Goal: Information Seeking & Learning: Learn about a topic

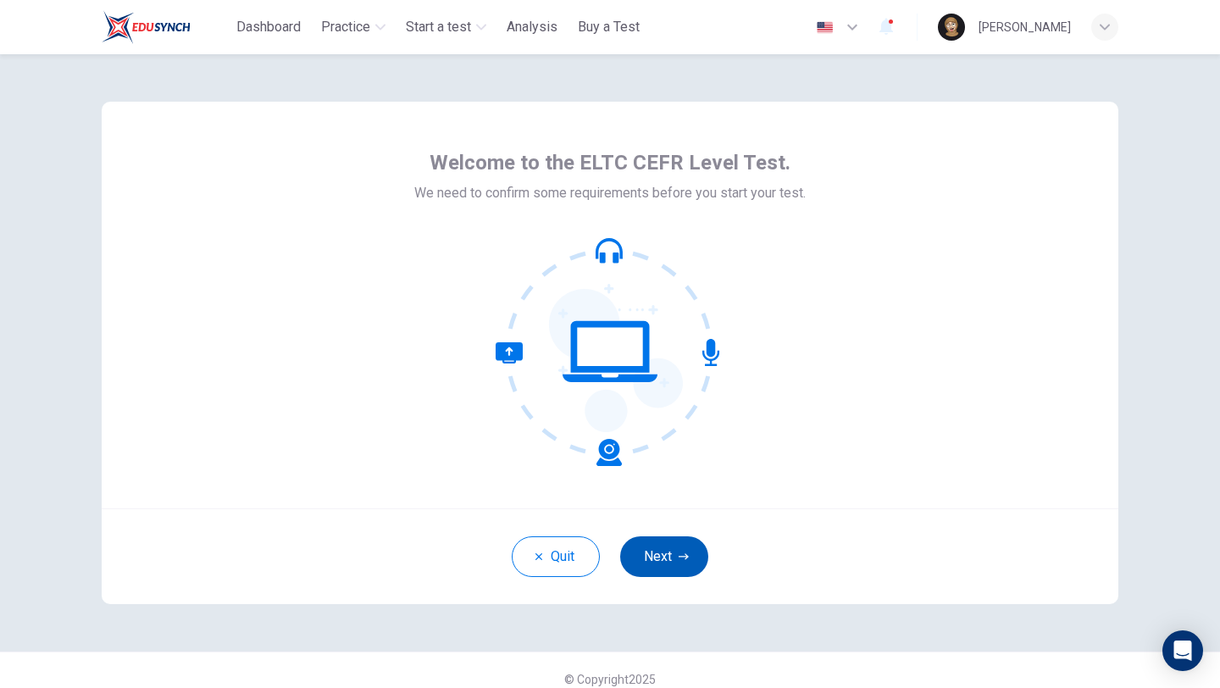
click at [688, 539] on button "Next" at bounding box center [664, 556] width 88 height 41
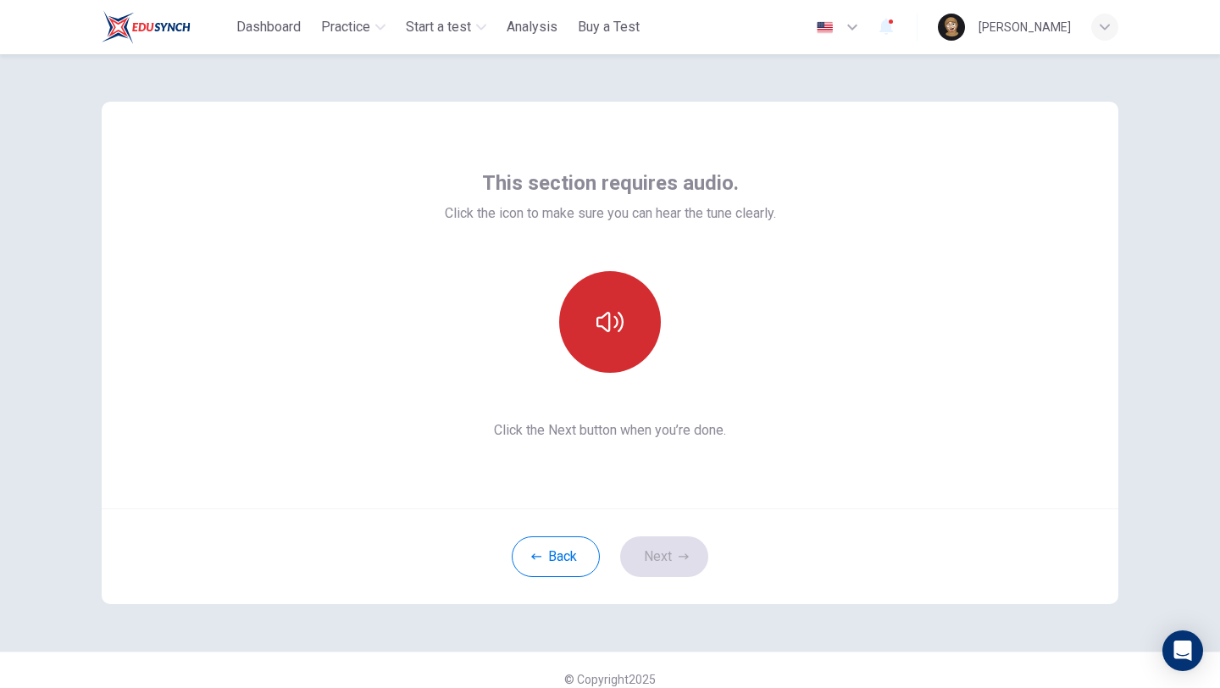
click at [628, 353] on button "button" at bounding box center [610, 322] width 102 height 102
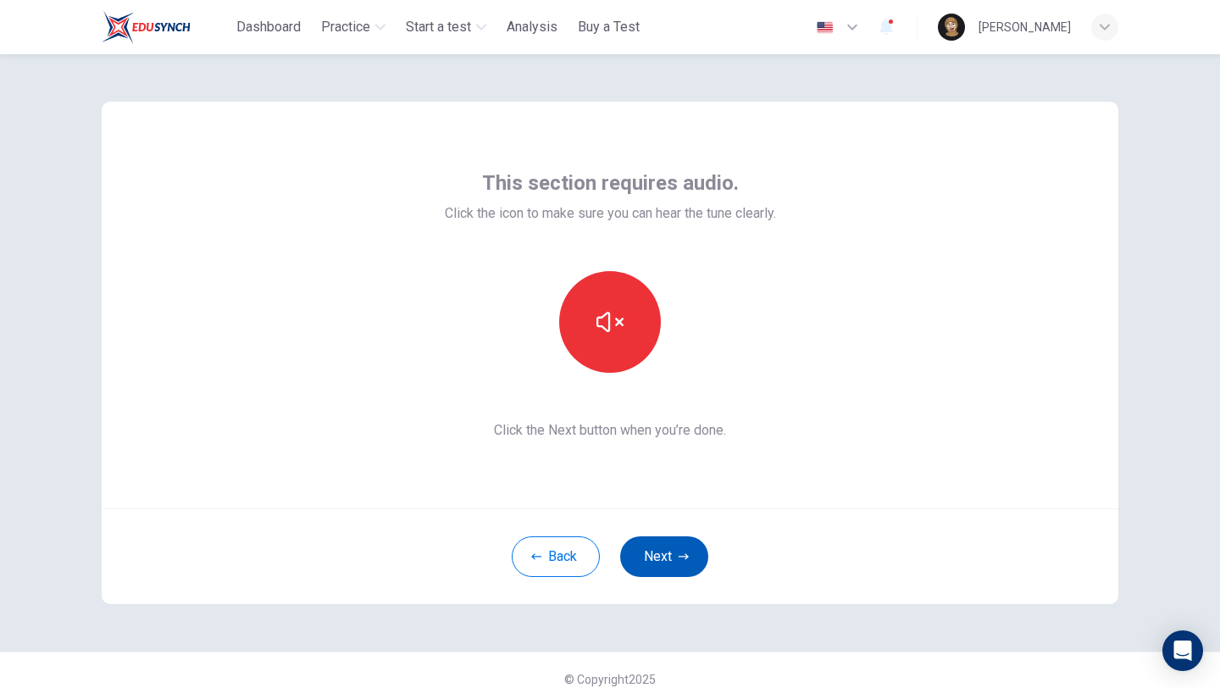
click at [669, 565] on button "Next" at bounding box center [664, 556] width 88 height 41
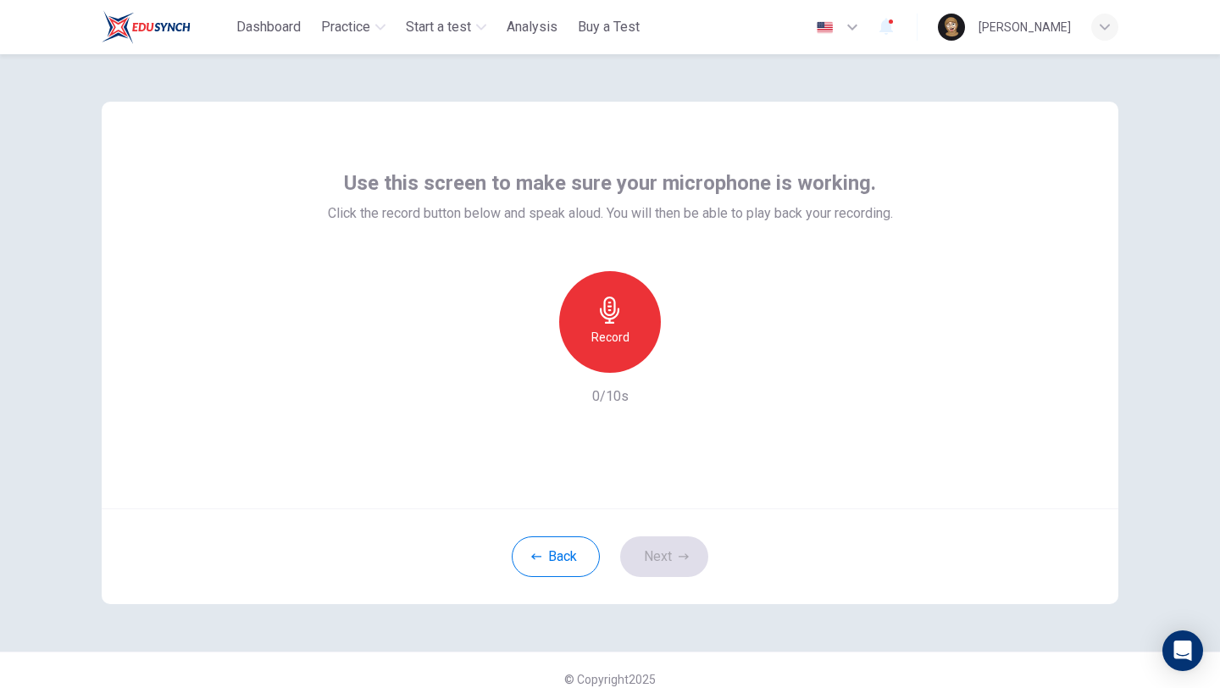
click at [619, 304] on icon "button" at bounding box center [609, 309] width 27 height 27
click at [676, 357] on div "button" at bounding box center [687, 359] width 27 height 27
click at [671, 555] on button "Next" at bounding box center [664, 556] width 88 height 41
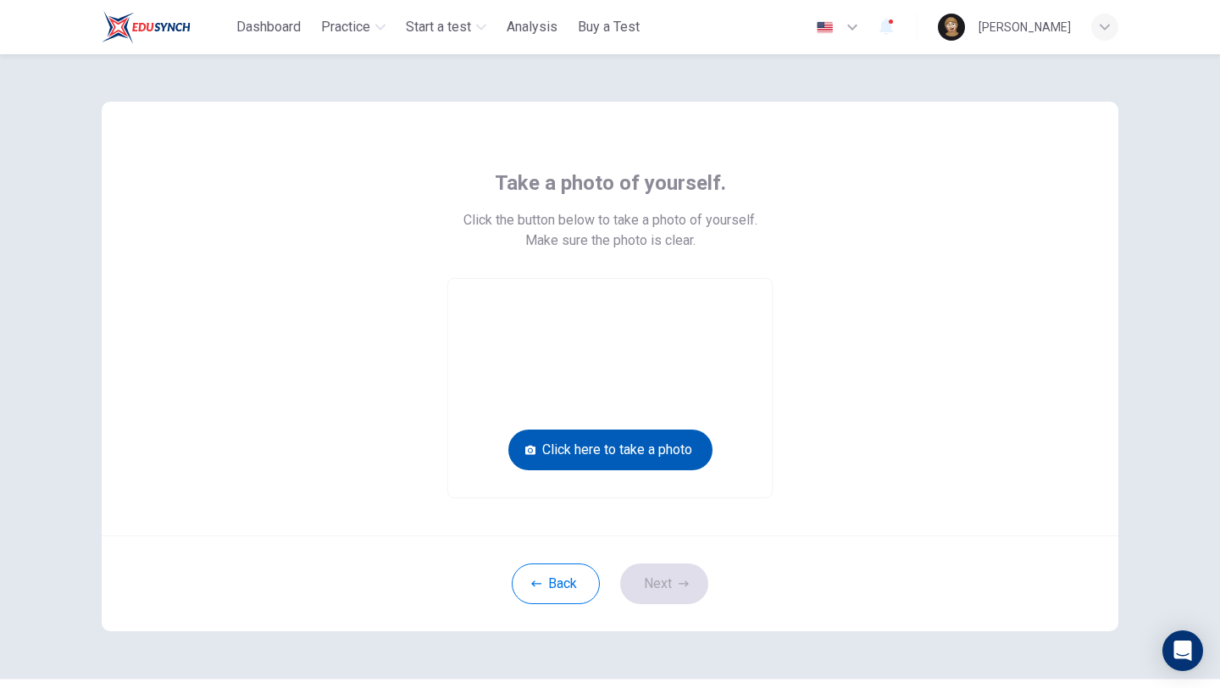
click at [649, 453] on button "Click here to take a photo" at bounding box center [610, 449] width 204 height 41
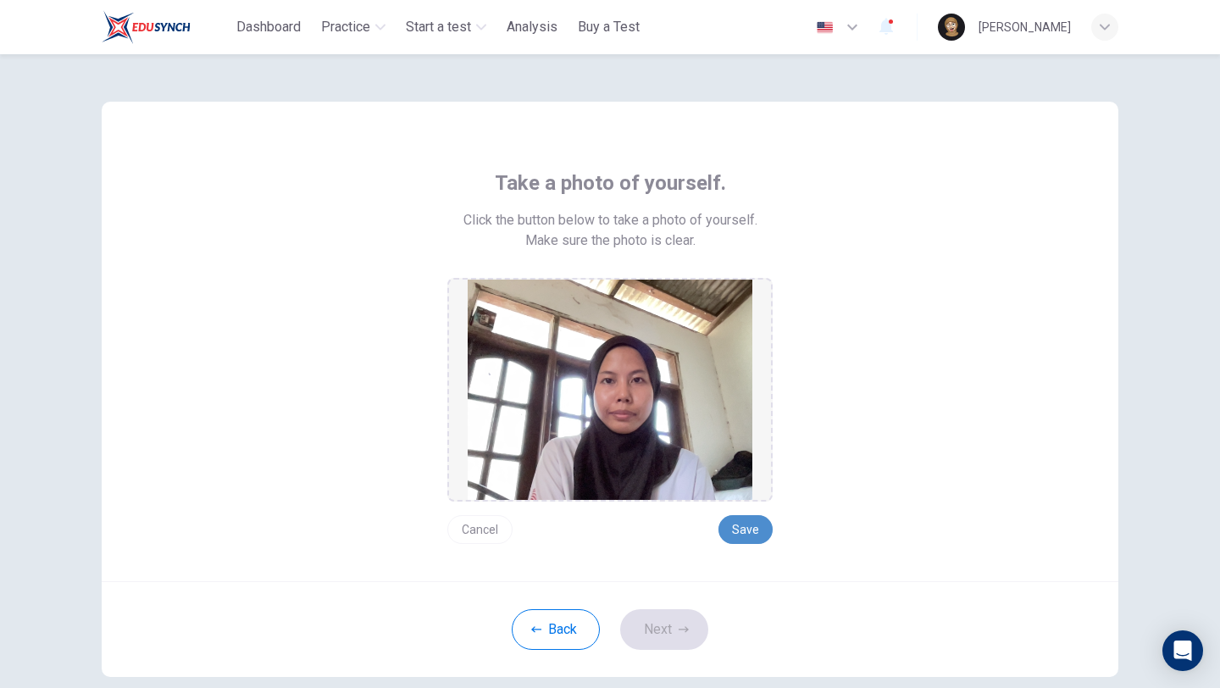
click at [747, 527] on button "Save" at bounding box center [745, 529] width 54 height 29
click at [661, 598] on button "Next" at bounding box center [664, 629] width 88 height 41
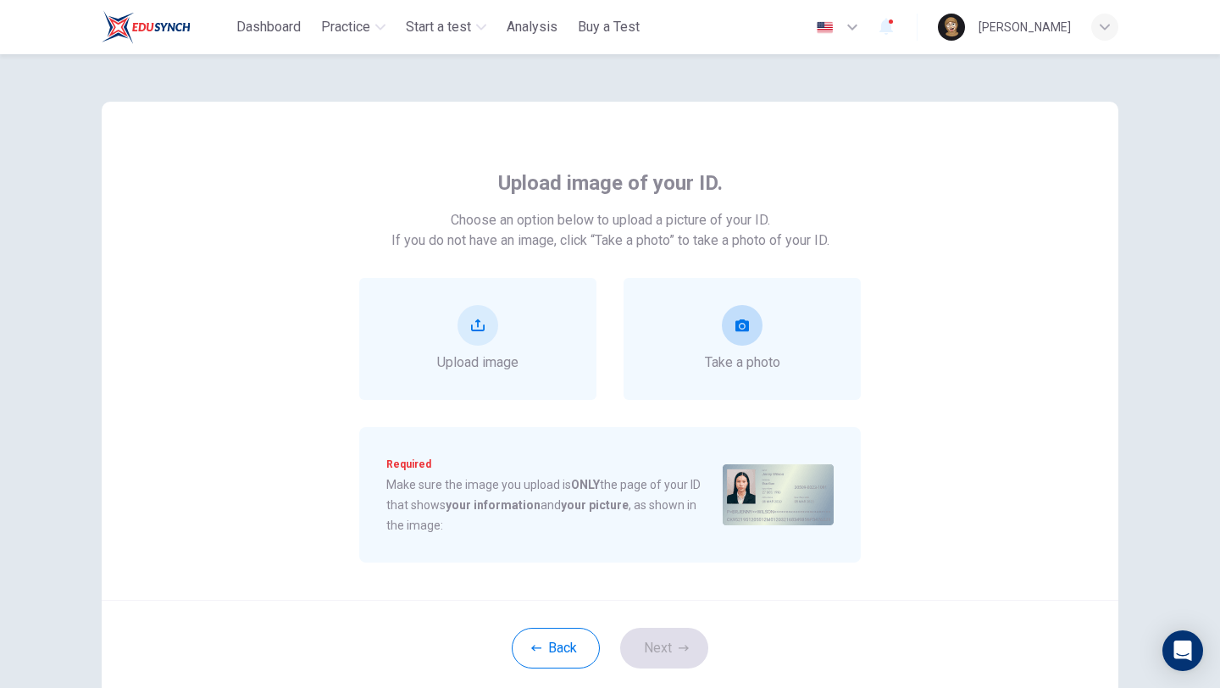
click at [760, 314] on div "Take a photo" at bounding box center [742, 339] width 75 height 68
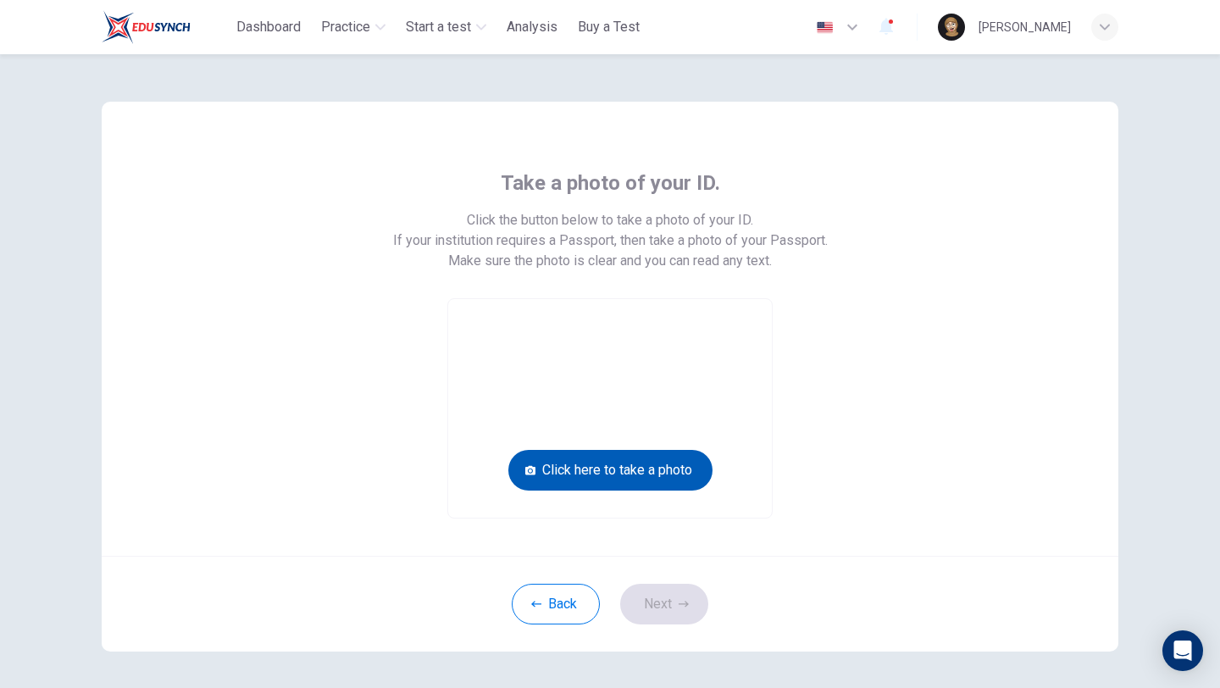
click at [651, 466] on button "Click here to take a photo" at bounding box center [610, 470] width 204 height 41
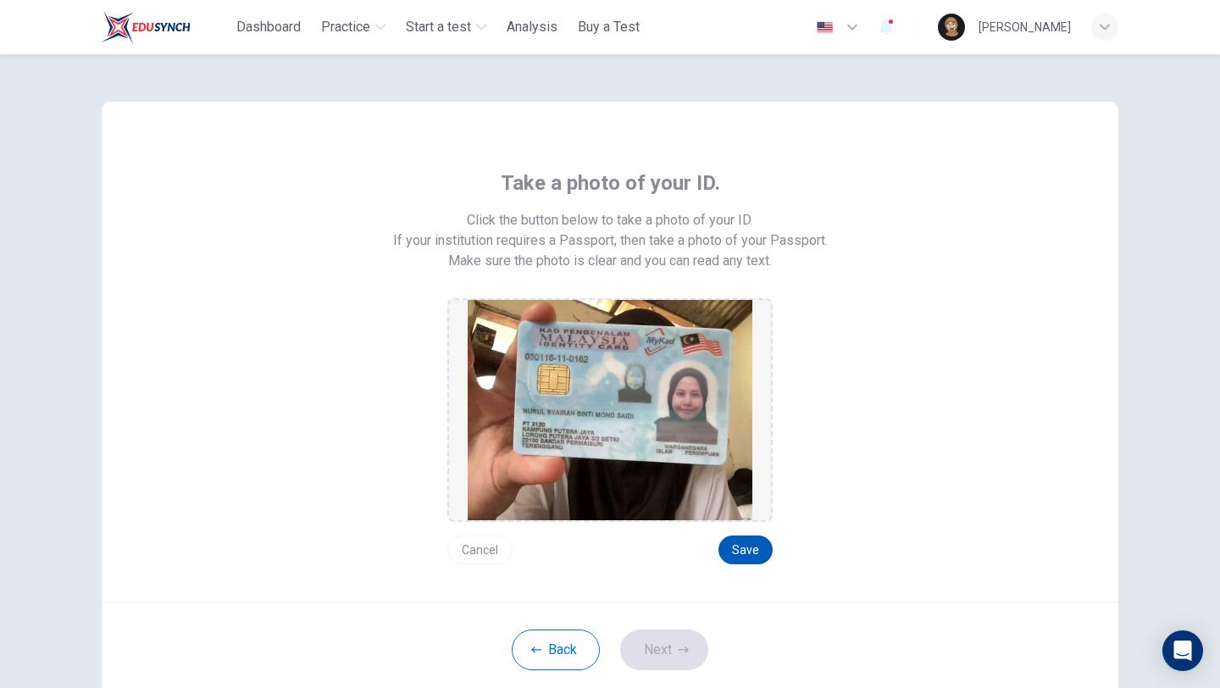
click at [726, 543] on button "Save" at bounding box center [745, 549] width 54 height 29
click at [667, 598] on button "Next" at bounding box center [664, 649] width 88 height 41
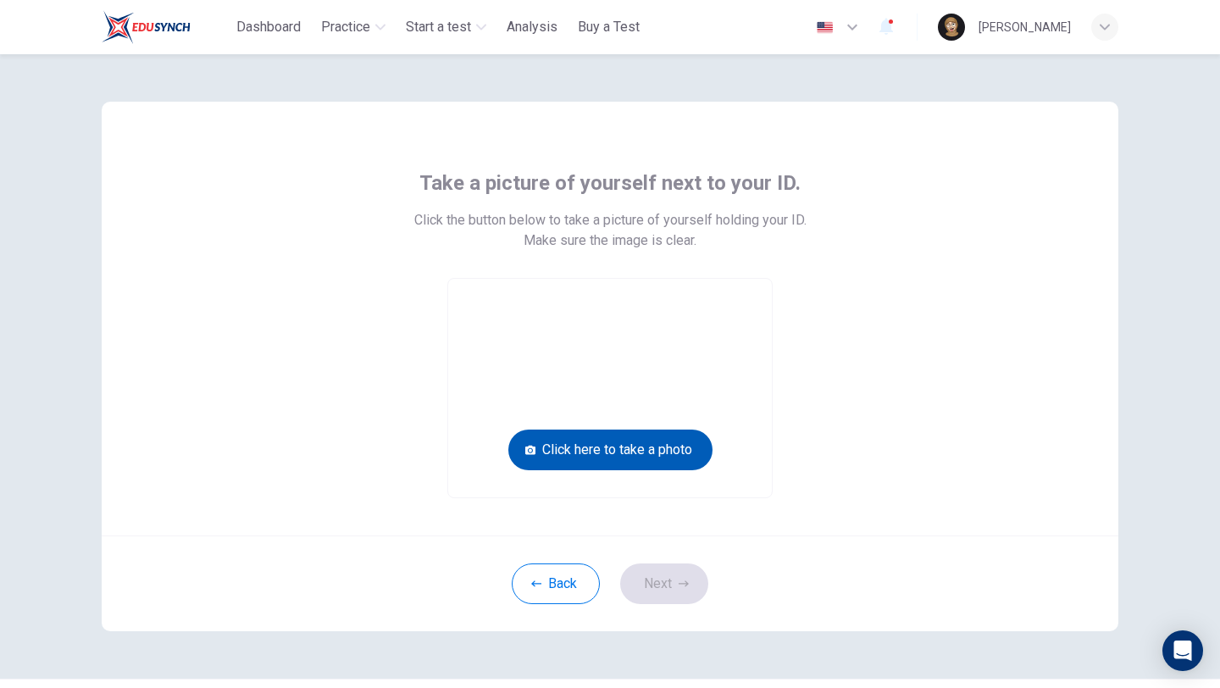
click at [650, 466] on button "Click here to take a photo" at bounding box center [610, 449] width 204 height 41
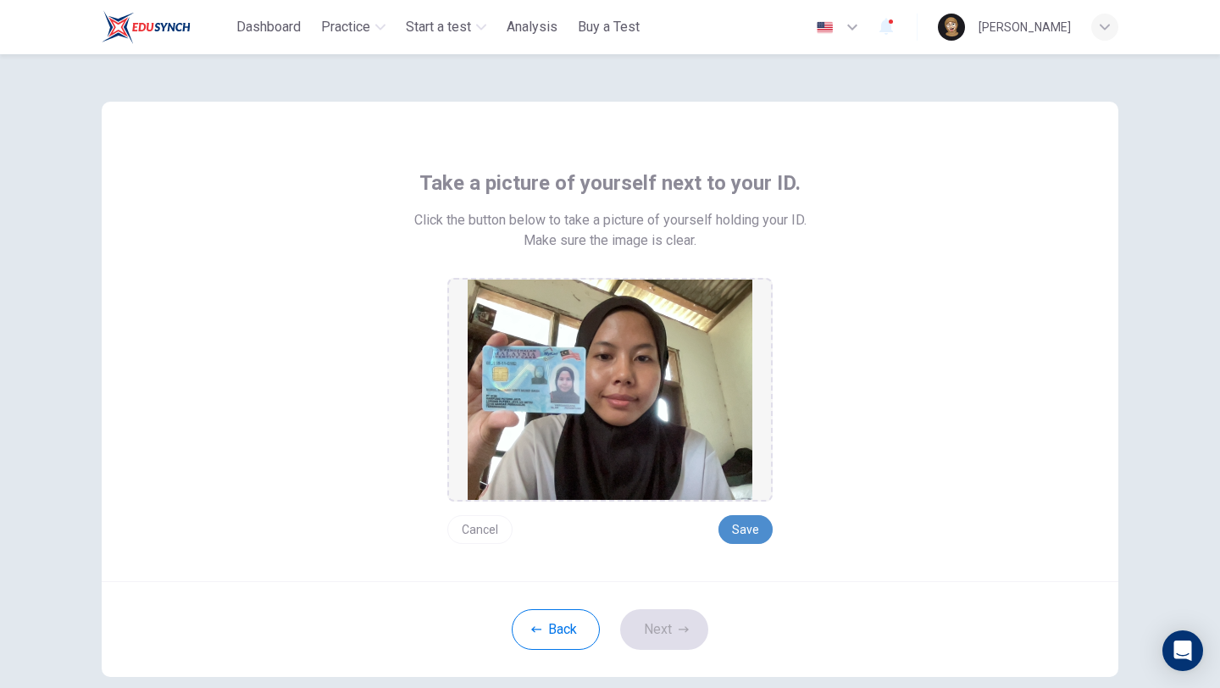
click at [745, 530] on button "Save" at bounding box center [745, 529] width 54 height 29
click at [686, 598] on button "Next" at bounding box center [664, 629] width 88 height 41
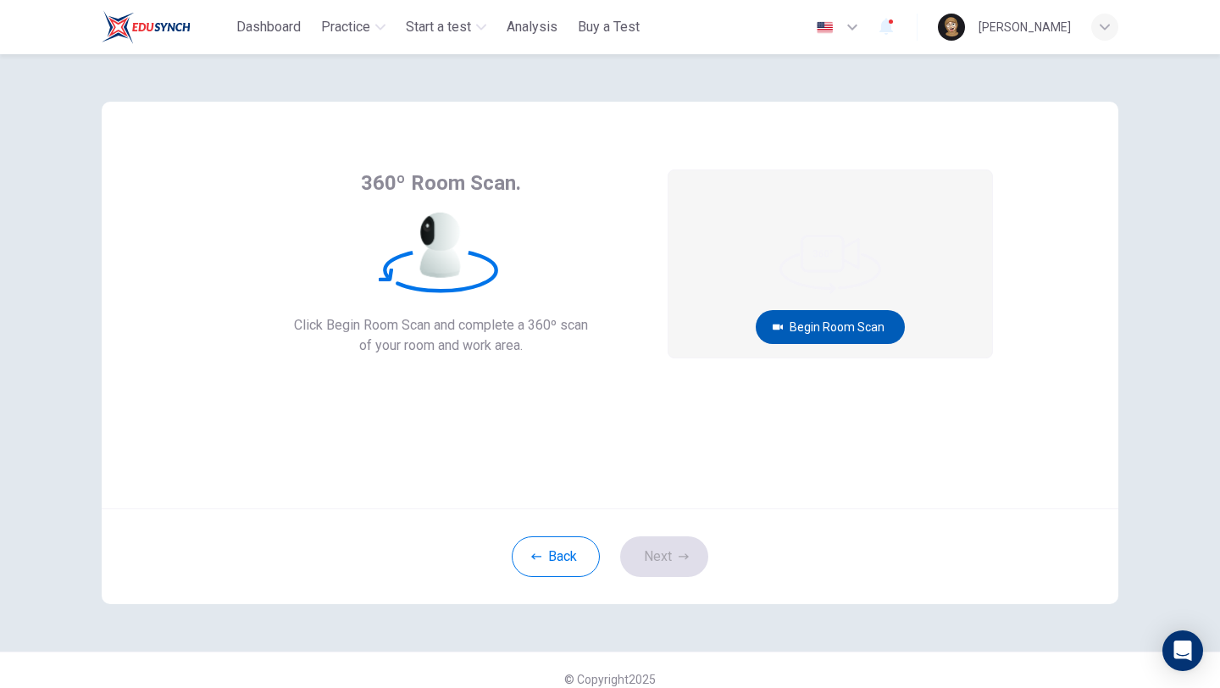
click at [876, 323] on button "Begin Room Scan" at bounding box center [830, 327] width 149 height 34
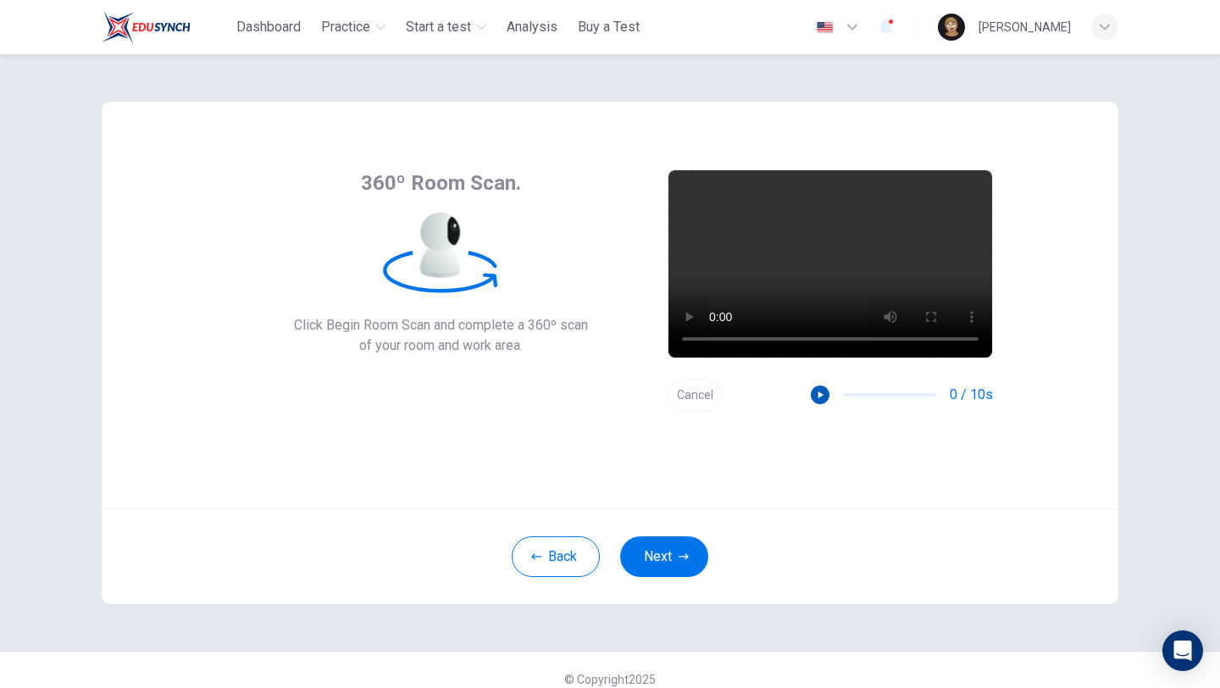
click at [821, 397] on icon "button" at bounding box center [820, 395] width 12 height 12
click at [665, 551] on button "Next" at bounding box center [664, 556] width 88 height 41
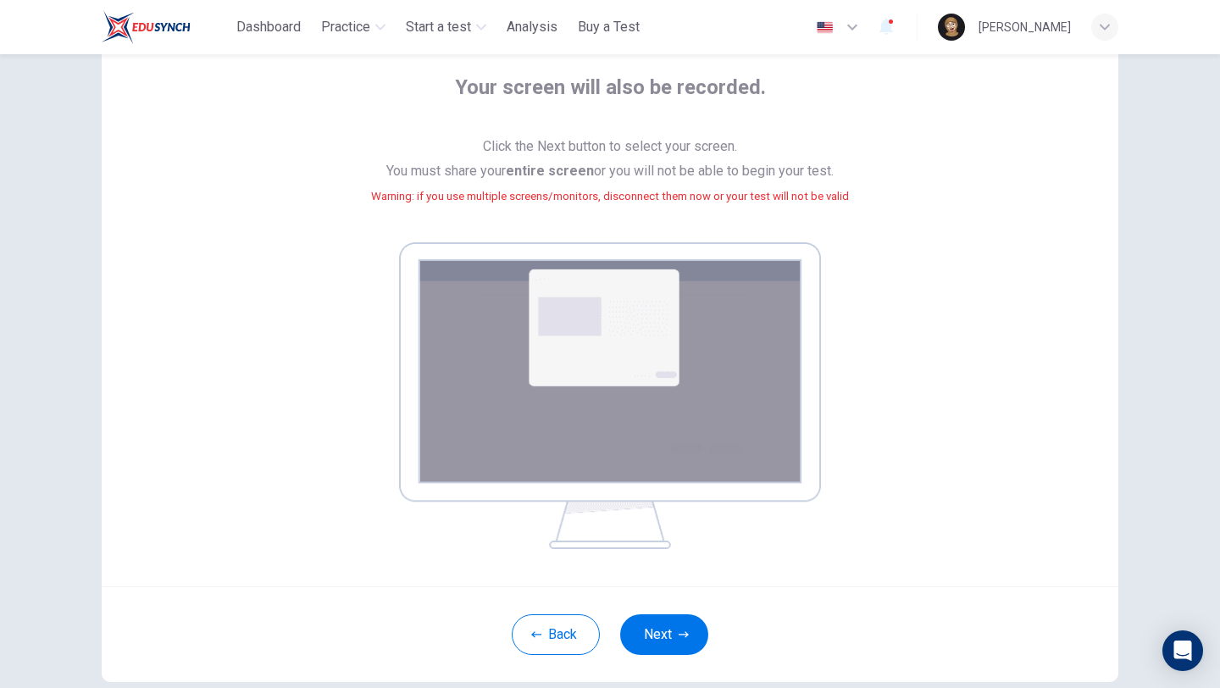
scroll to position [95, 0]
click at [680, 598] on icon "button" at bounding box center [684, 635] width 10 height 10
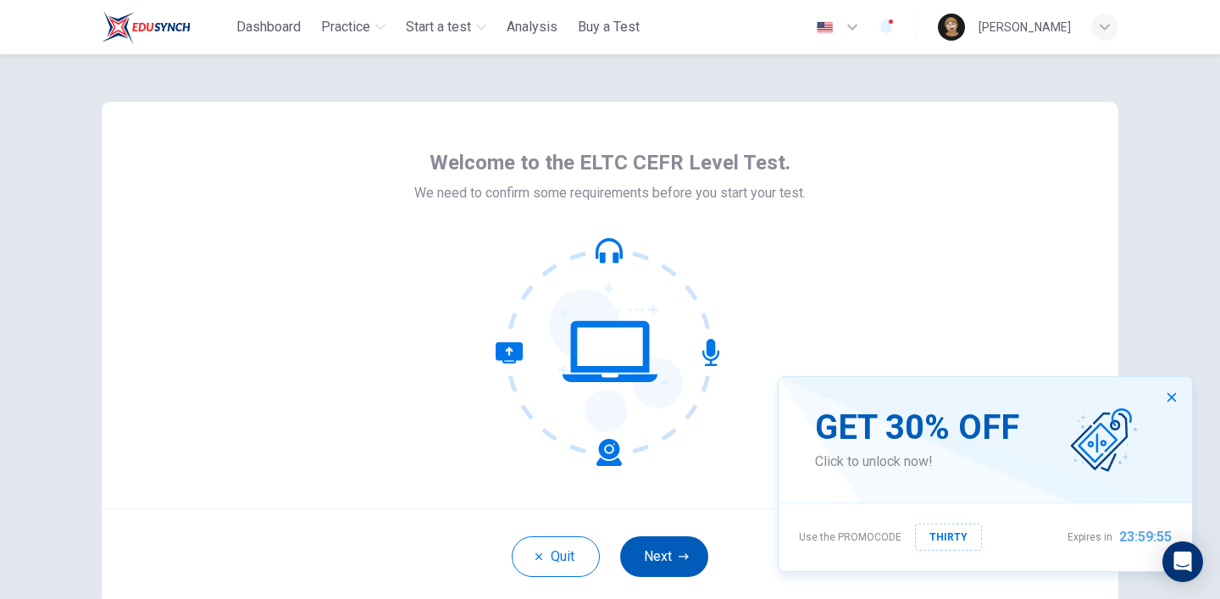
click at [677, 536] on button "Next" at bounding box center [664, 556] width 88 height 41
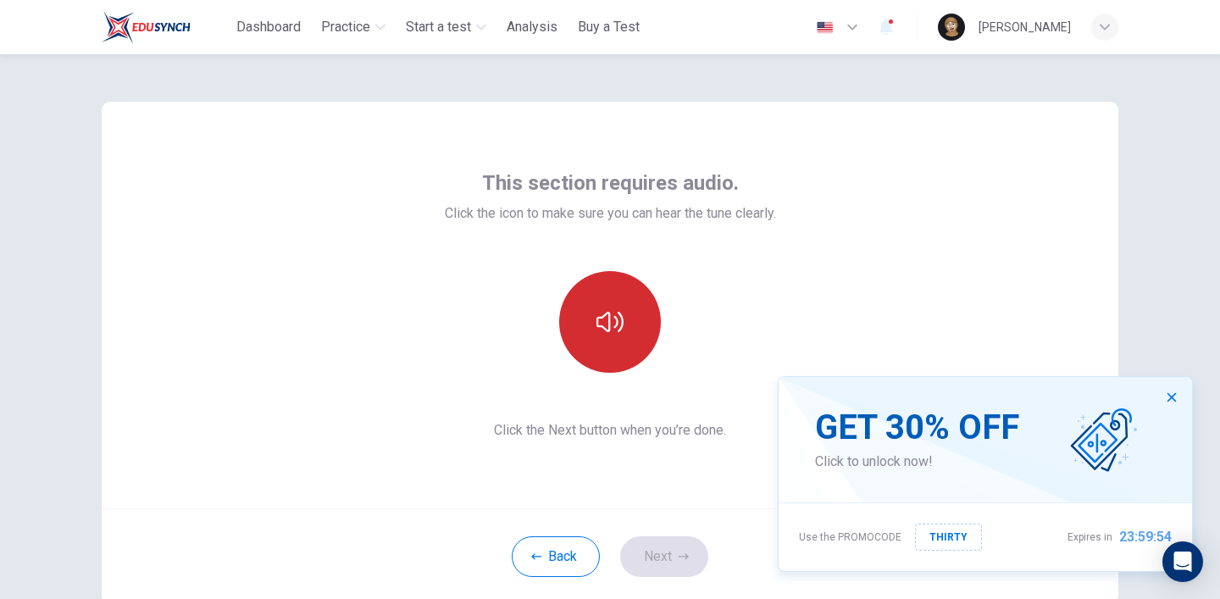
click at [618, 317] on icon "button" at bounding box center [609, 321] width 27 height 27
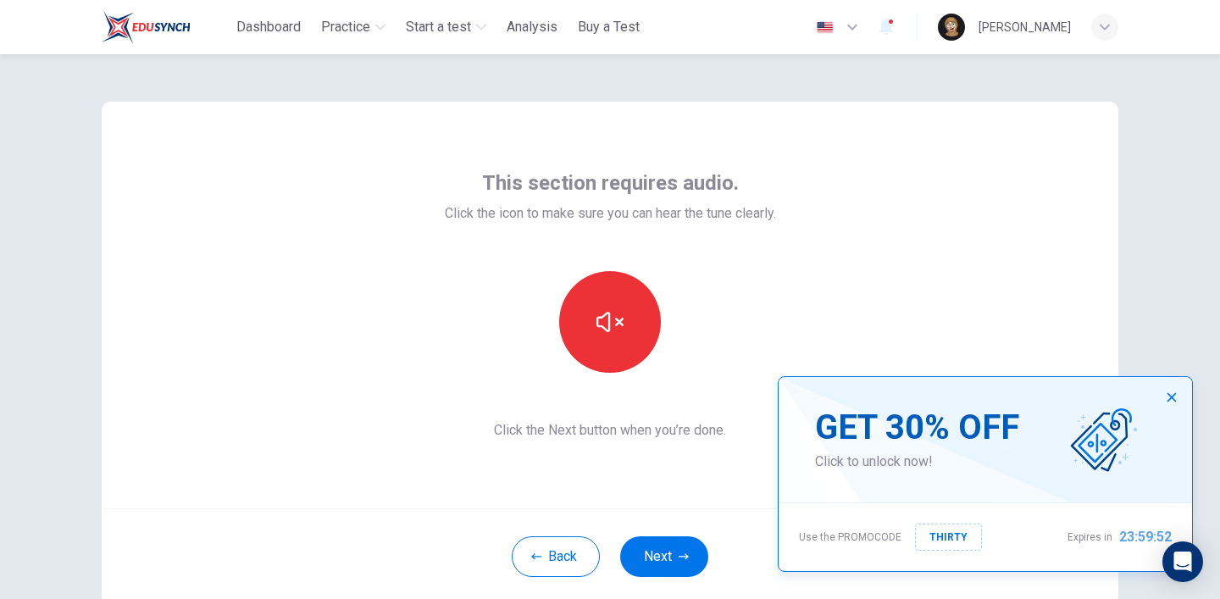
click at [1177, 401] on icon "button" at bounding box center [1172, 398] width 14 height 14
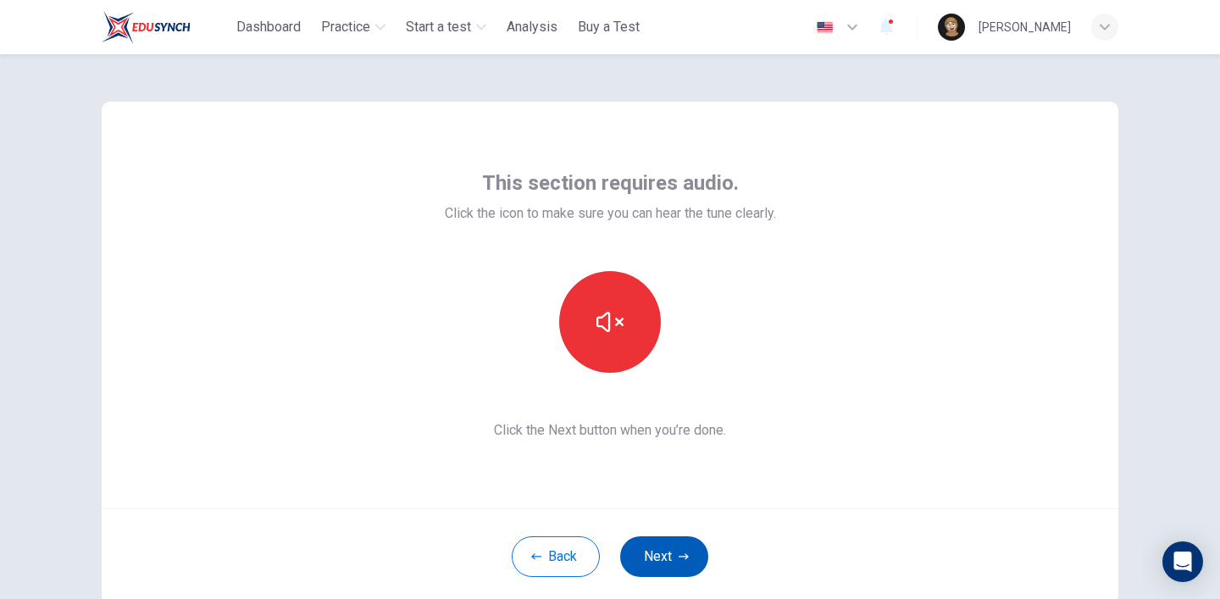
click at [691, 564] on button "Next" at bounding box center [664, 556] width 88 height 41
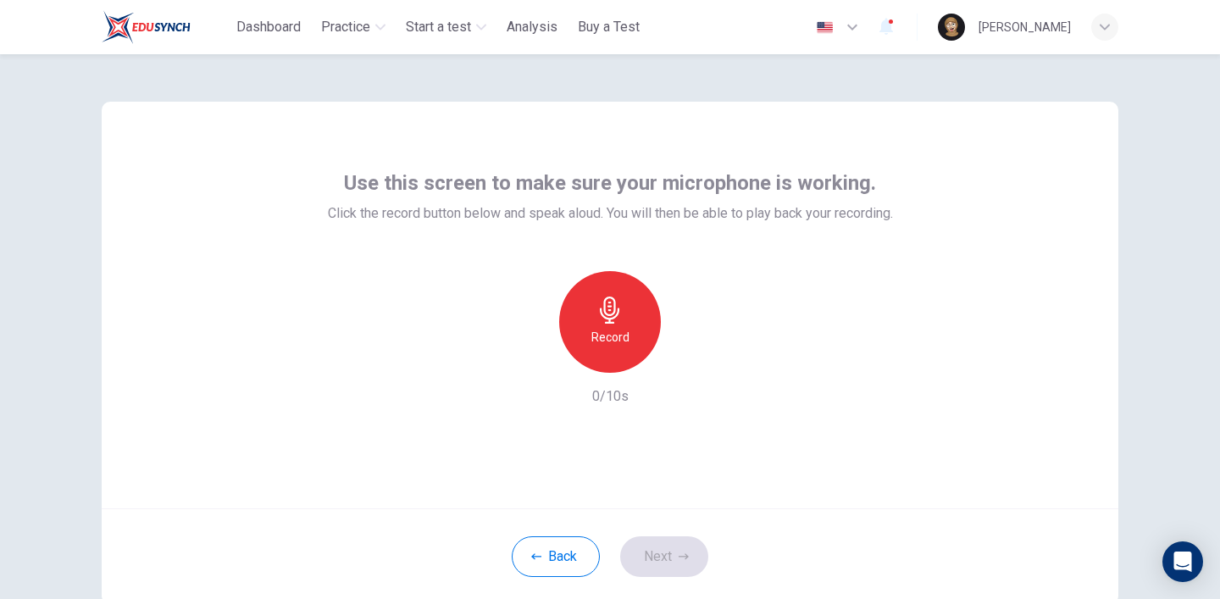
click at [612, 337] on h6 "Record" at bounding box center [610, 337] width 38 height 20
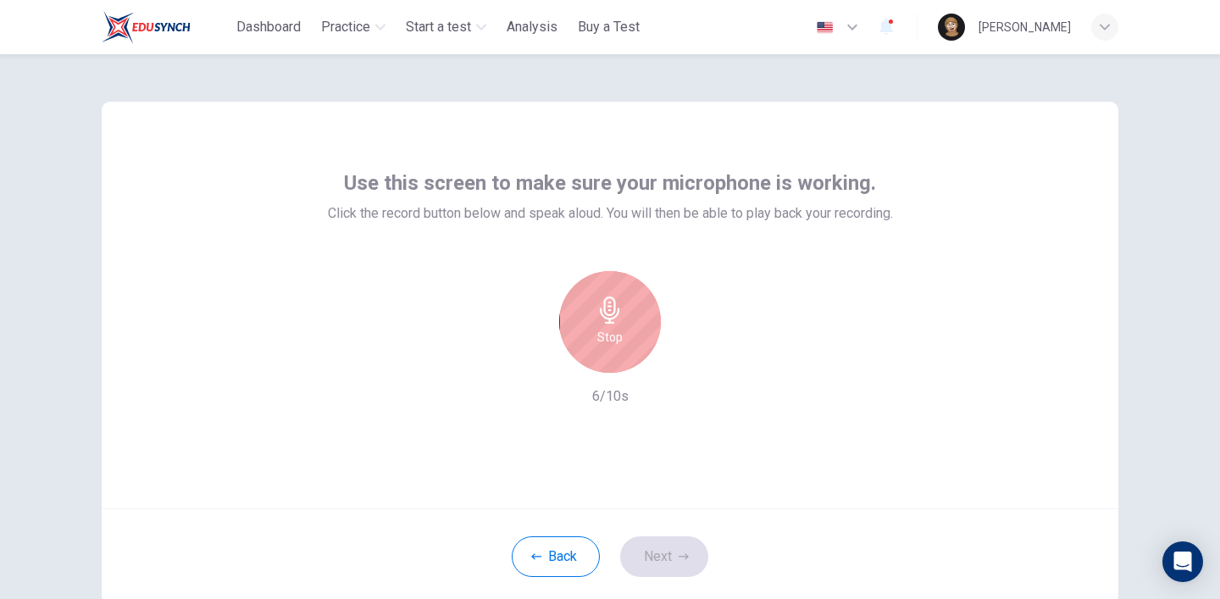
click at [612, 337] on h6 "Stop" at bounding box center [609, 337] width 25 height 20
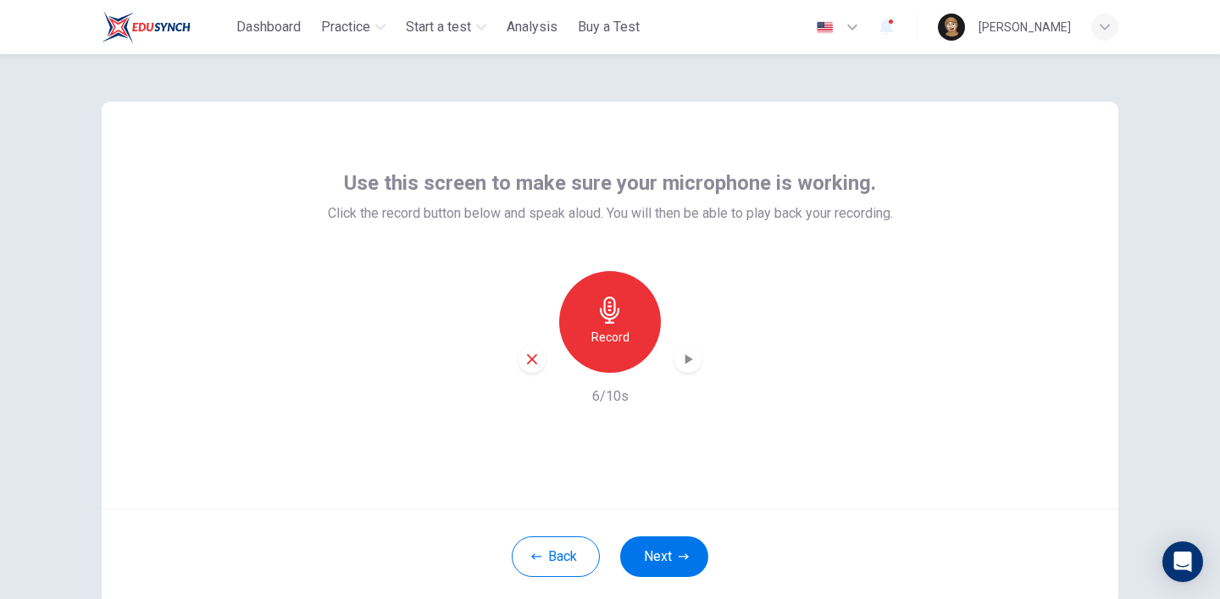
click at [688, 364] on icon "button" at bounding box center [687, 359] width 17 height 17
click at [656, 550] on button "Next" at bounding box center [664, 556] width 88 height 41
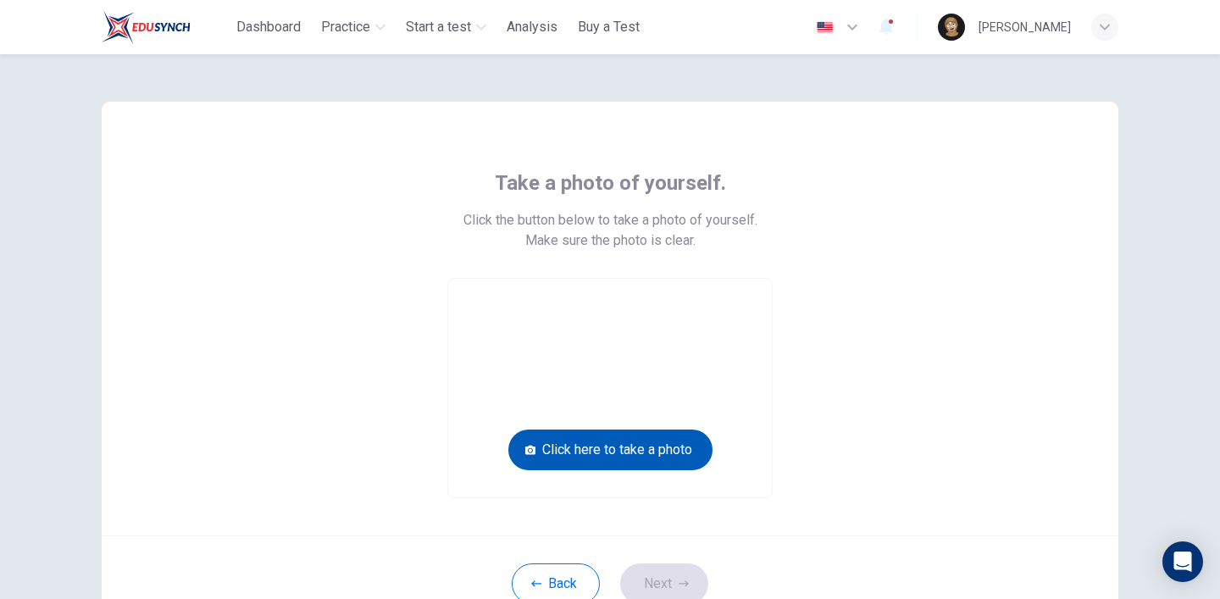
click at [652, 454] on button "Click here to take a photo" at bounding box center [610, 449] width 204 height 41
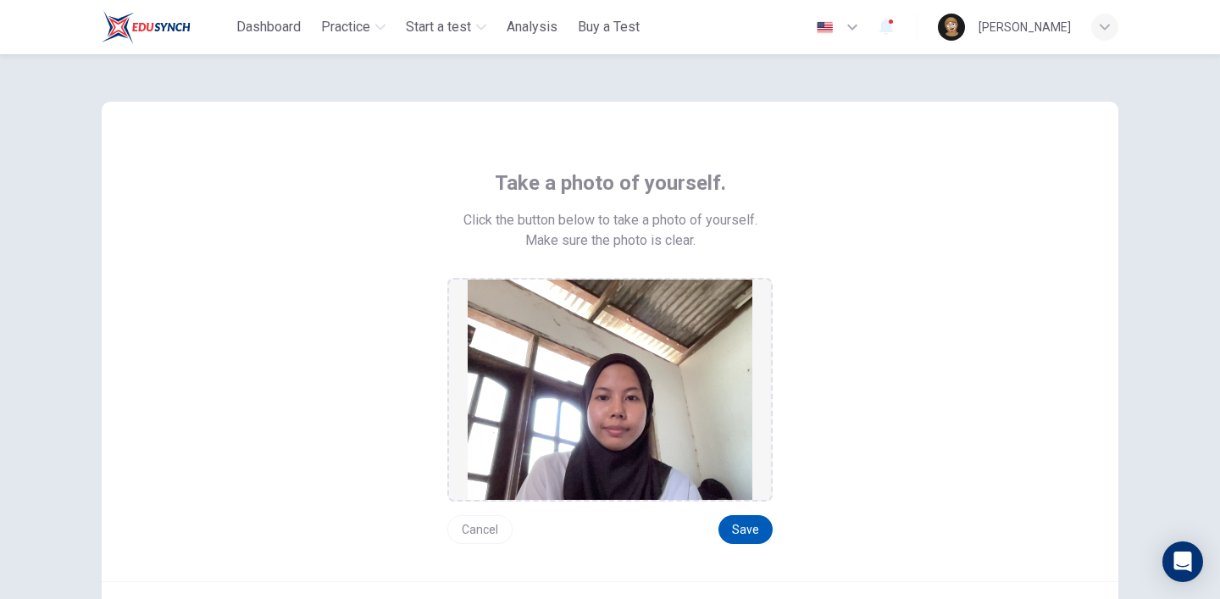
click at [760, 537] on button "Save" at bounding box center [745, 529] width 54 height 29
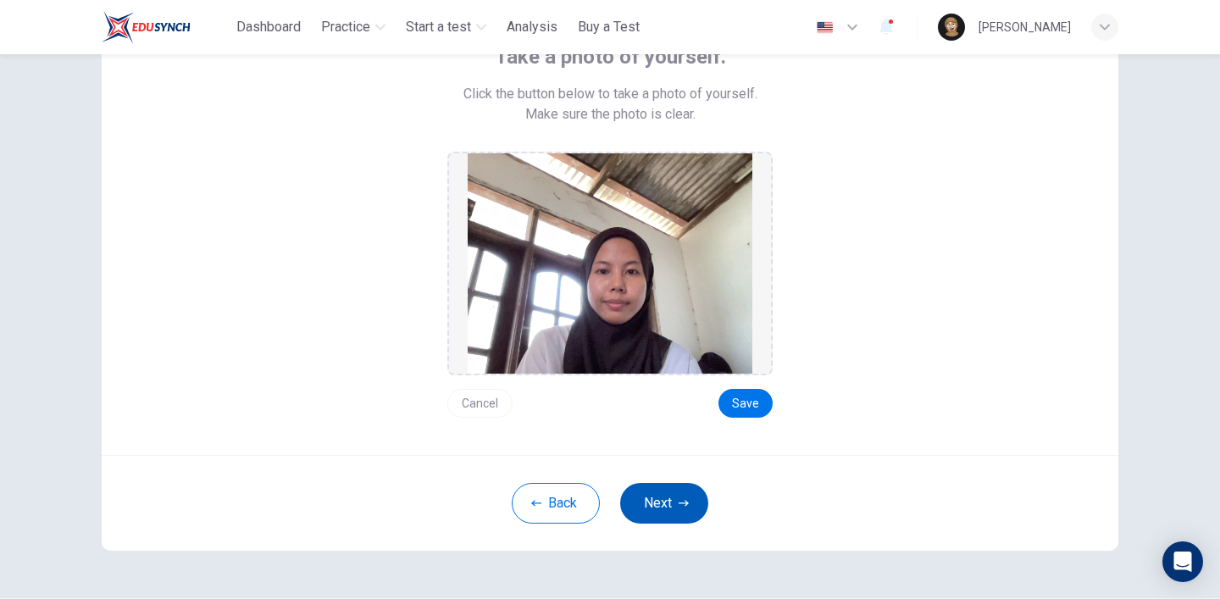
click at [670, 506] on button "Next" at bounding box center [664, 503] width 88 height 41
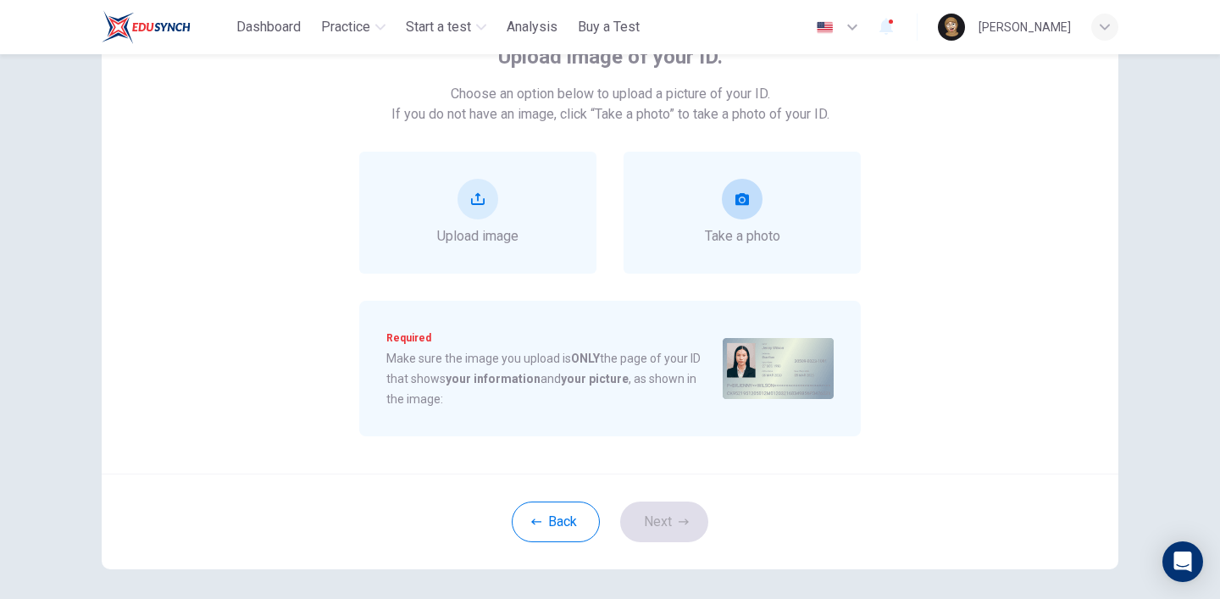
click at [753, 208] on button "take photo" at bounding box center [742, 199] width 41 height 41
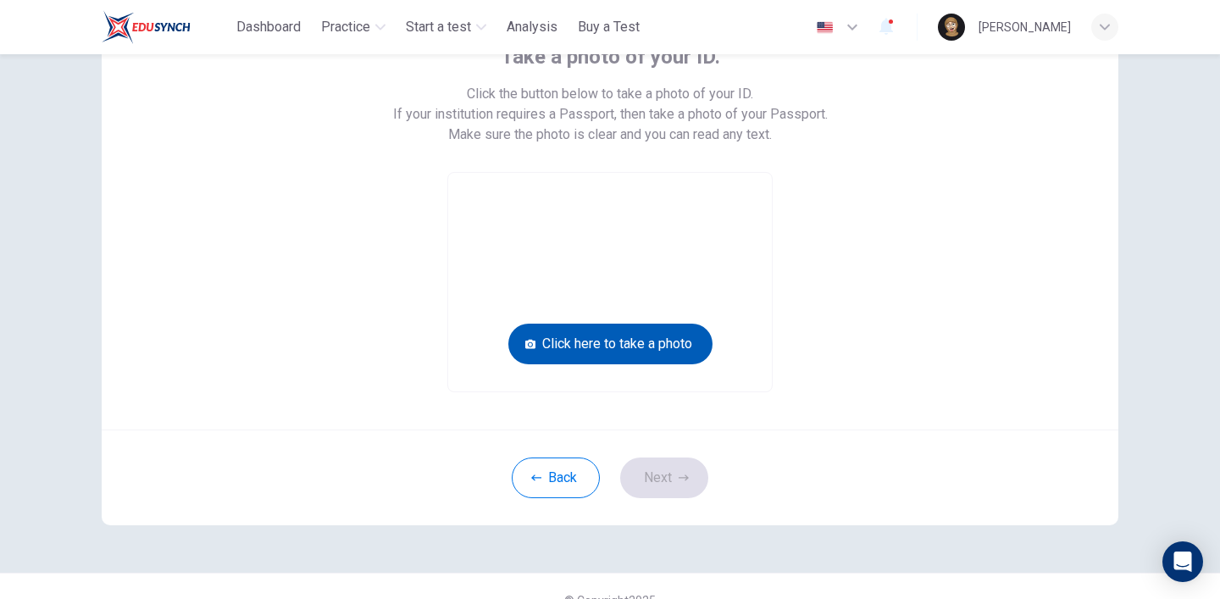
click at [674, 341] on button "Click here to take a photo" at bounding box center [610, 344] width 204 height 41
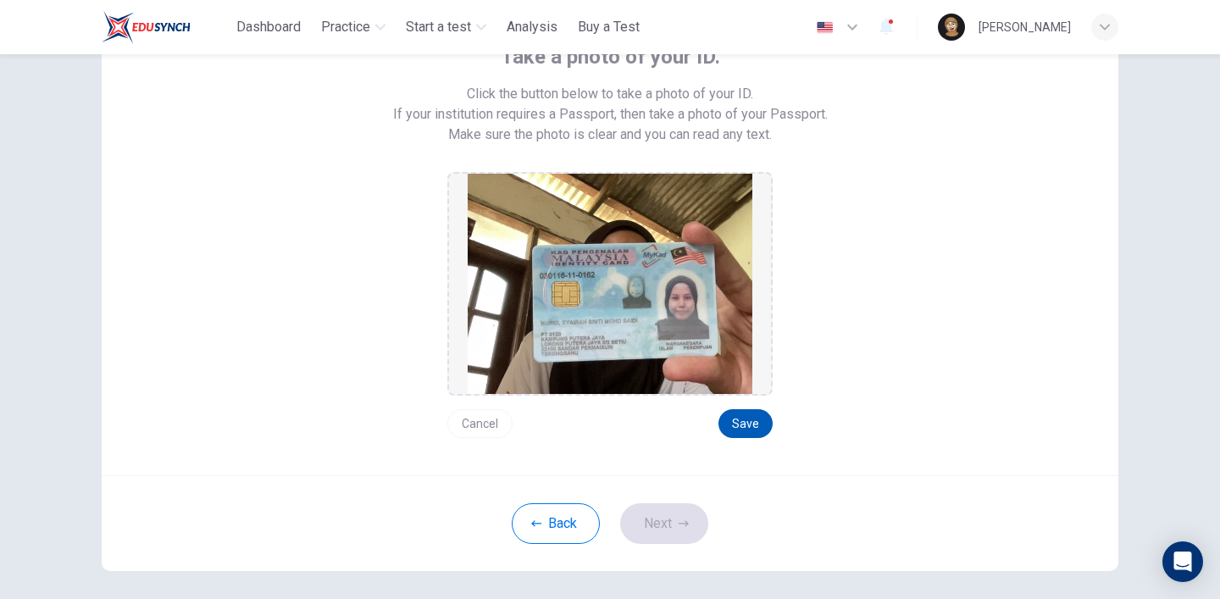
click at [755, 419] on button "Save" at bounding box center [745, 423] width 54 height 29
click at [664, 532] on button "Next" at bounding box center [664, 523] width 88 height 41
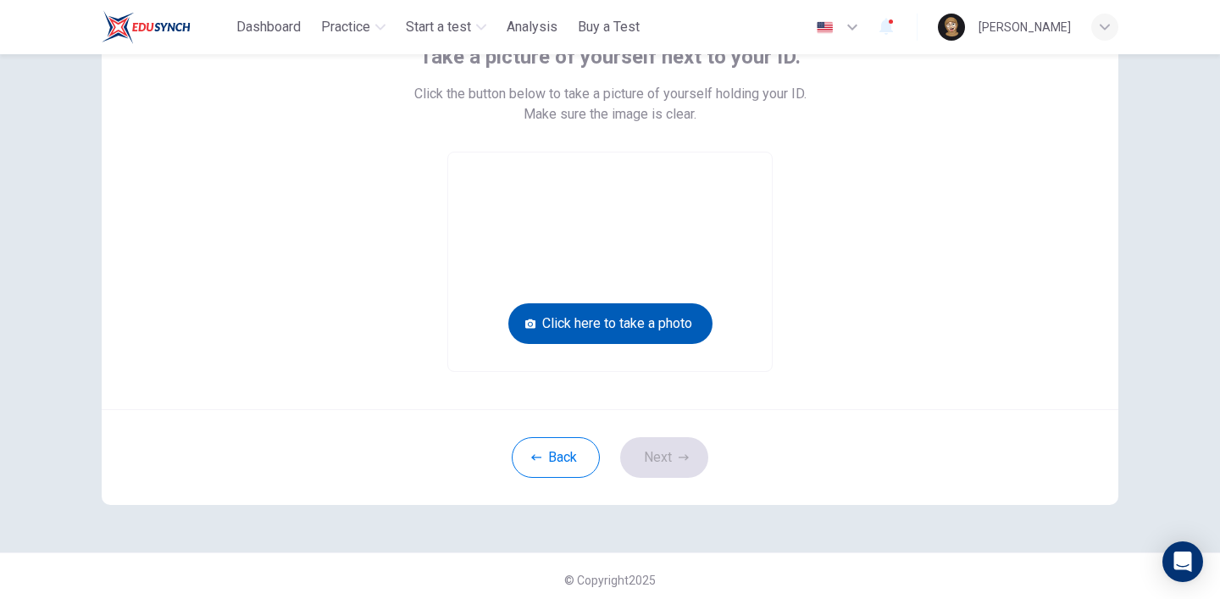
click at [637, 313] on button "Click here to take a photo" at bounding box center [610, 323] width 204 height 41
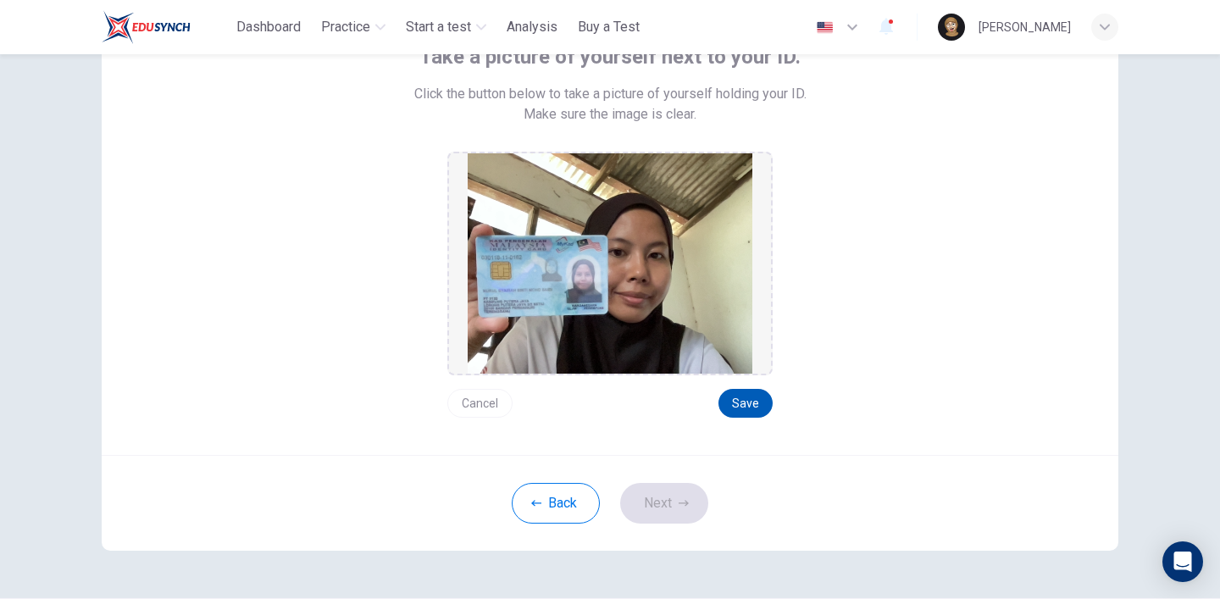
click at [729, 406] on button "Save" at bounding box center [745, 403] width 54 height 29
click at [673, 491] on button "Next" at bounding box center [664, 503] width 88 height 41
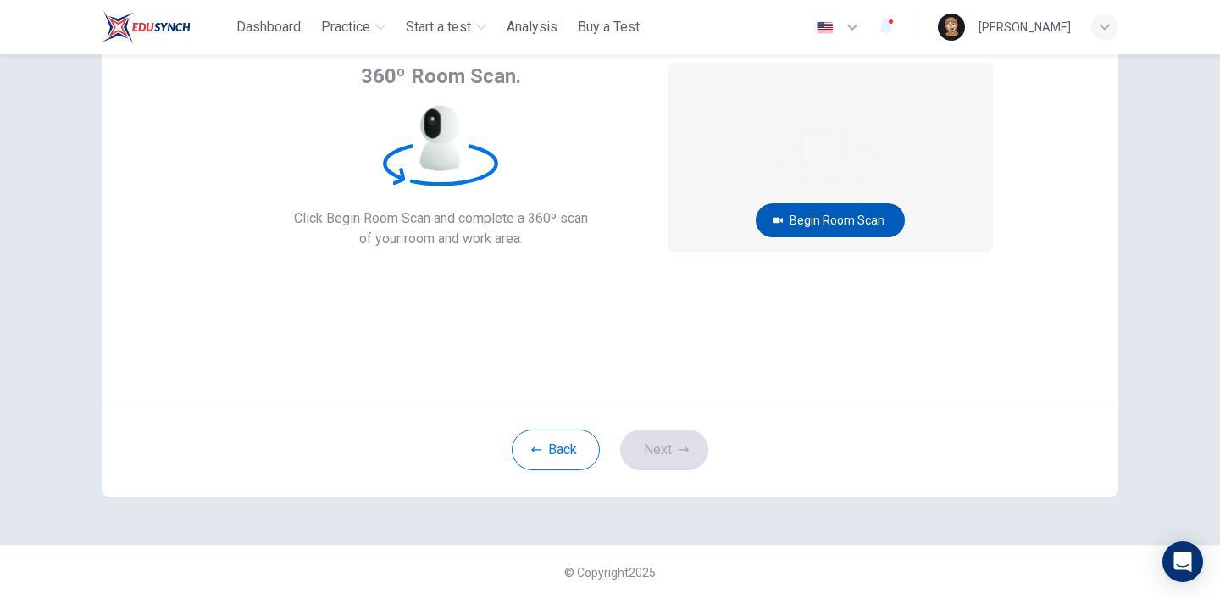
click at [824, 216] on button "Begin Room Scan" at bounding box center [830, 220] width 149 height 34
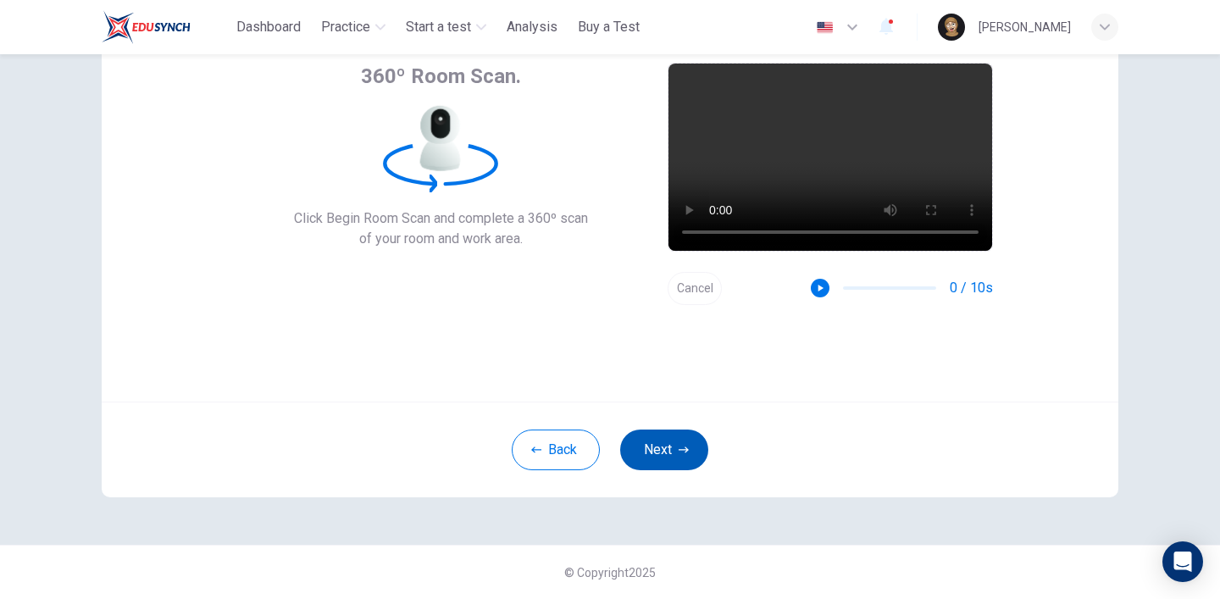
click at [682, 467] on button "Next" at bounding box center [664, 449] width 88 height 41
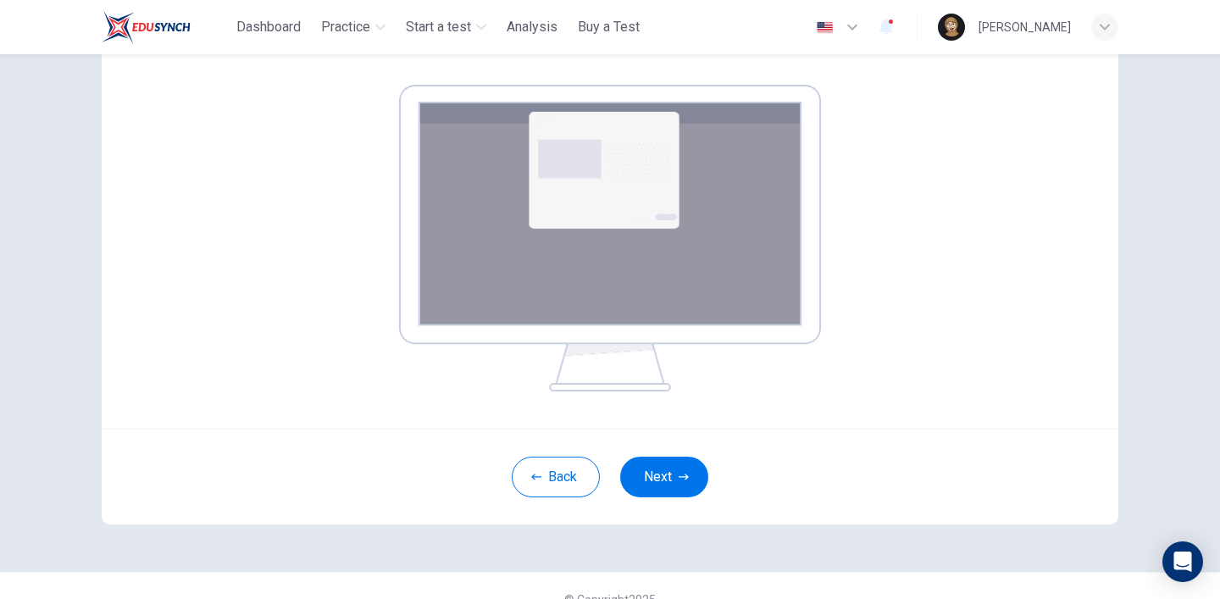
scroll to position [256, 0]
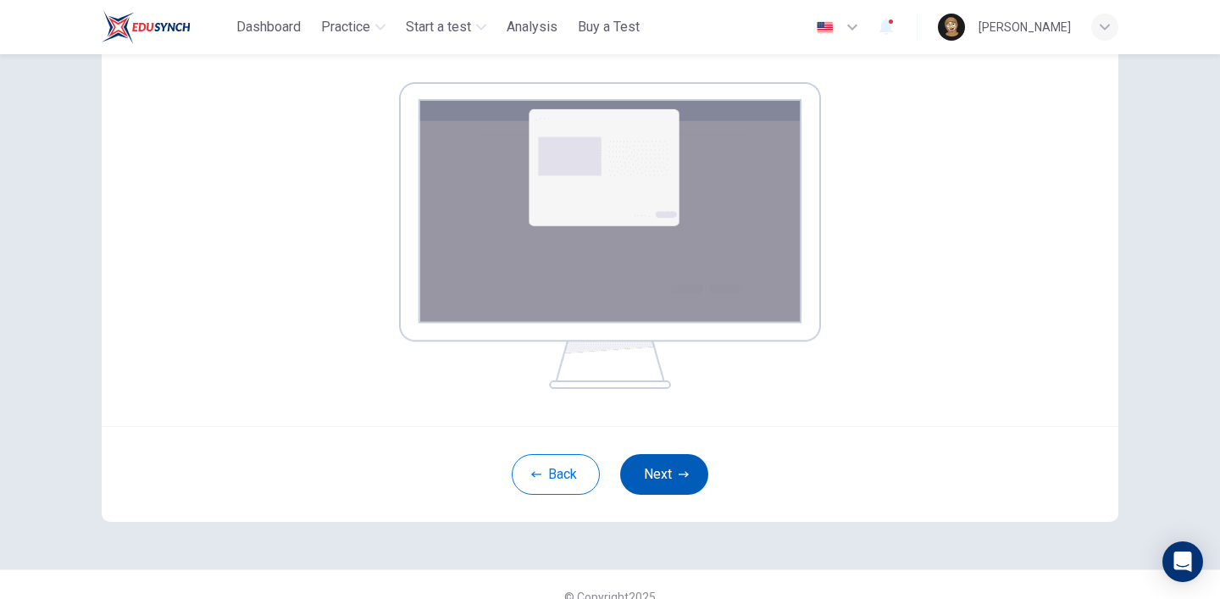
click at [660, 485] on button "Next" at bounding box center [664, 474] width 88 height 41
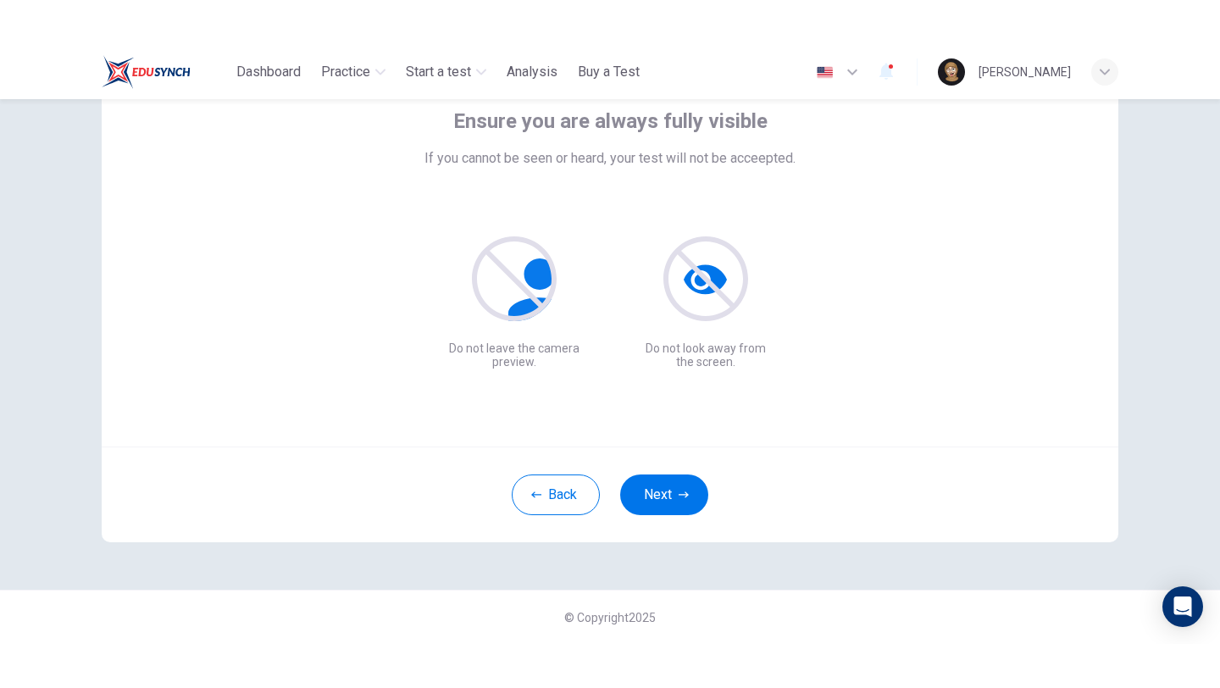
scroll to position [0, 0]
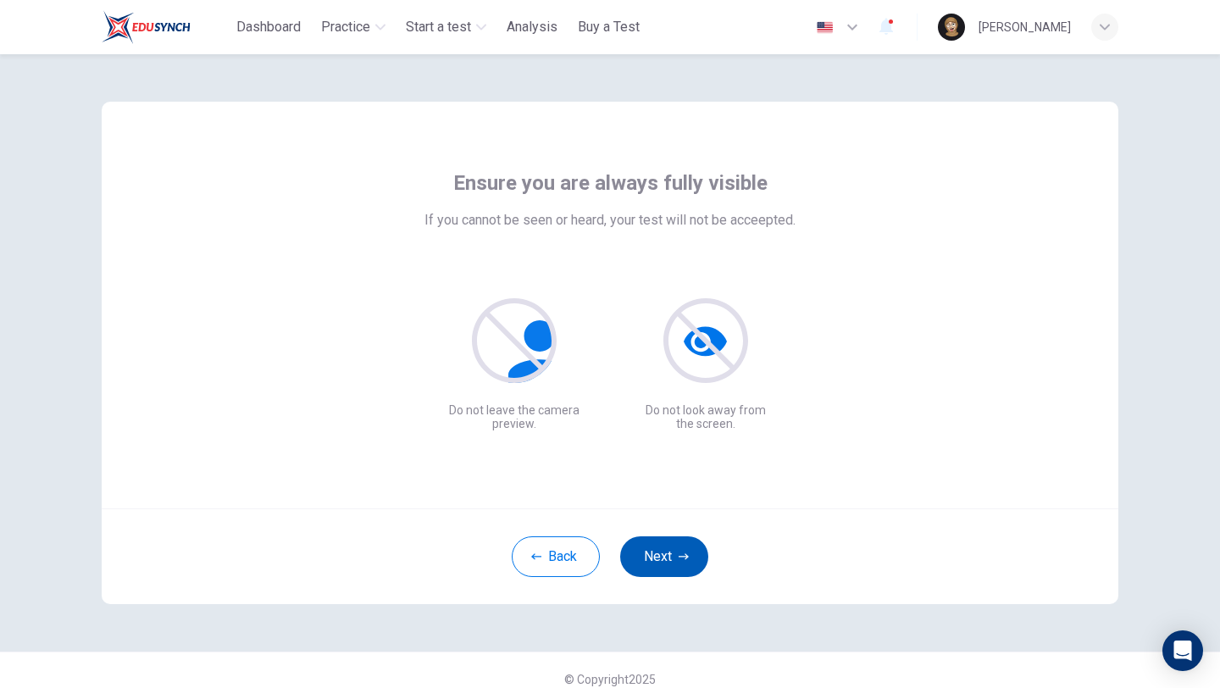
click at [679, 548] on button "Next" at bounding box center [664, 556] width 88 height 41
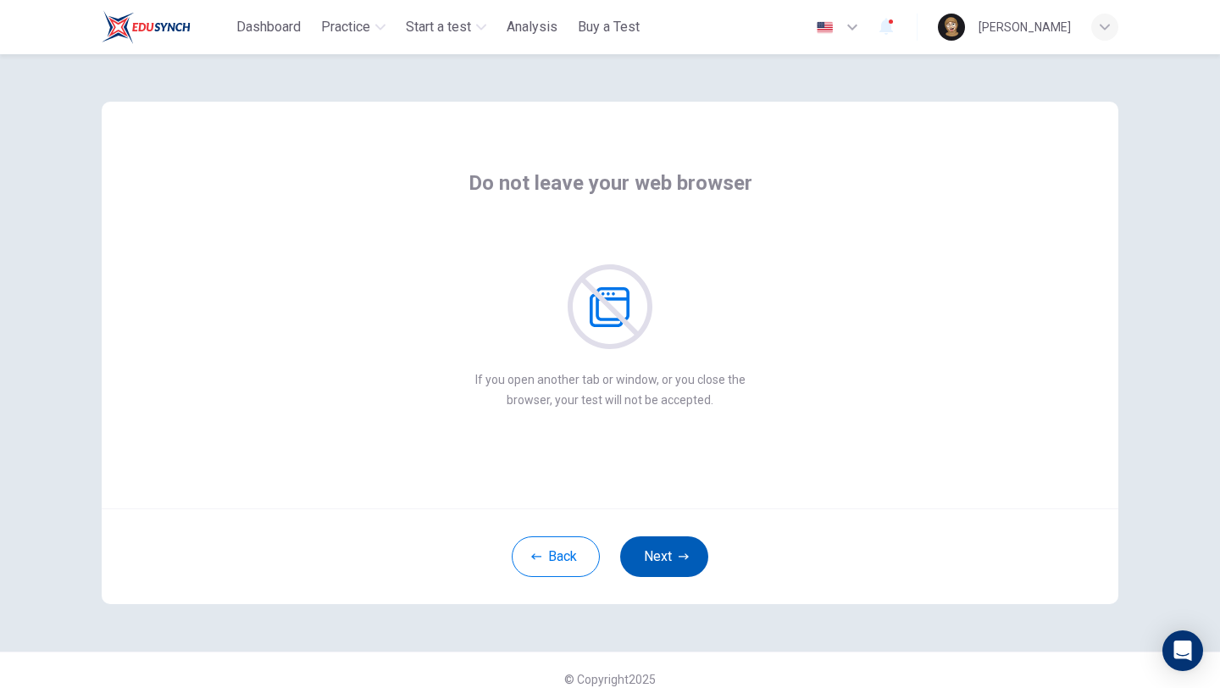
click at [679, 548] on button "Next" at bounding box center [664, 556] width 88 height 41
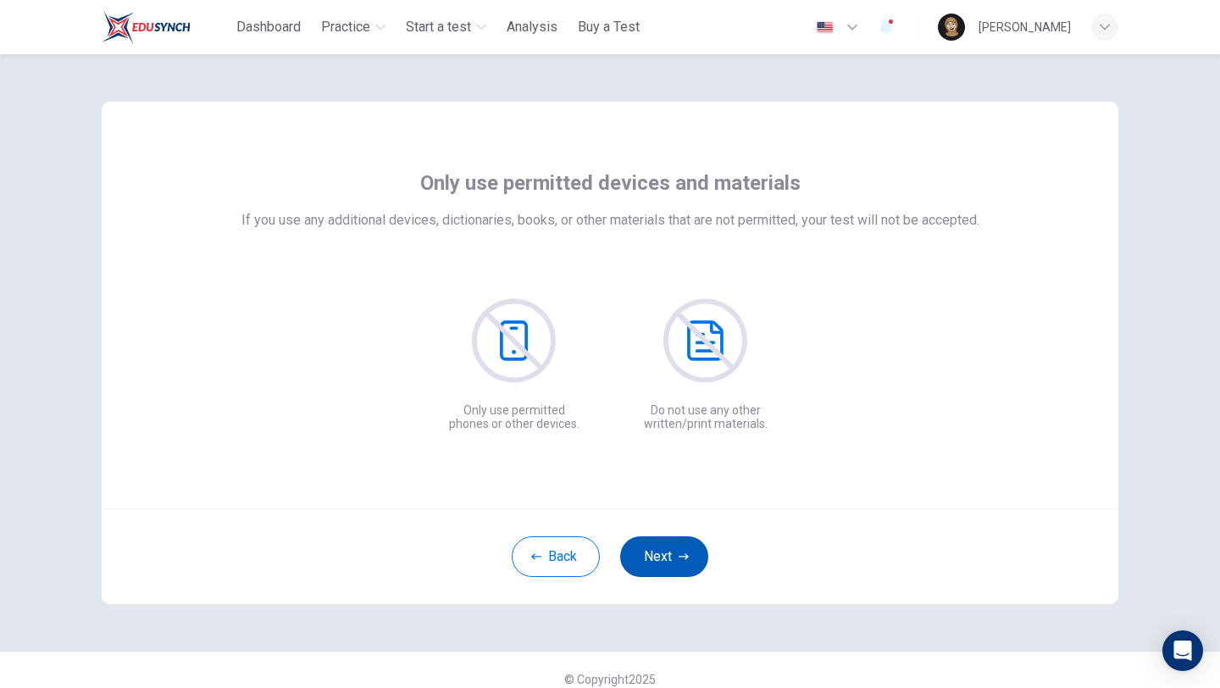
click at [679, 548] on button "Next" at bounding box center [664, 556] width 88 height 41
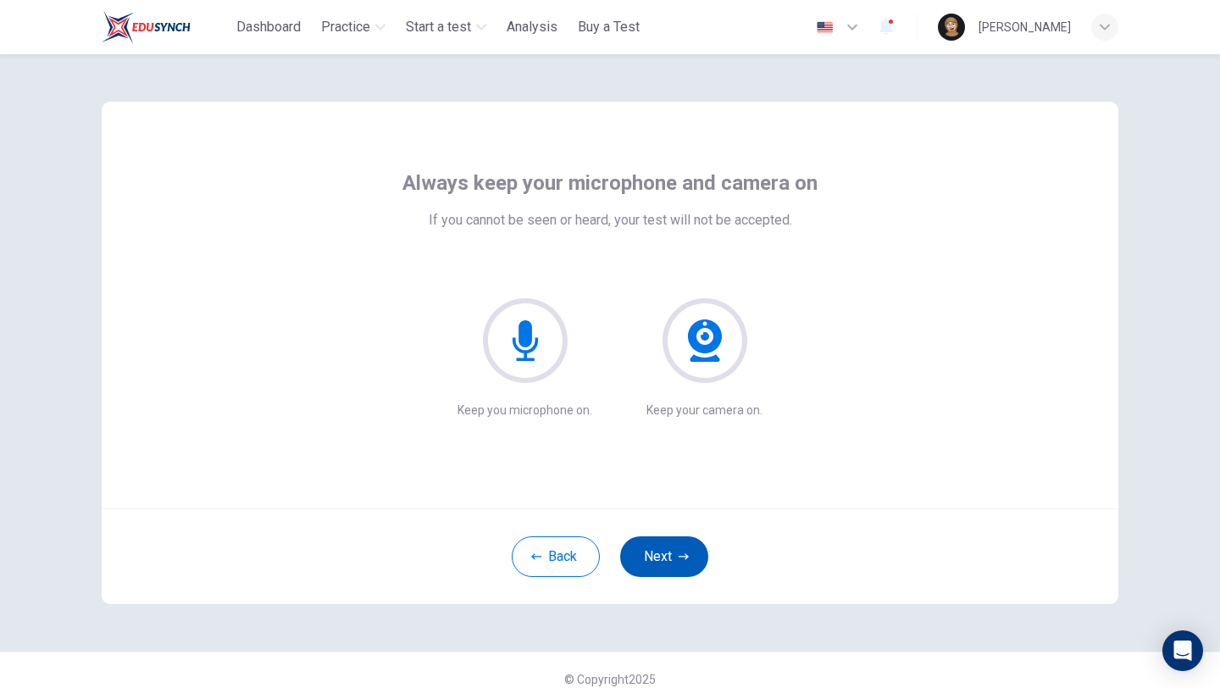
click at [679, 548] on button "Next" at bounding box center [664, 556] width 88 height 41
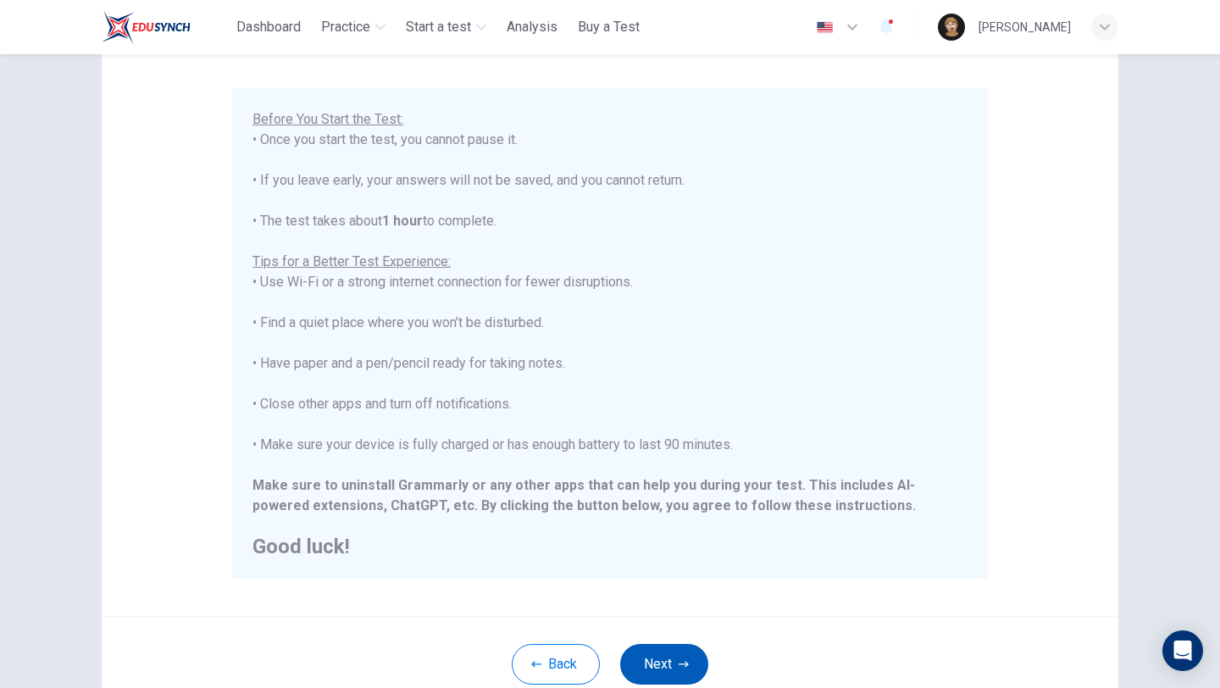
scroll to position [254, 0]
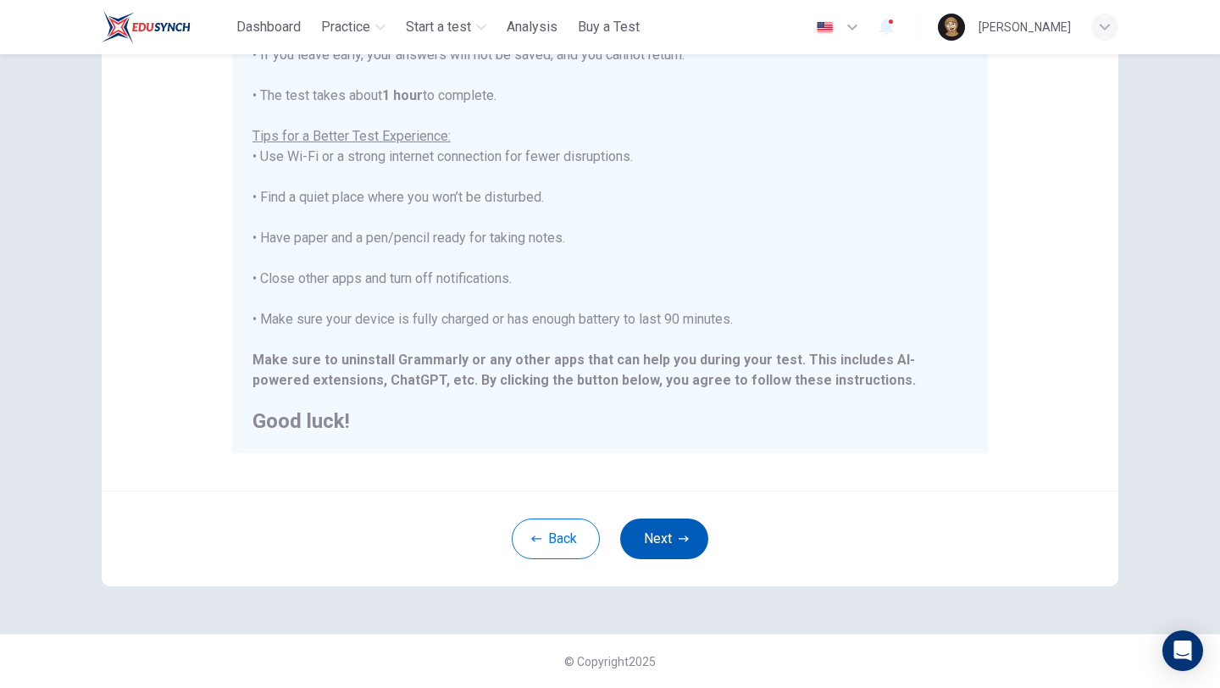
click at [679, 547] on button "Next" at bounding box center [664, 538] width 88 height 41
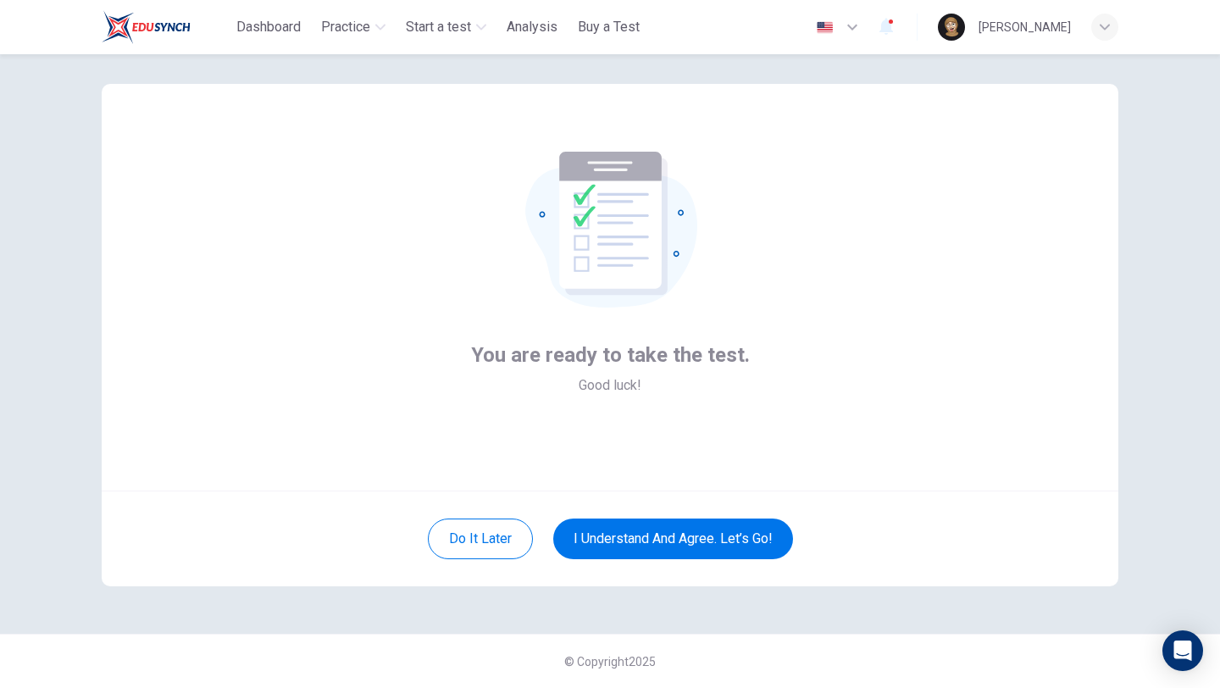
scroll to position [0, 0]
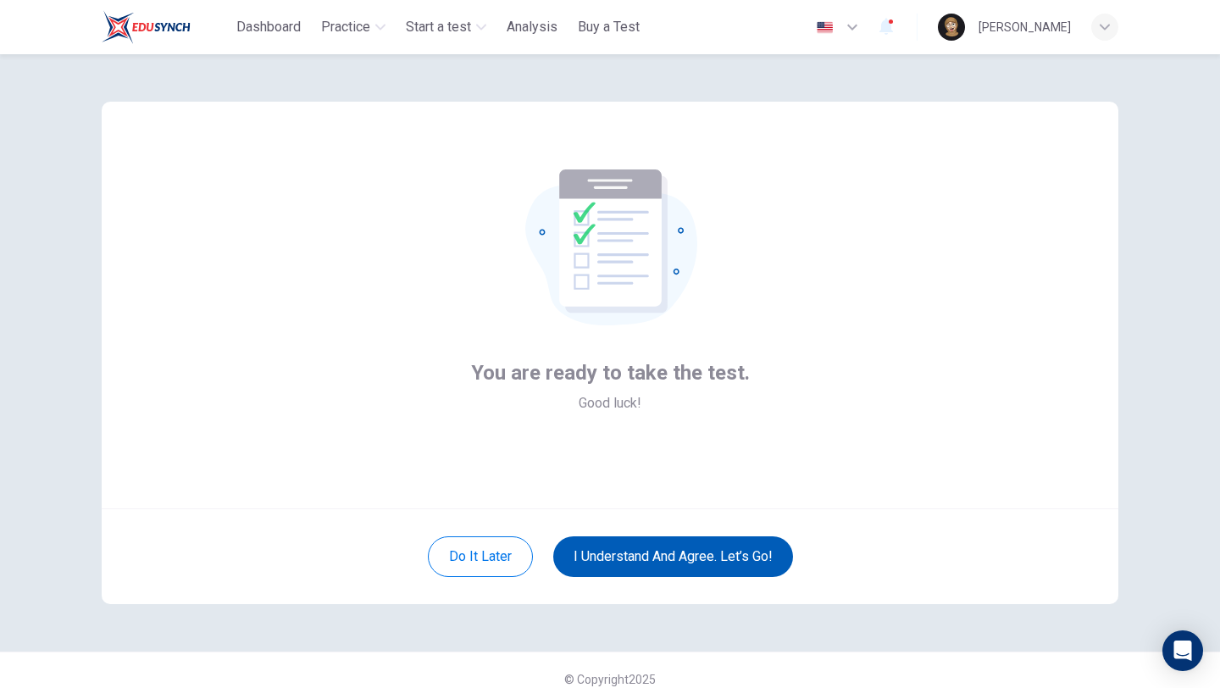
click at [638, 560] on button "I understand and agree. Let’s go!" at bounding box center [673, 556] width 240 height 41
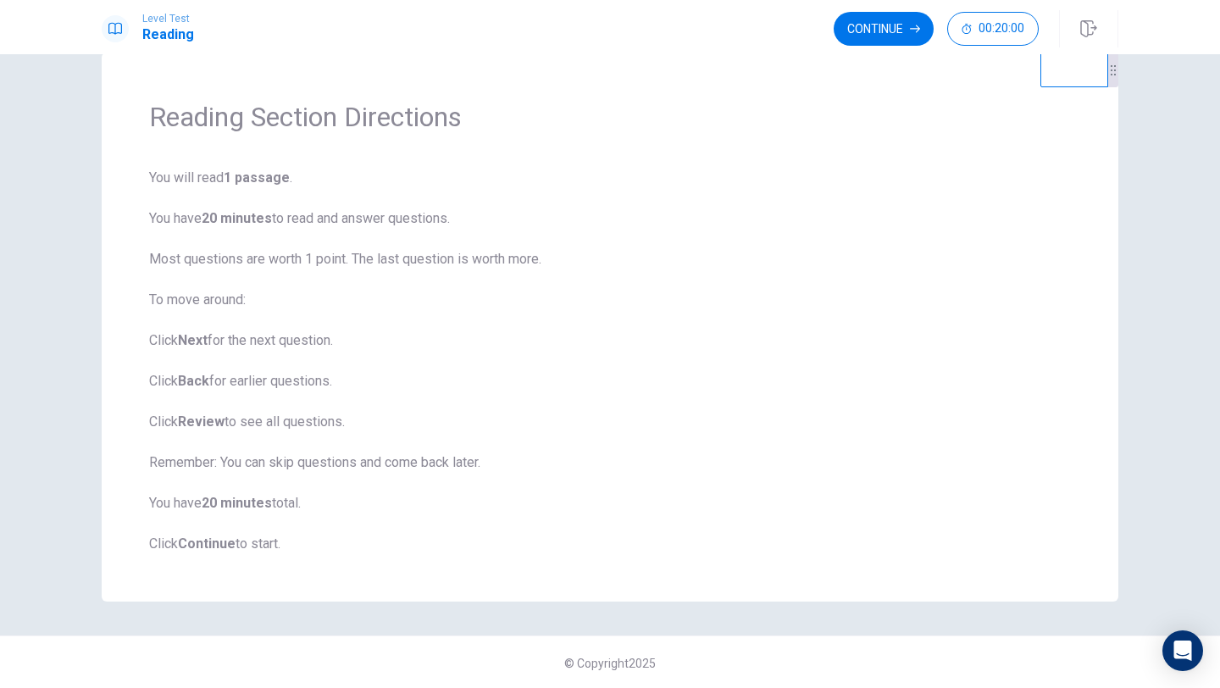
scroll to position [37, 0]
click at [890, 31] on button "Continue" at bounding box center [884, 29] width 100 height 34
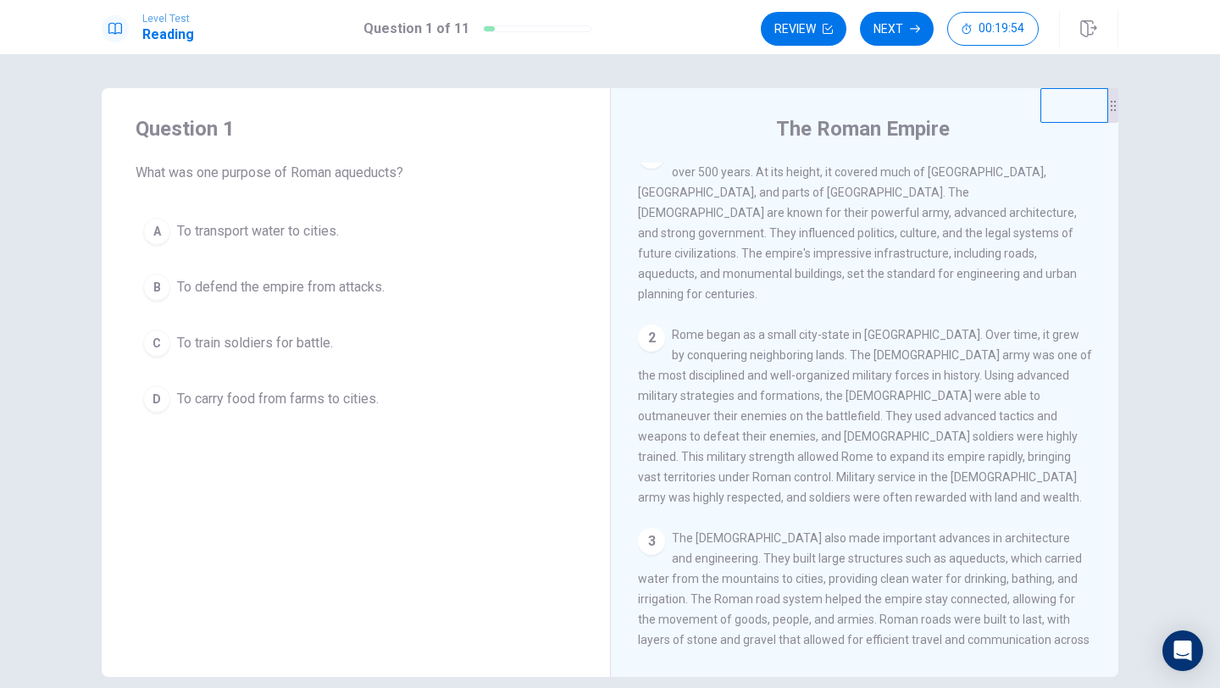
scroll to position [0, 0]
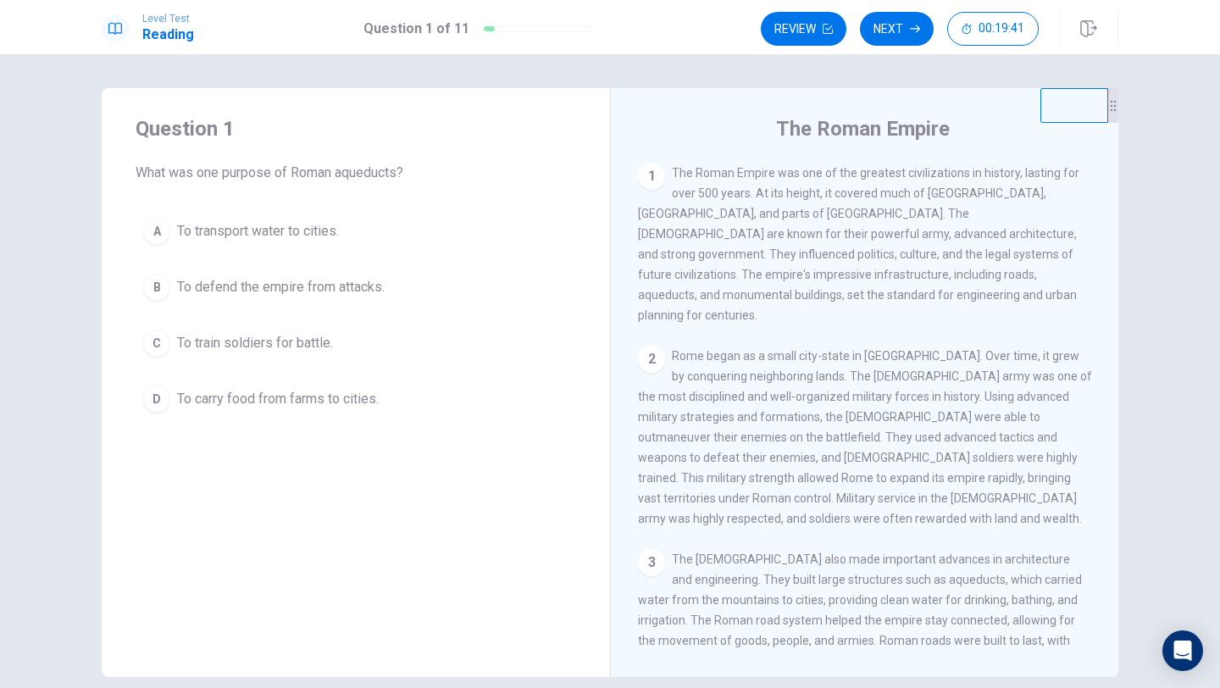
click at [167, 239] on div "A" at bounding box center [156, 231] width 27 height 27
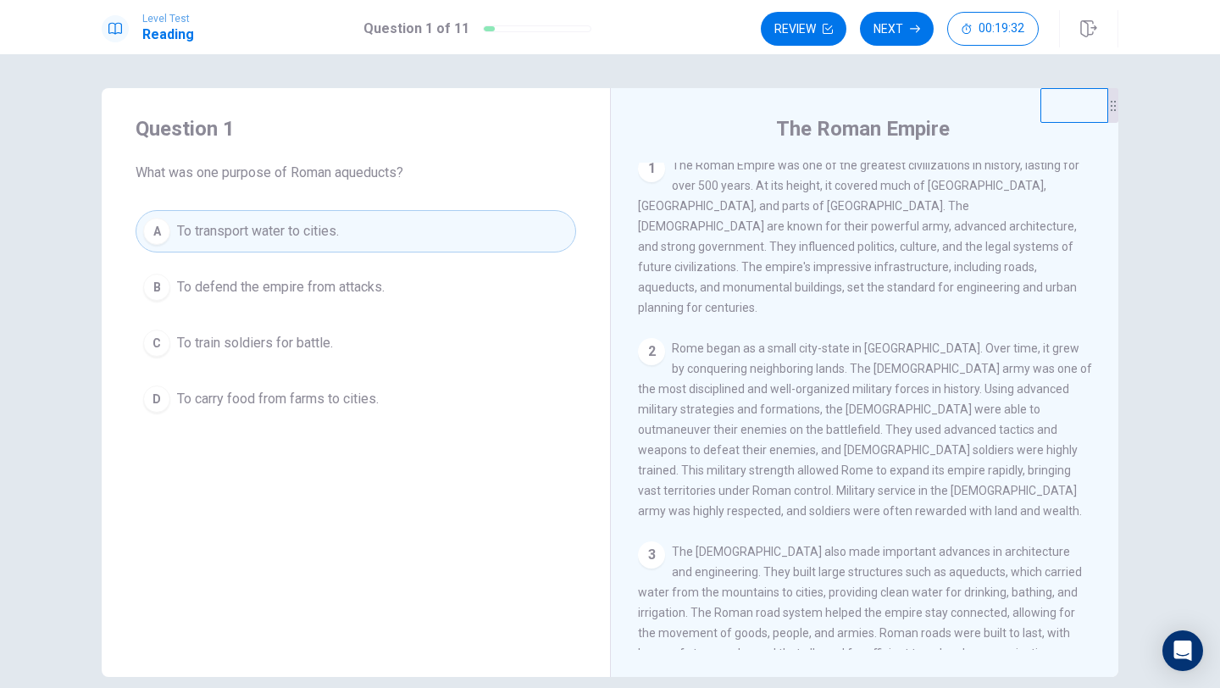
scroll to position [4, 0]
click at [186, 342] on span "To train soldiers for battle." at bounding box center [255, 343] width 156 height 20
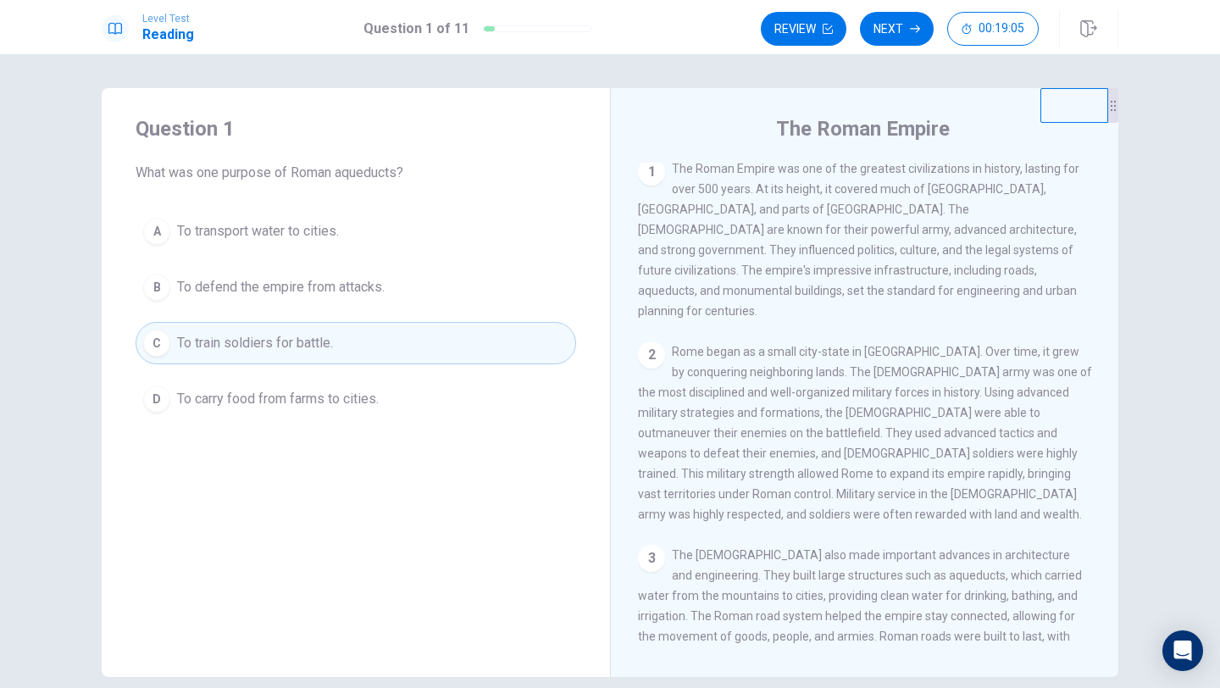
click at [433, 274] on button "B To defend the empire from attacks." at bounding box center [356, 287] width 441 height 42
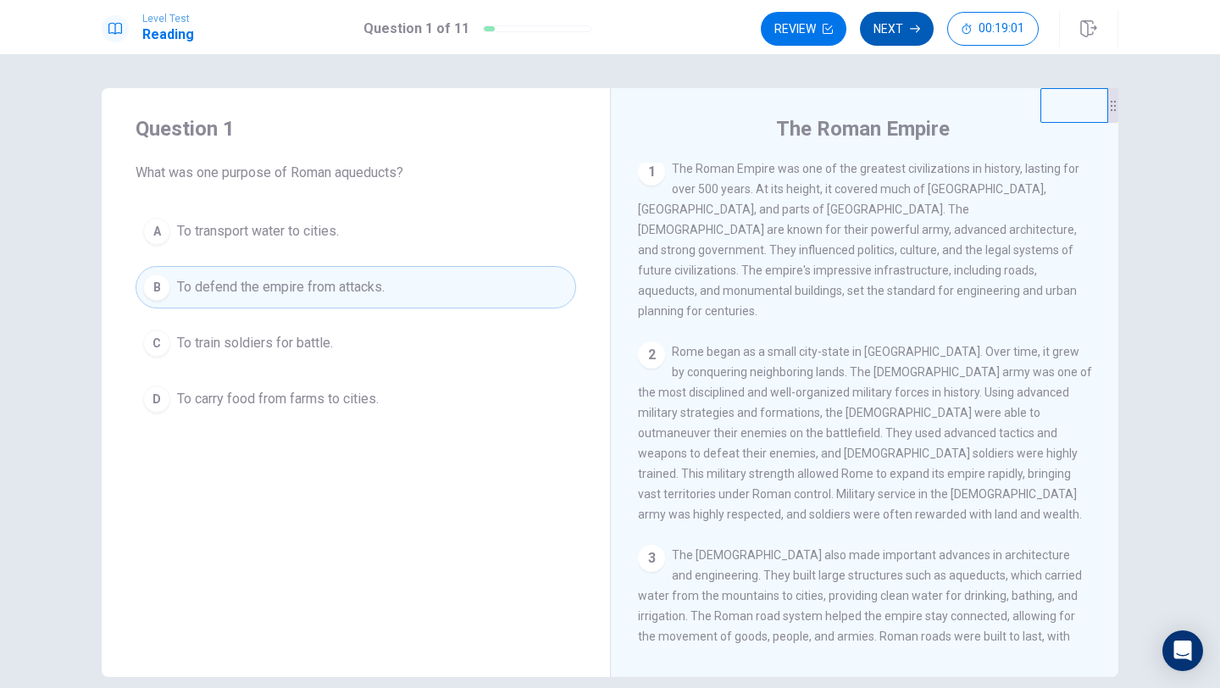
click at [907, 34] on button "Next" at bounding box center [897, 29] width 74 height 34
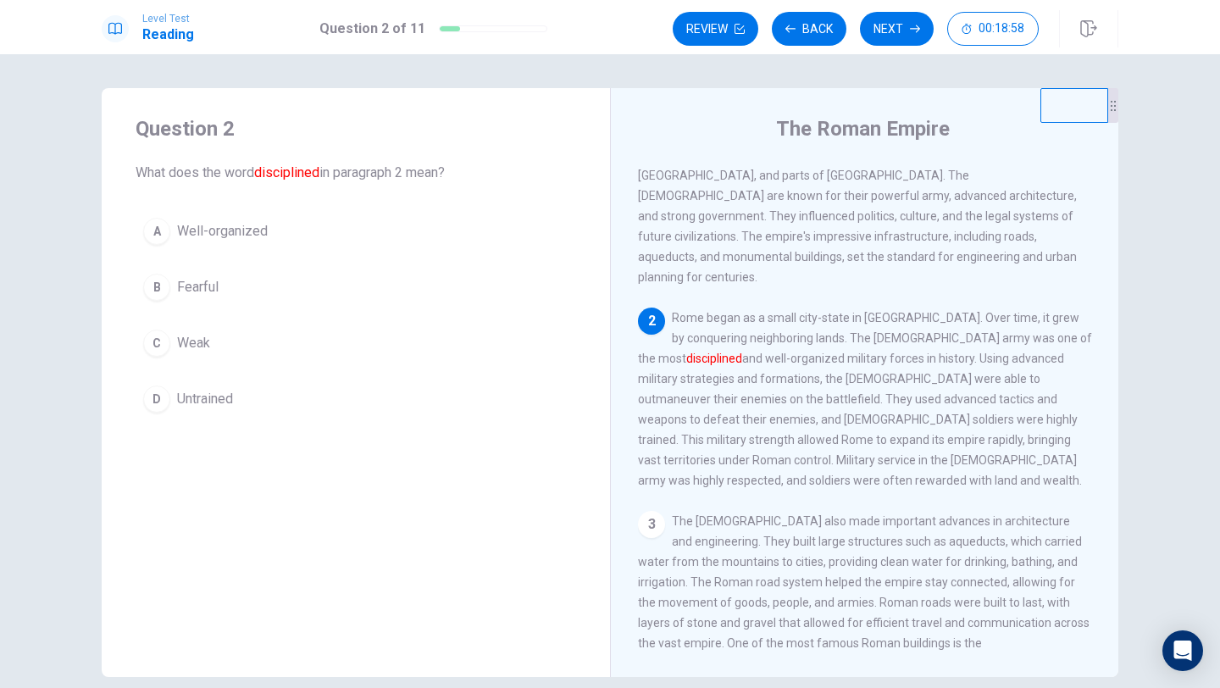
scroll to position [43, 0]
click at [184, 243] on button "A Well-organized" at bounding box center [356, 231] width 441 height 42
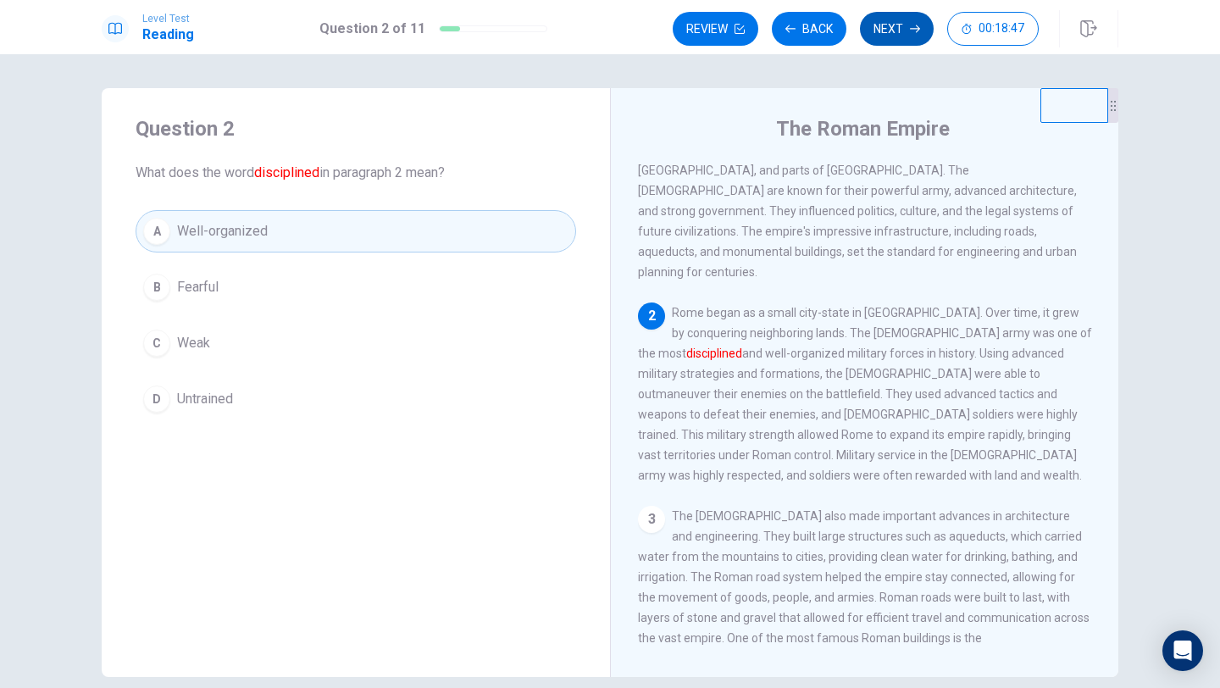
click at [917, 27] on icon "button" at bounding box center [915, 29] width 10 height 8
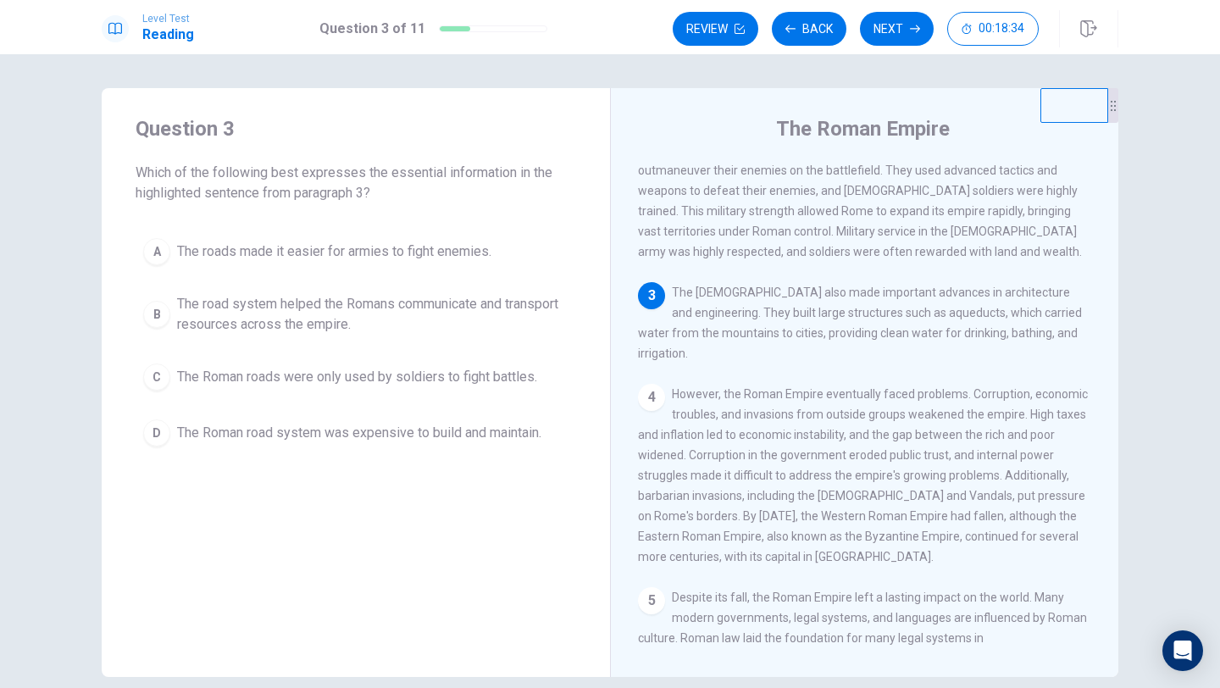
scroll to position [269, 0]
click at [381, 435] on span "The Roman road system was expensive to build and maintain." at bounding box center [359, 433] width 364 height 20
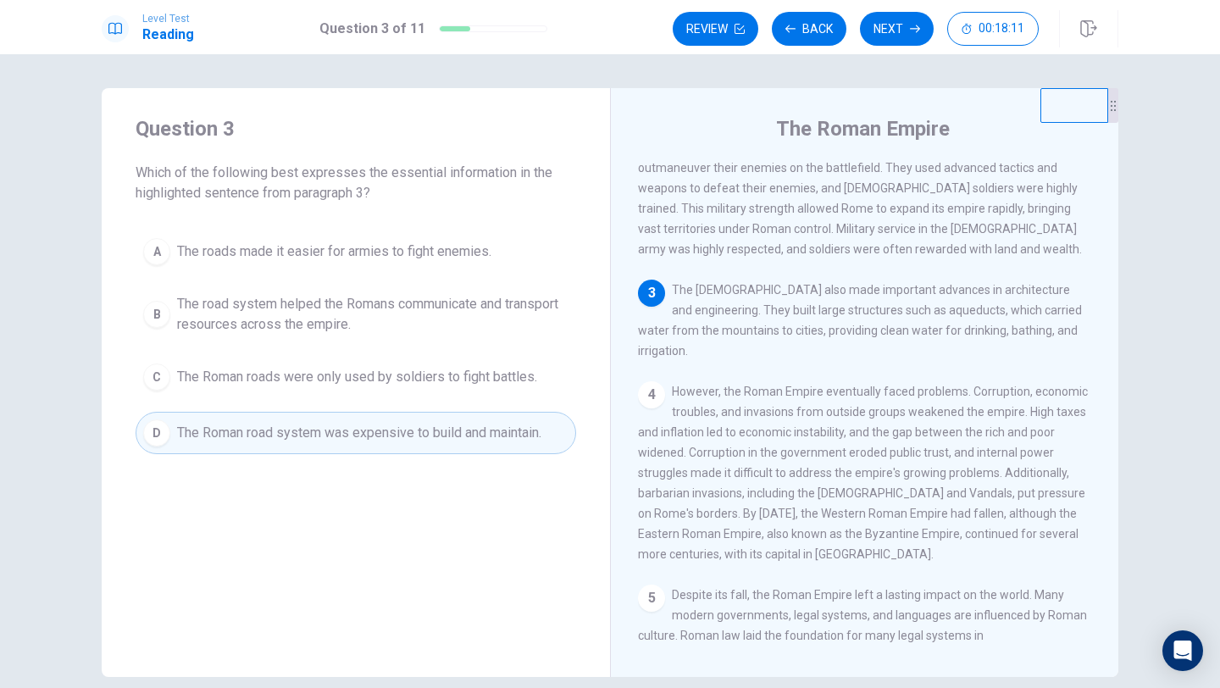
click at [463, 388] on button "C The Roman roads were only used by soldiers to fight battles." at bounding box center [356, 377] width 441 height 42
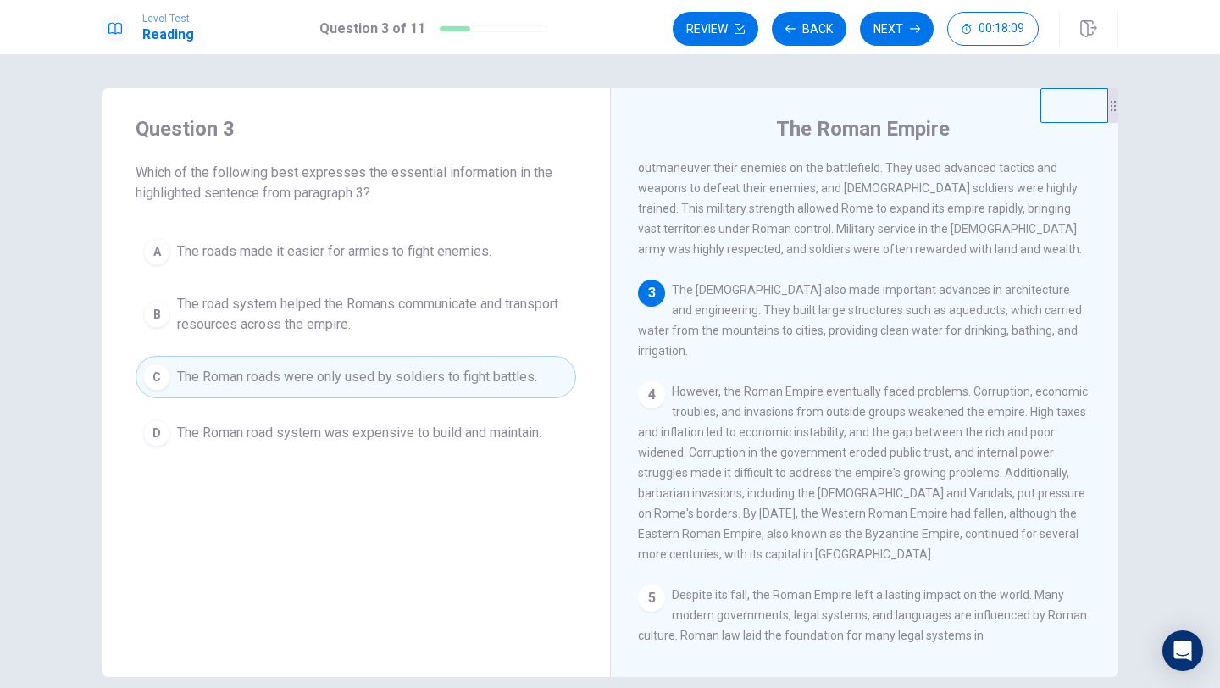
click at [468, 320] on span "The road system helped the Romans communicate and transport resources across th…" at bounding box center [372, 314] width 391 height 41
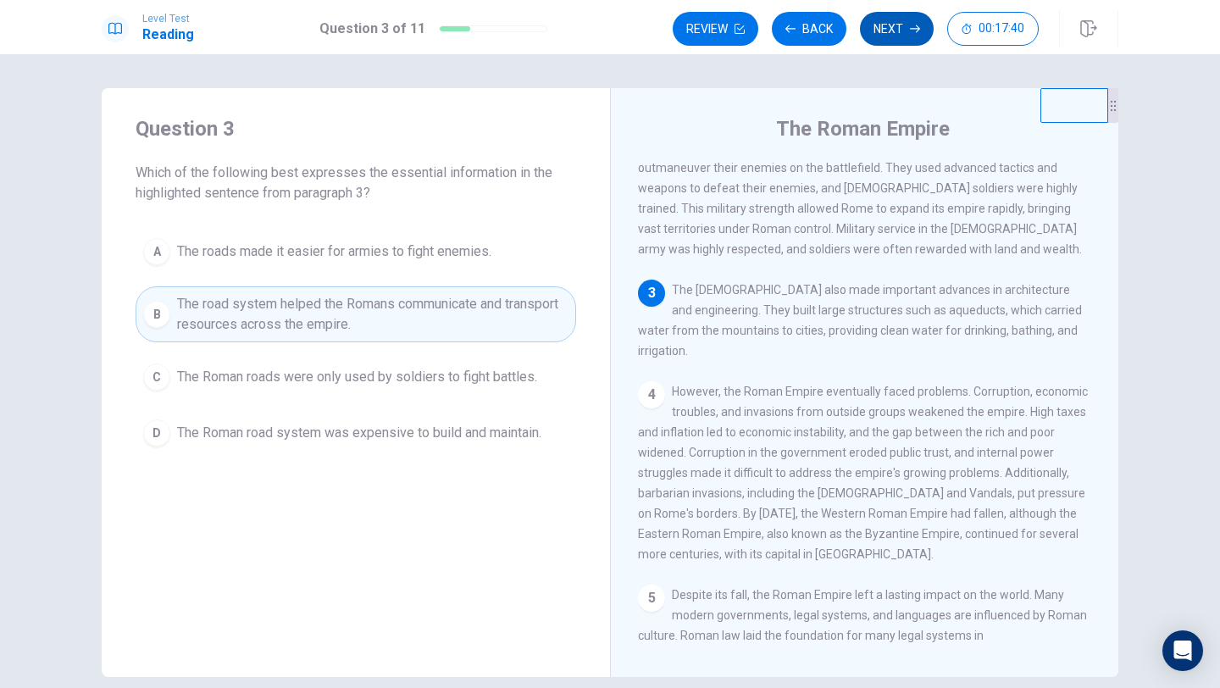
click at [903, 31] on button "Next" at bounding box center [897, 29] width 74 height 34
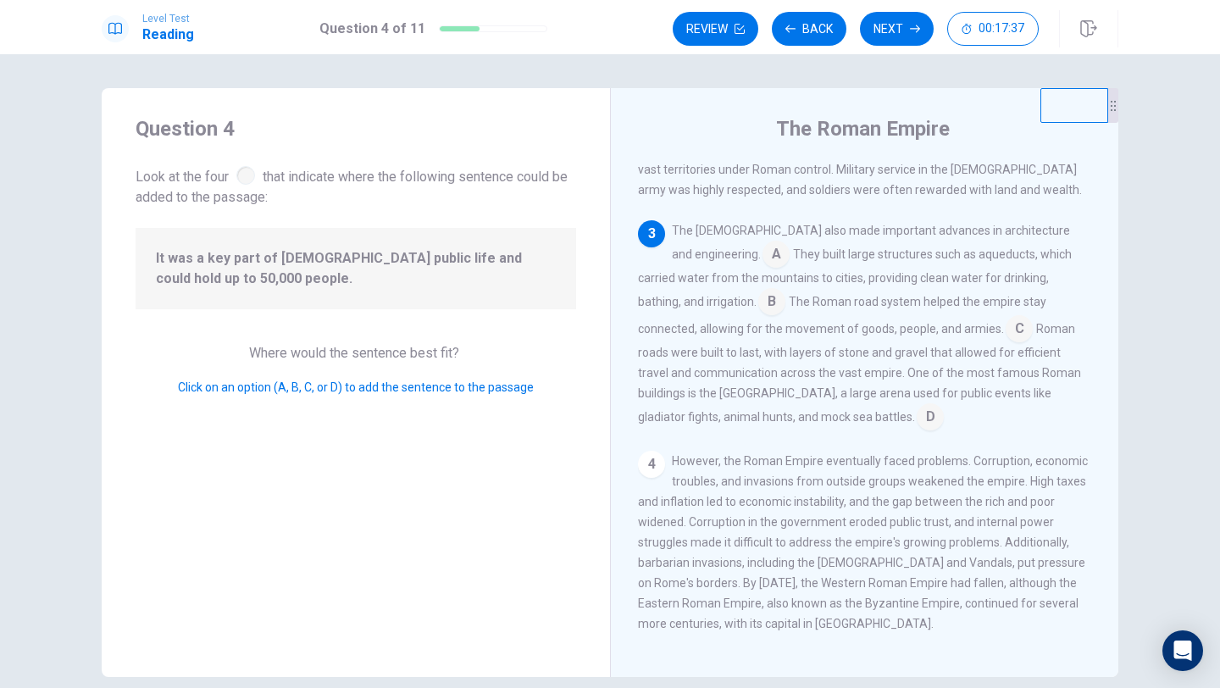
scroll to position [330, 0]
click at [671, 381] on div "The [DEMOGRAPHIC_DATA] also made important advances in architecture and enginee…" at bounding box center [865, 324] width 454 height 210
click at [917, 403] on input at bounding box center [930, 416] width 27 height 27
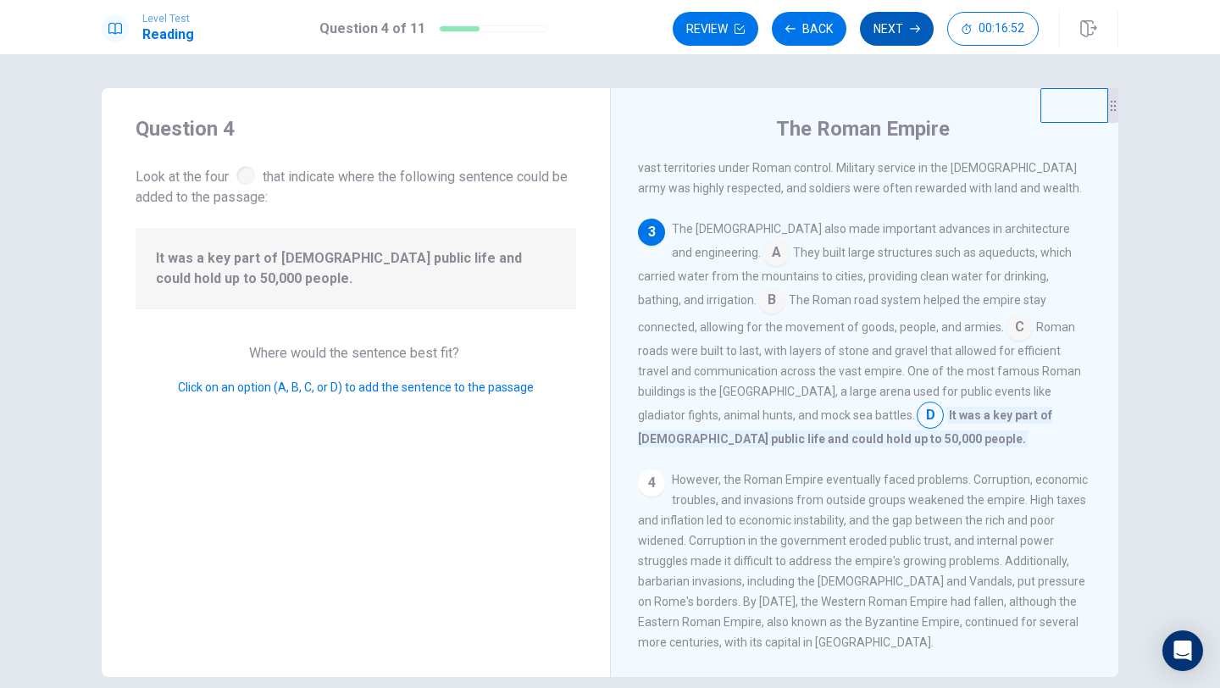
click at [900, 26] on button "Next" at bounding box center [897, 29] width 74 height 34
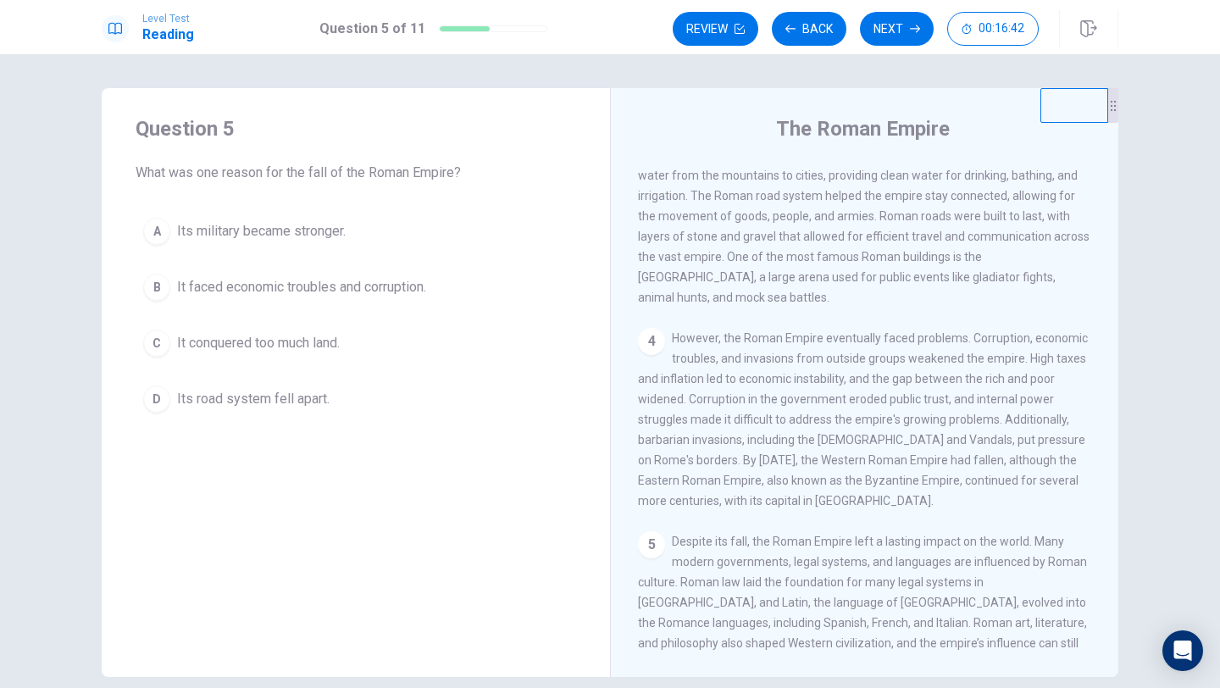
scroll to position [441, 0]
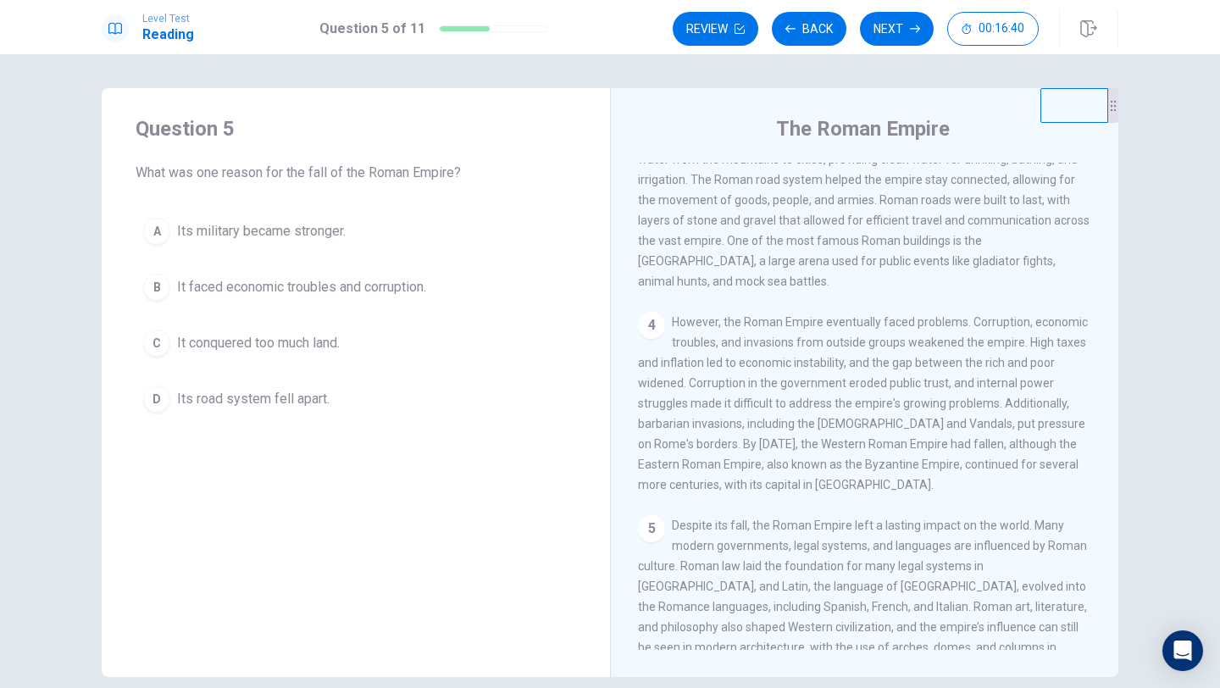
click at [211, 281] on span "It faced economic troubles and corruption." at bounding box center [301, 287] width 249 height 20
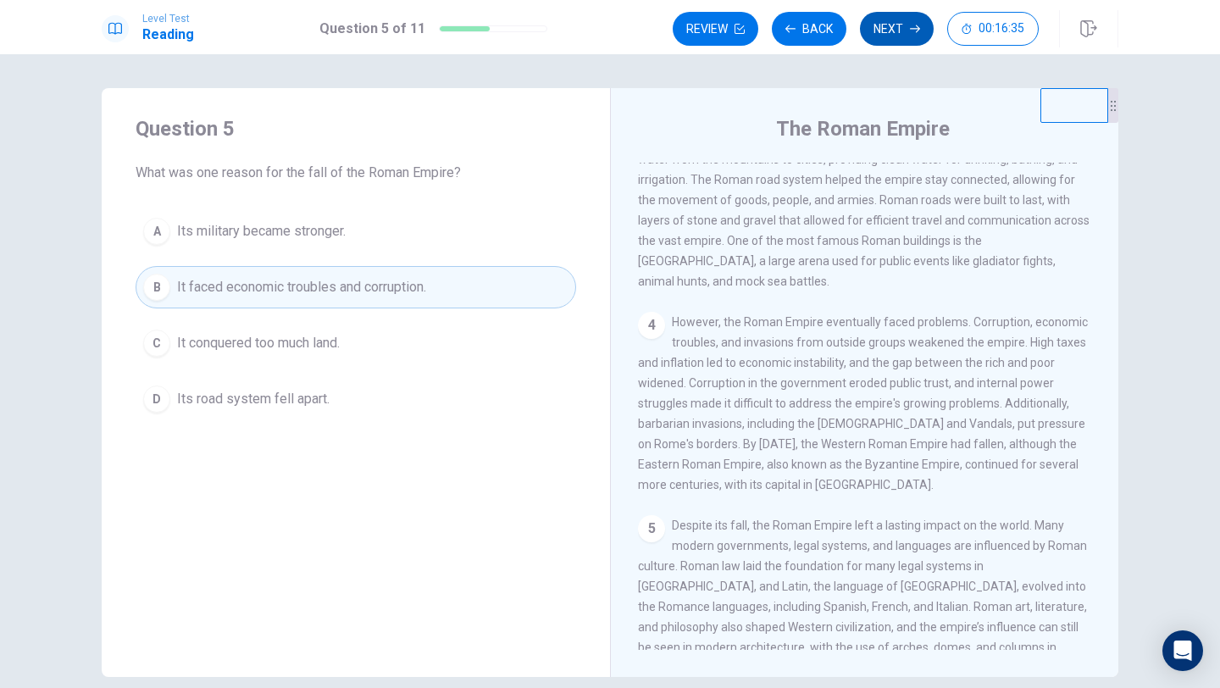
click at [900, 42] on button "Next" at bounding box center [897, 29] width 74 height 34
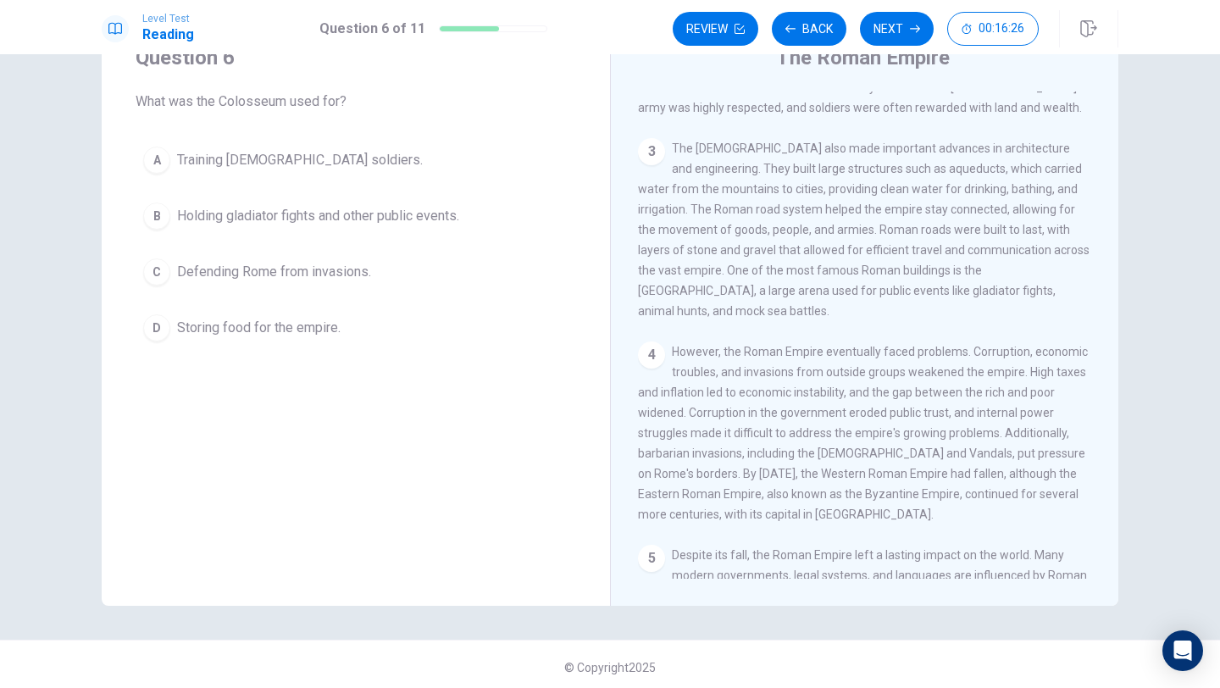
scroll to position [333, 0]
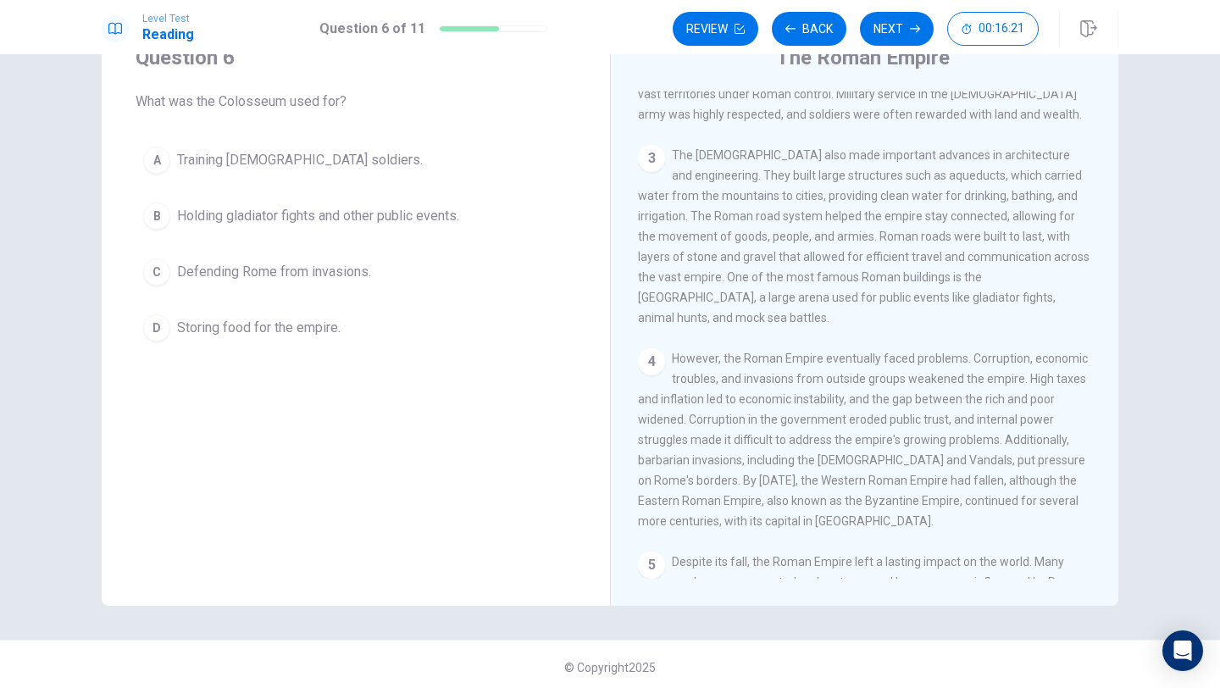
click at [280, 223] on span "Holding gladiator fights and other public events." at bounding box center [318, 216] width 282 height 20
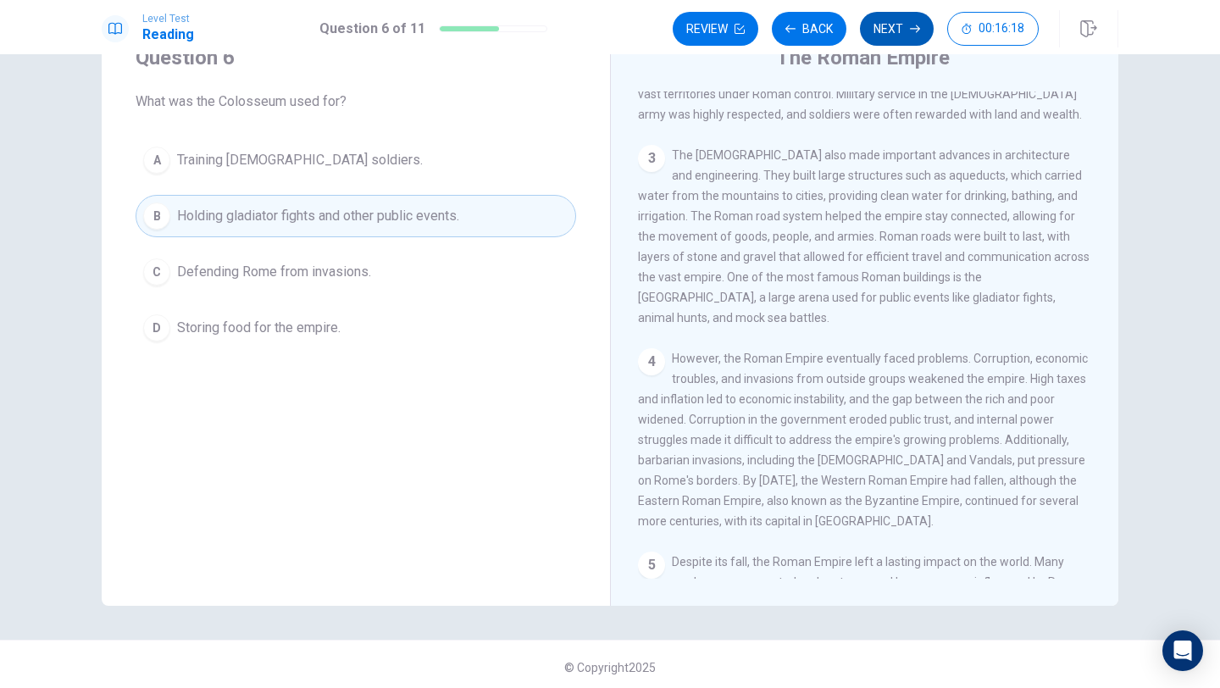
click at [892, 30] on button "Next" at bounding box center [897, 29] width 74 height 34
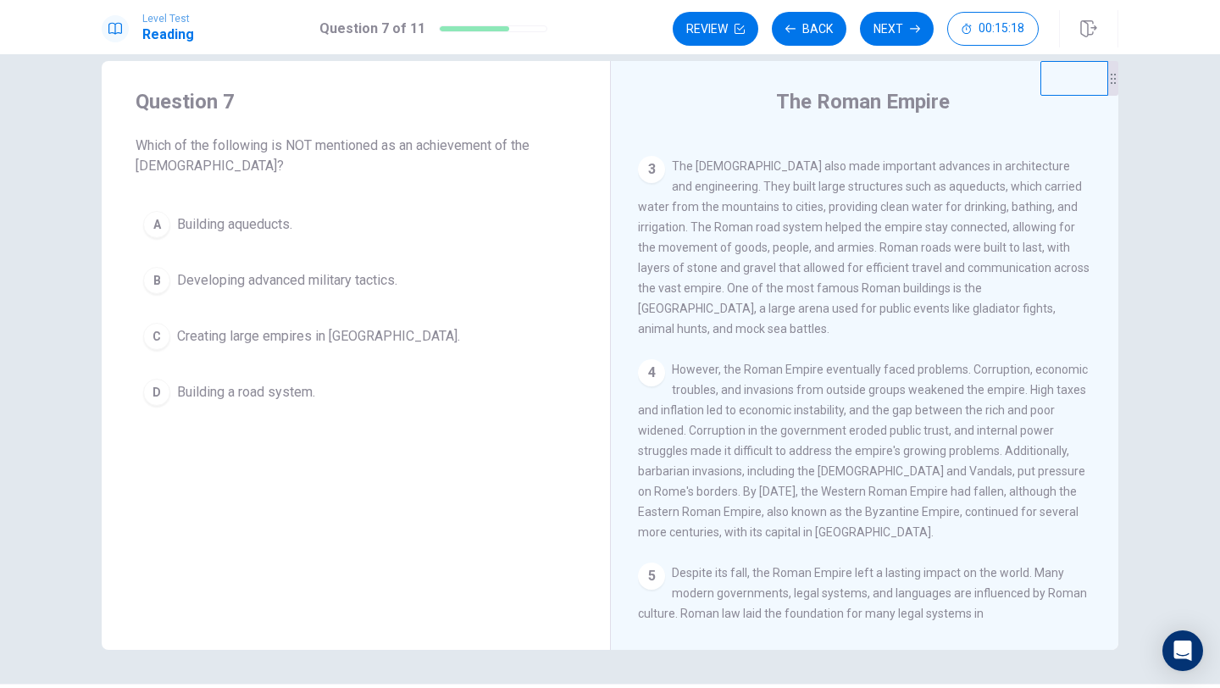
scroll to position [357, 0]
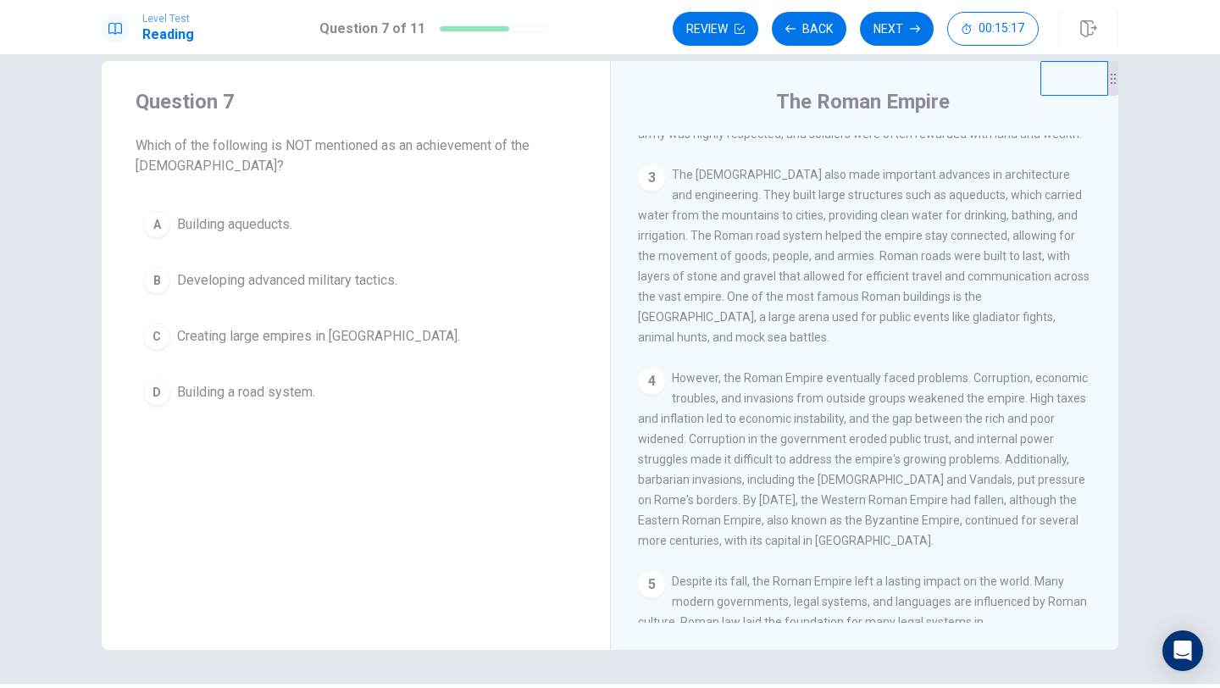
click at [367, 279] on span "Developing advanced military tactics." at bounding box center [287, 280] width 220 height 20
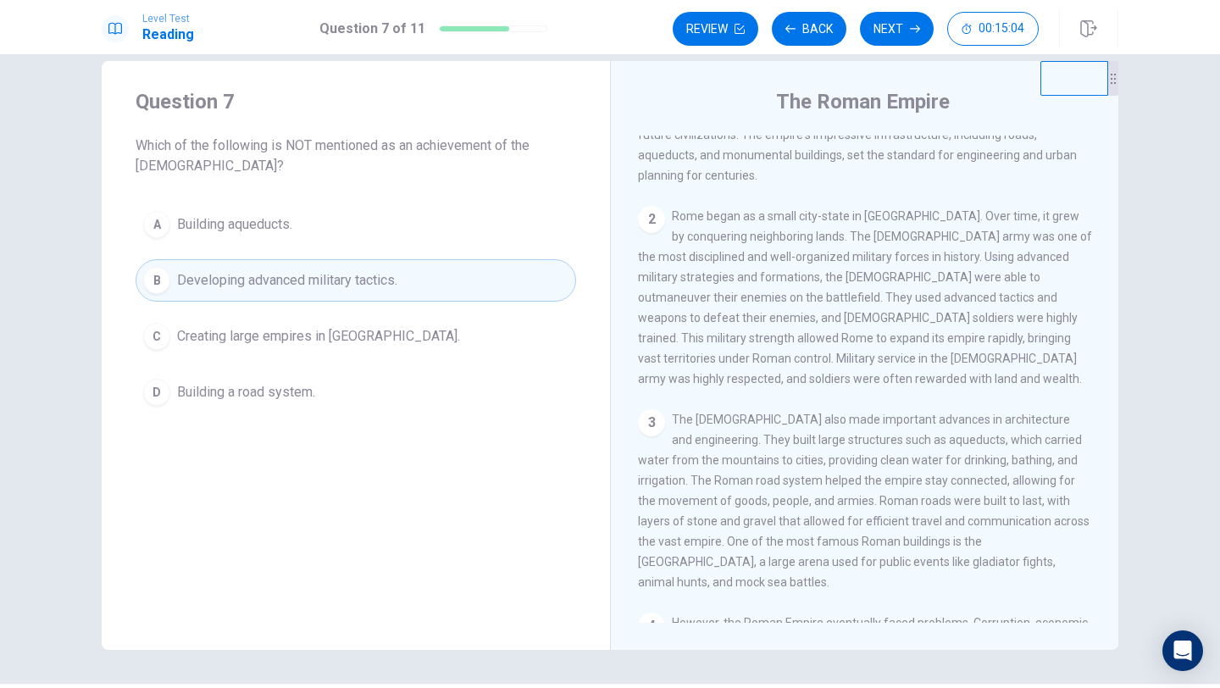
scroll to position [110, 0]
click at [308, 340] on span "Creating large empires in [GEOGRAPHIC_DATA]." at bounding box center [318, 336] width 283 height 20
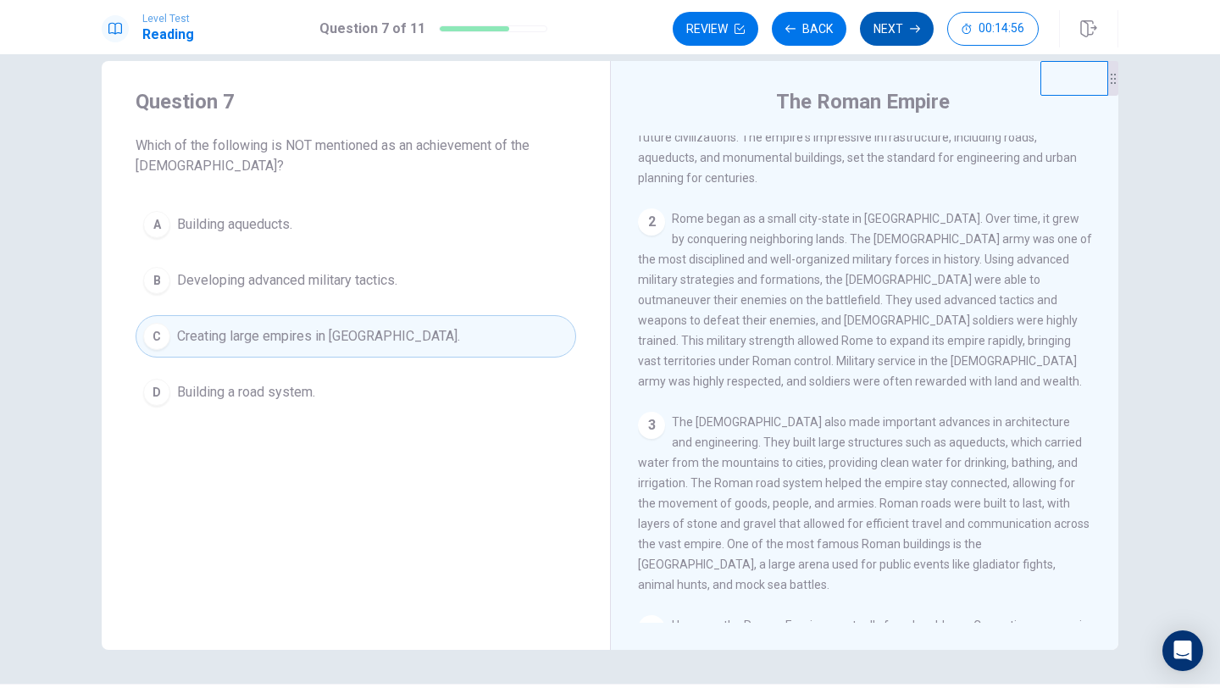
click at [907, 39] on button "Next" at bounding box center [897, 29] width 74 height 34
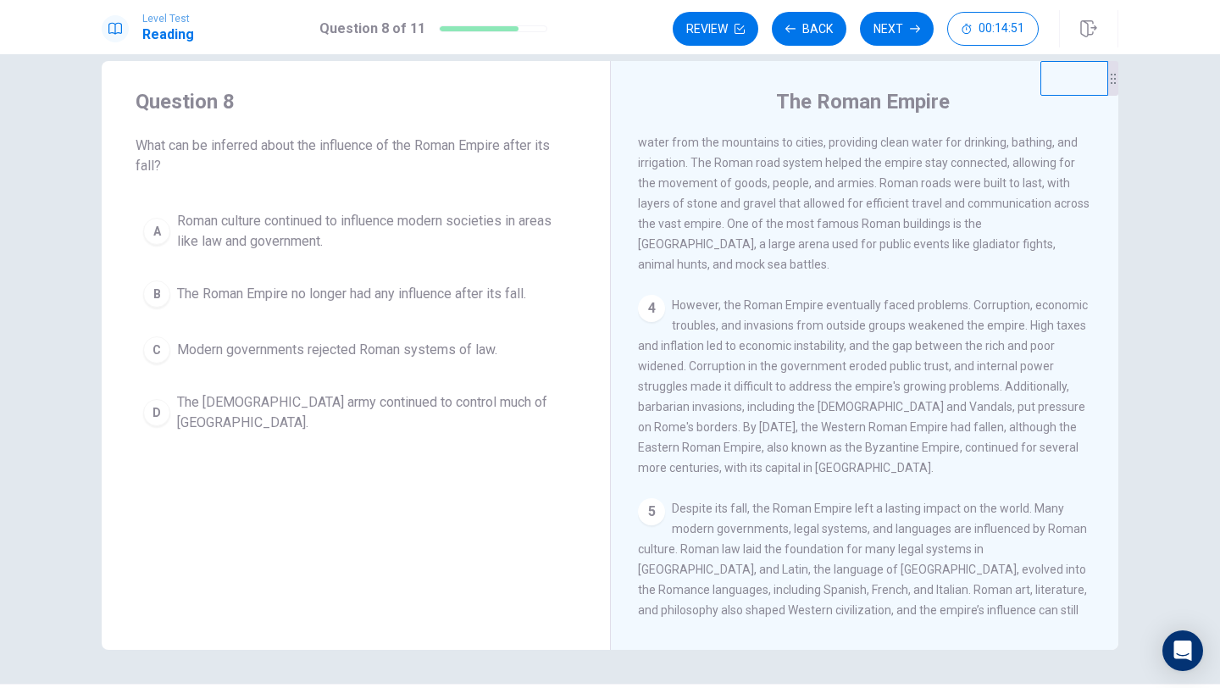
scroll to position [441, 0]
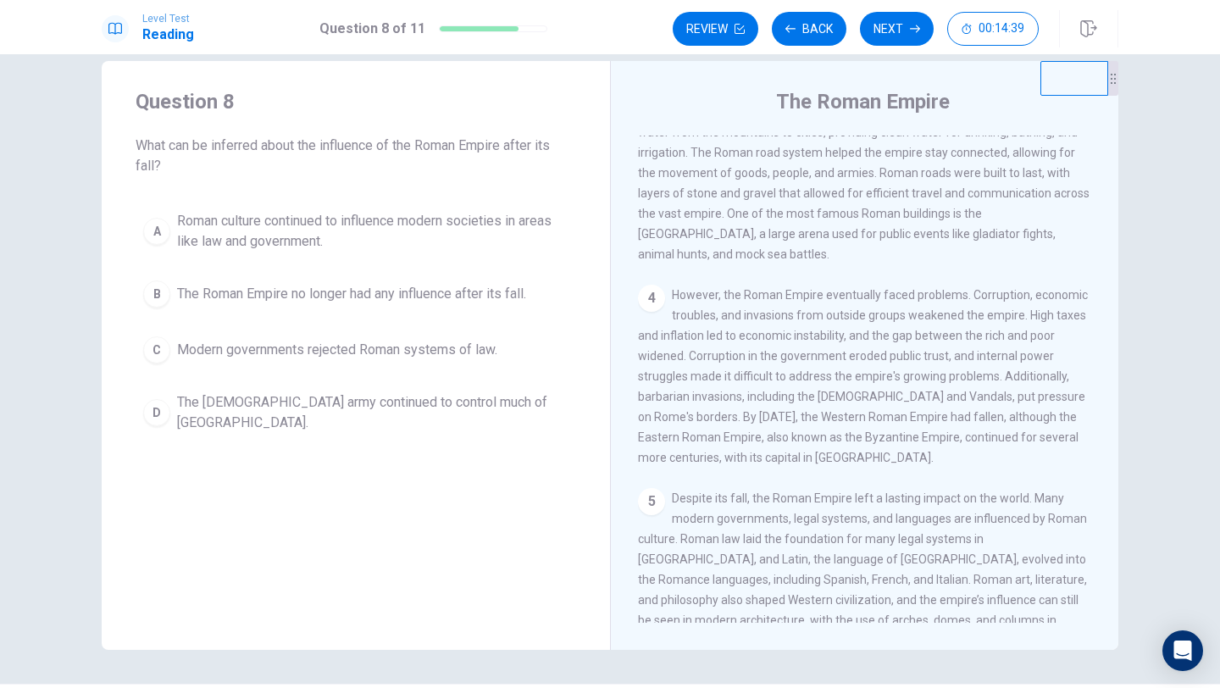
click at [341, 242] on span "Roman culture continued to influence modern societies in areas like law and gov…" at bounding box center [372, 231] width 391 height 41
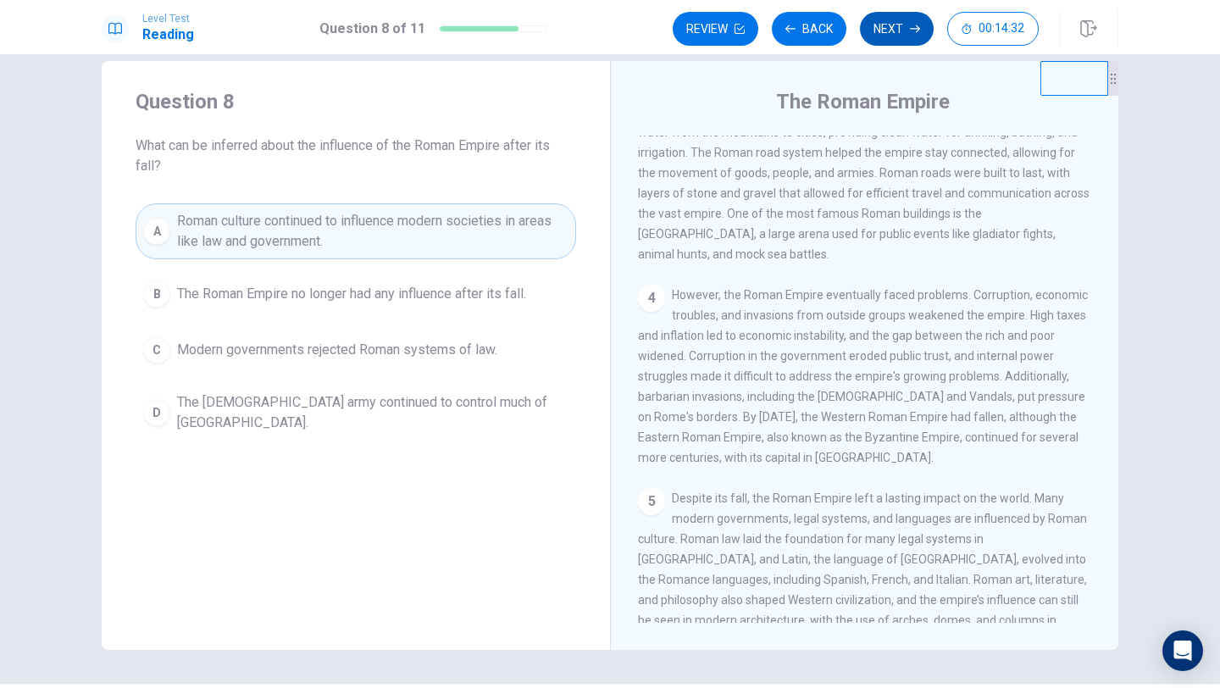
click at [885, 32] on button "Next" at bounding box center [897, 29] width 74 height 34
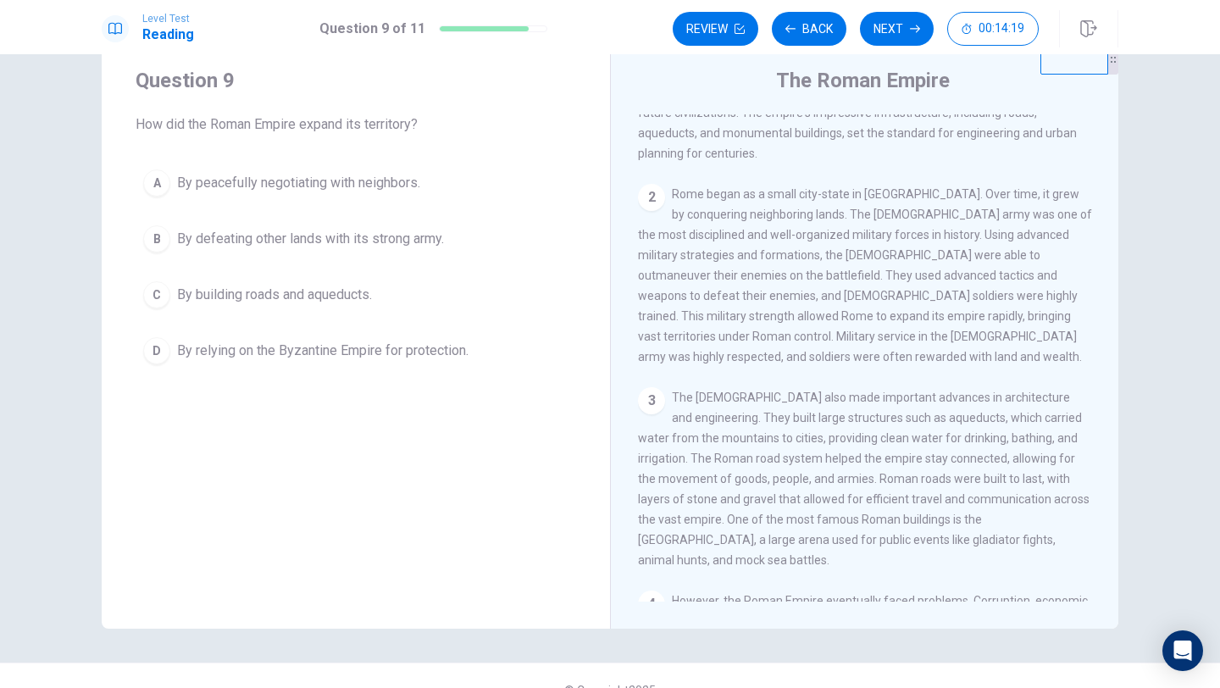
scroll to position [110, 0]
click at [363, 239] on span "By defeating other lands with its strong army." at bounding box center [310, 239] width 267 height 20
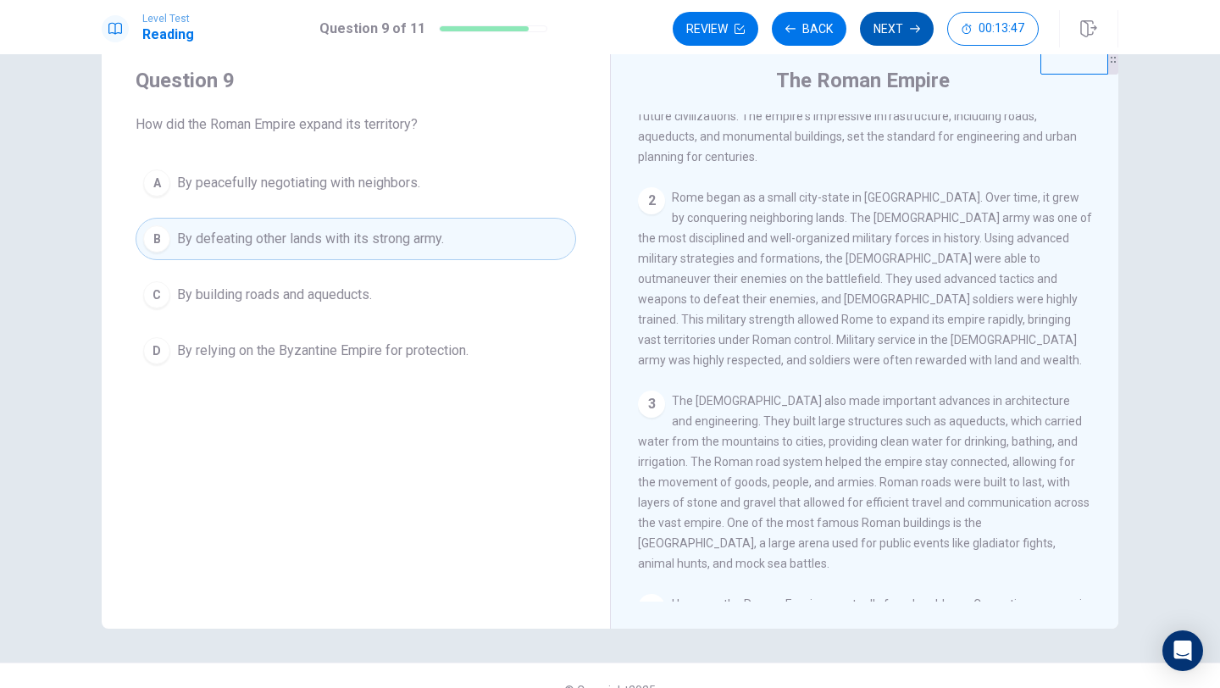
click at [900, 40] on button "Next" at bounding box center [897, 29] width 74 height 34
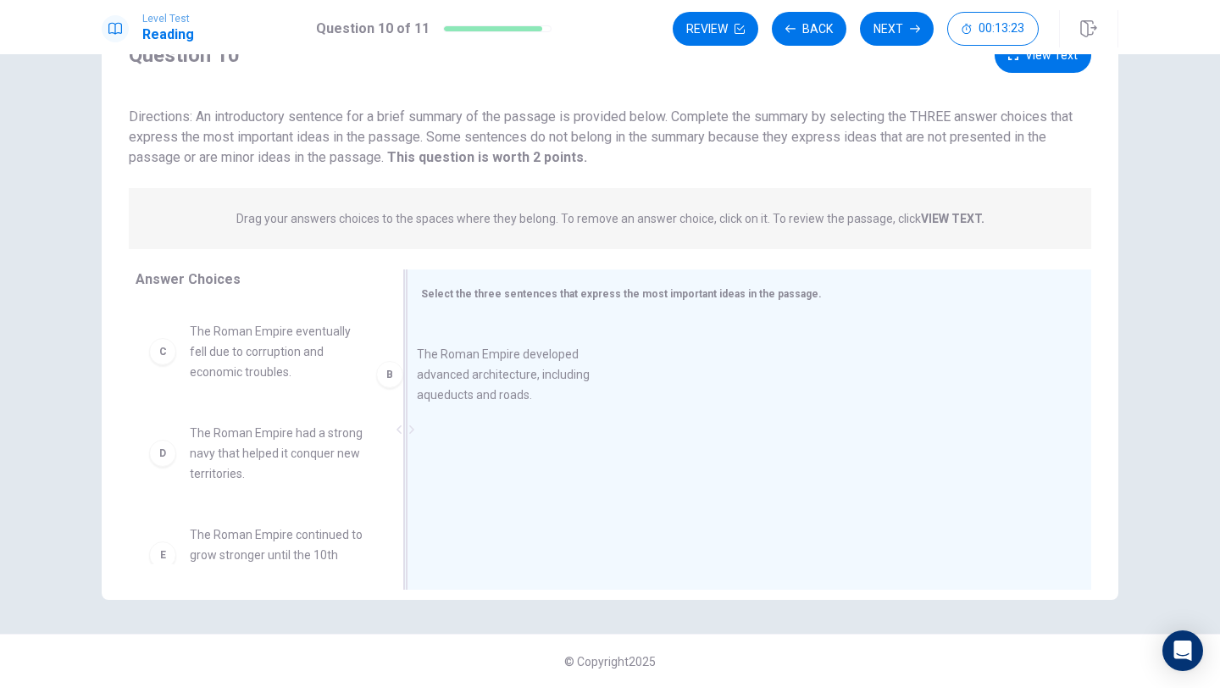
scroll to position [90, 0]
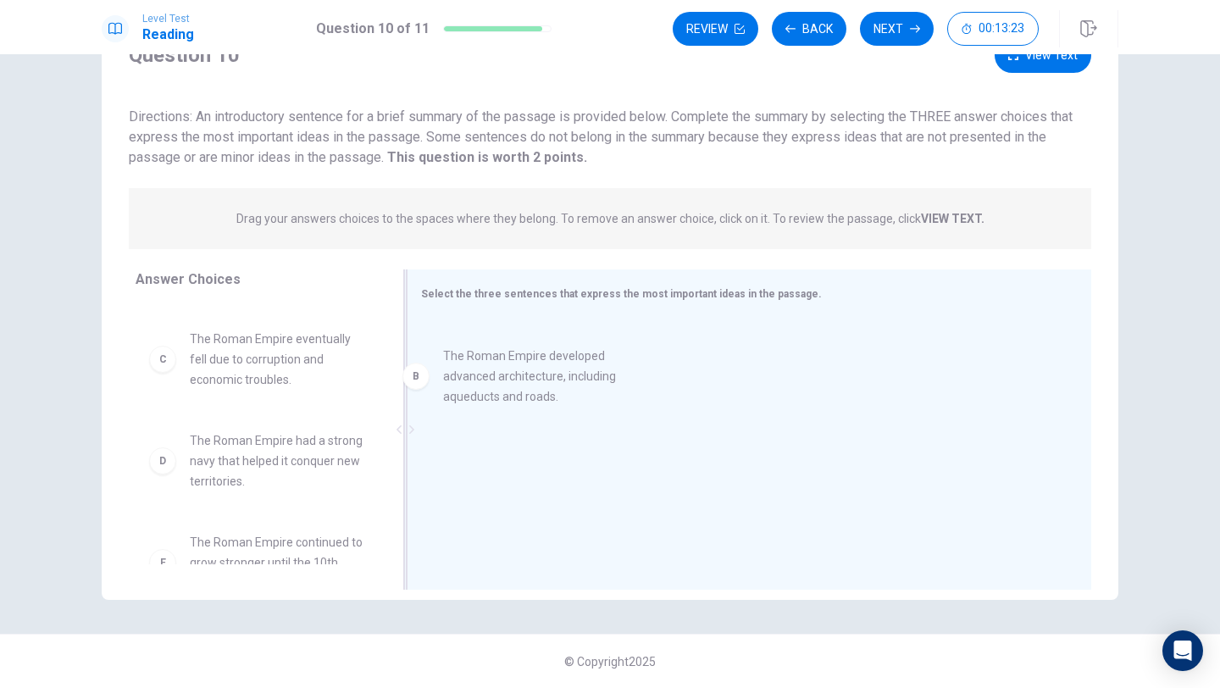
drag, startPoint x: 273, startPoint y: 372, endPoint x: 535, endPoint y: 396, distance: 262.9
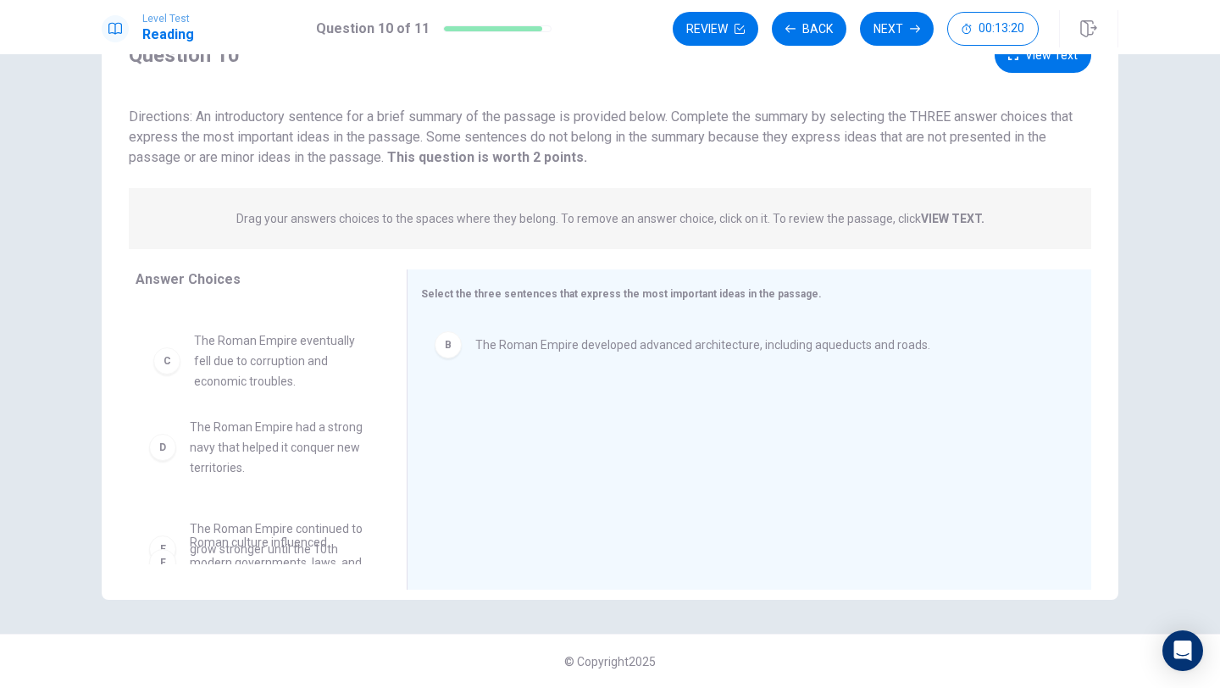
scroll to position [87, 0]
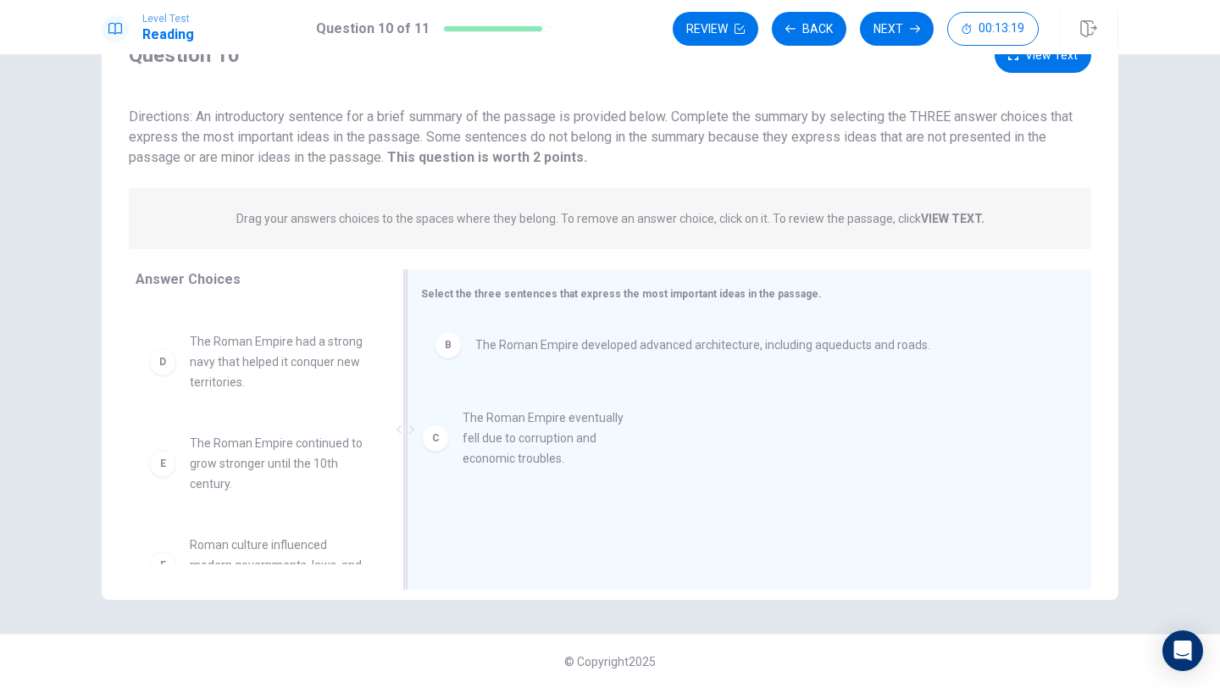
drag, startPoint x: 296, startPoint y: 357, endPoint x: 583, endPoint y: 440, distance: 298.9
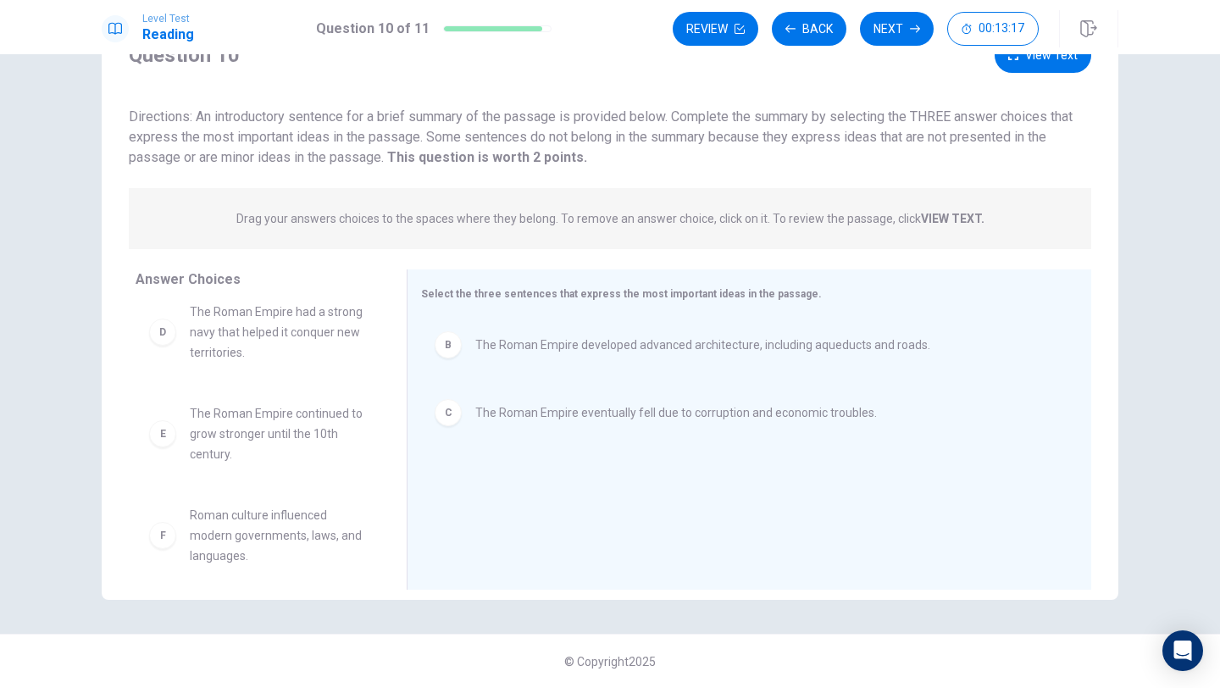
scroll to position [132, 0]
drag, startPoint x: 304, startPoint y: 531, endPoint x: 418, endPoint y: 505, distance: 117.3
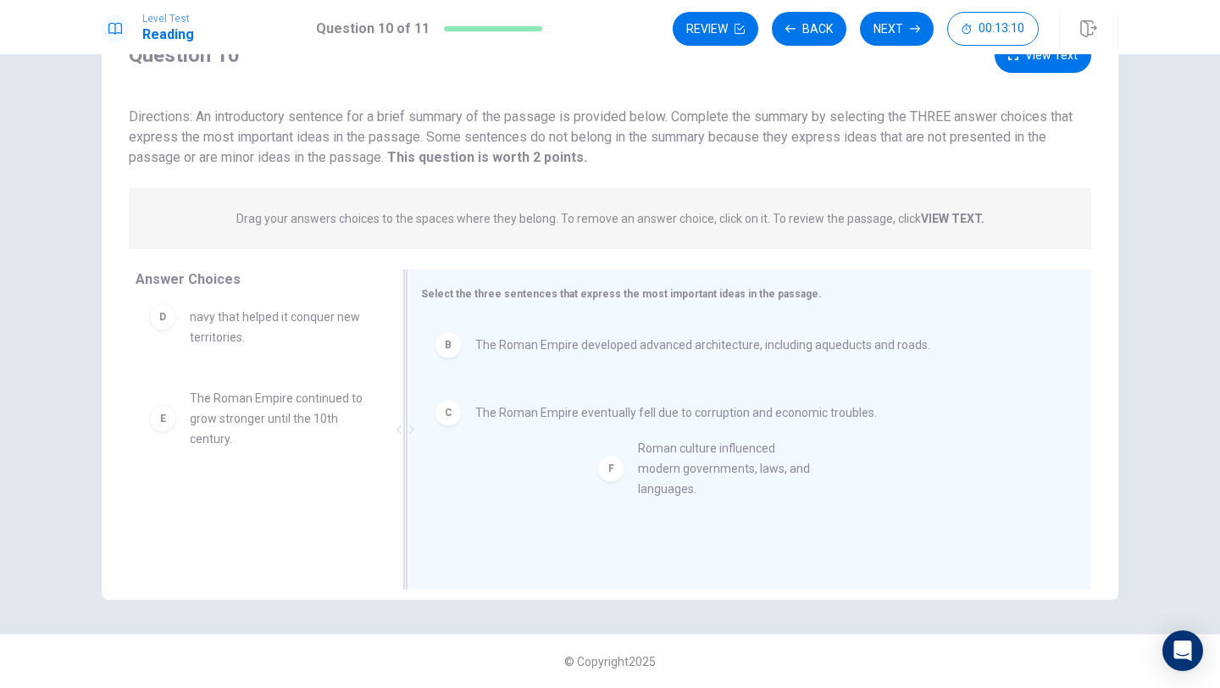
drag, startPoint x: 278, startPoint y: 508, endPoint x: 730, endPoint y: 457, distance: 455.3
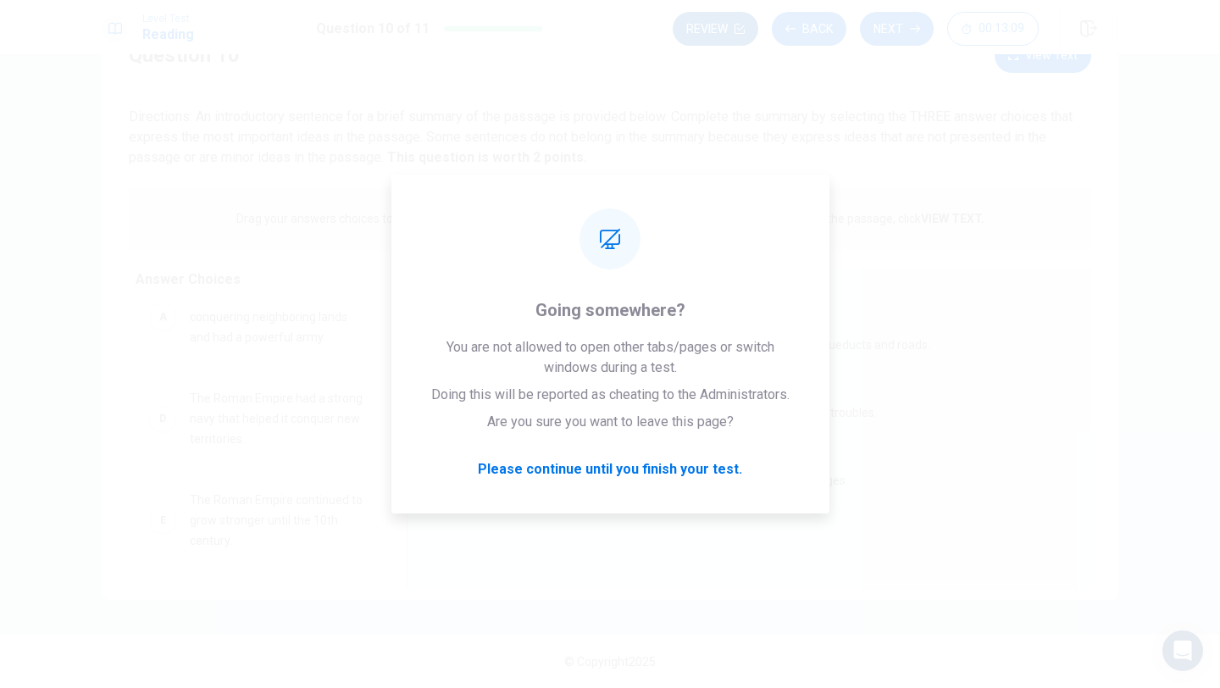
scroll to position [30, 0]
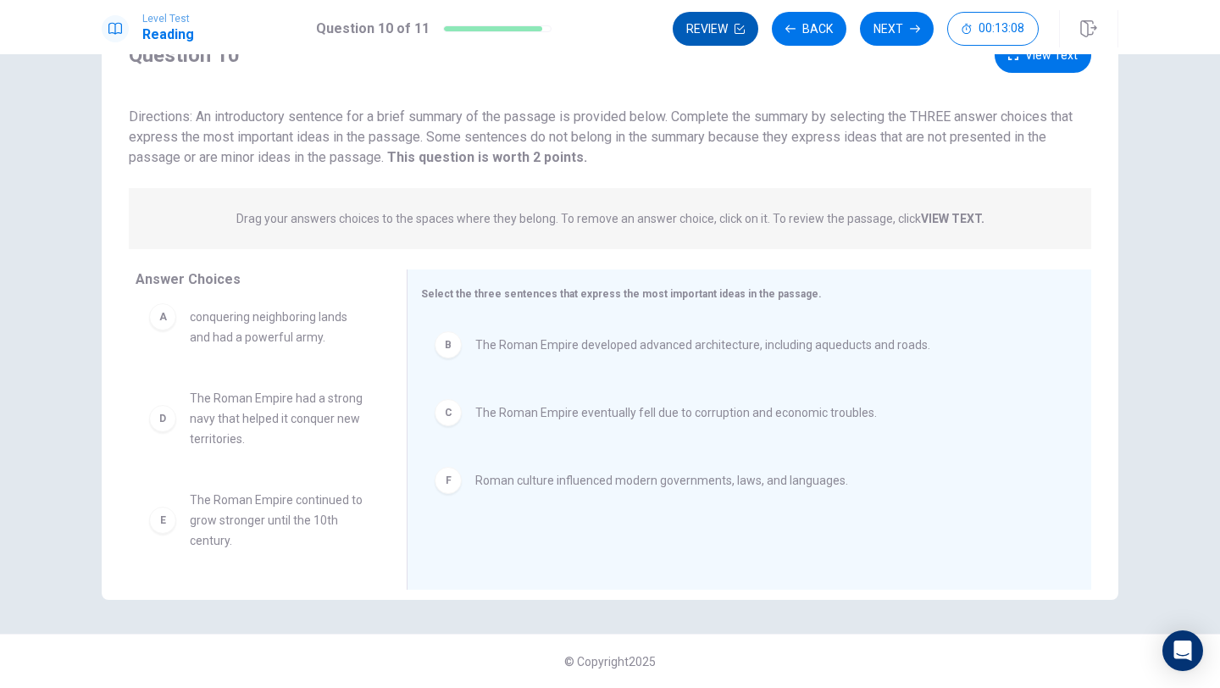
click at [732, 37] on button "Review" at bounding box center [716, 29] width 86 height 34
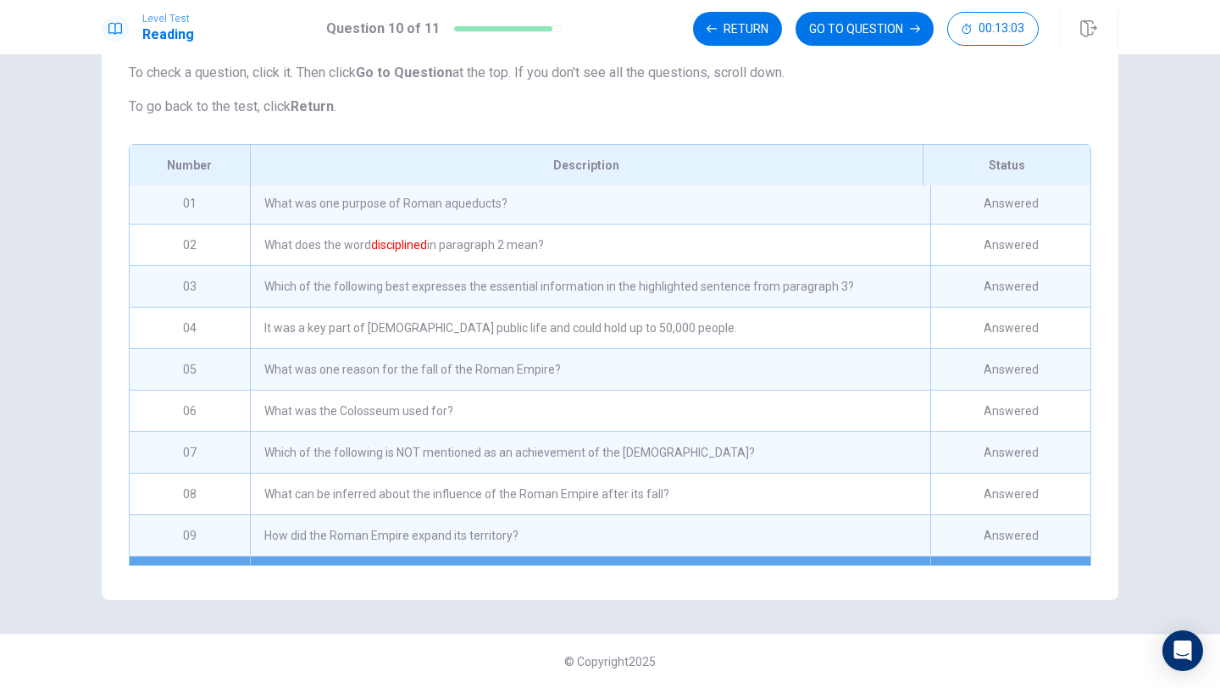
scroll to position [0, 0]
click at [627, 209] on div "What was one purpose of Roman aqueducts?" at bounding box center [590, 206] width 680 height 41
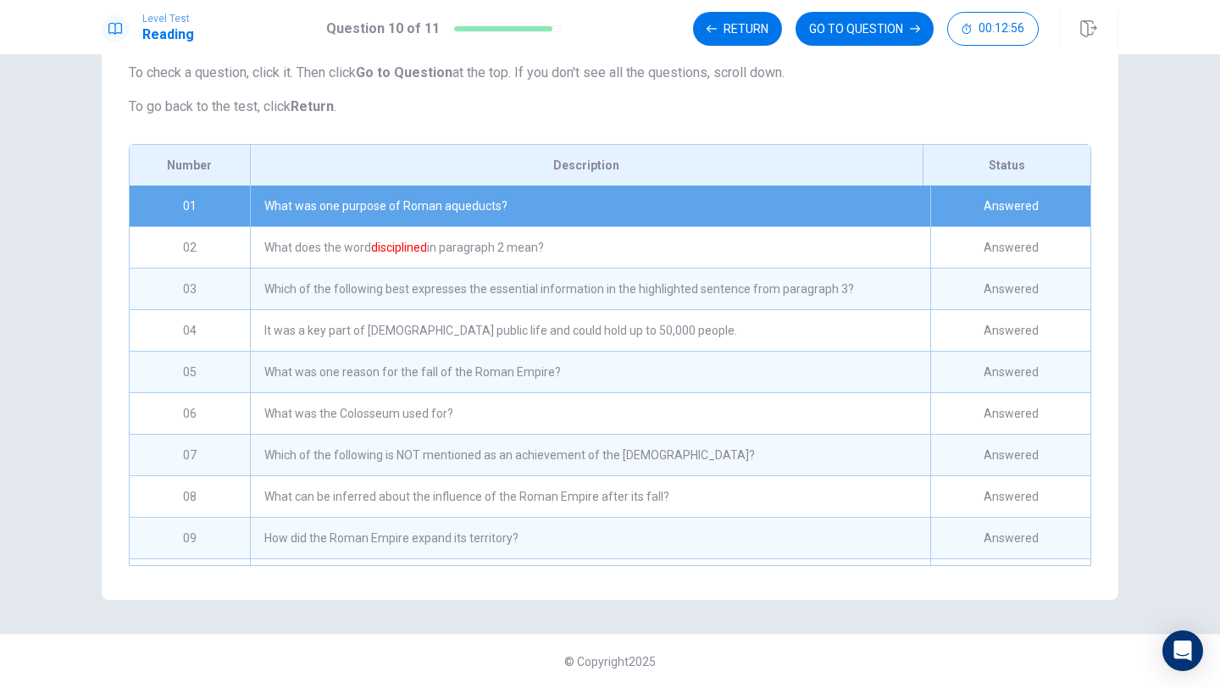
click at [1011, 209] on div "Answered" at bounding box center [1010, 206] width 160 height 41
click at [739, 25] on button "Return" at bounding box center [737, 29] width 89 height 34
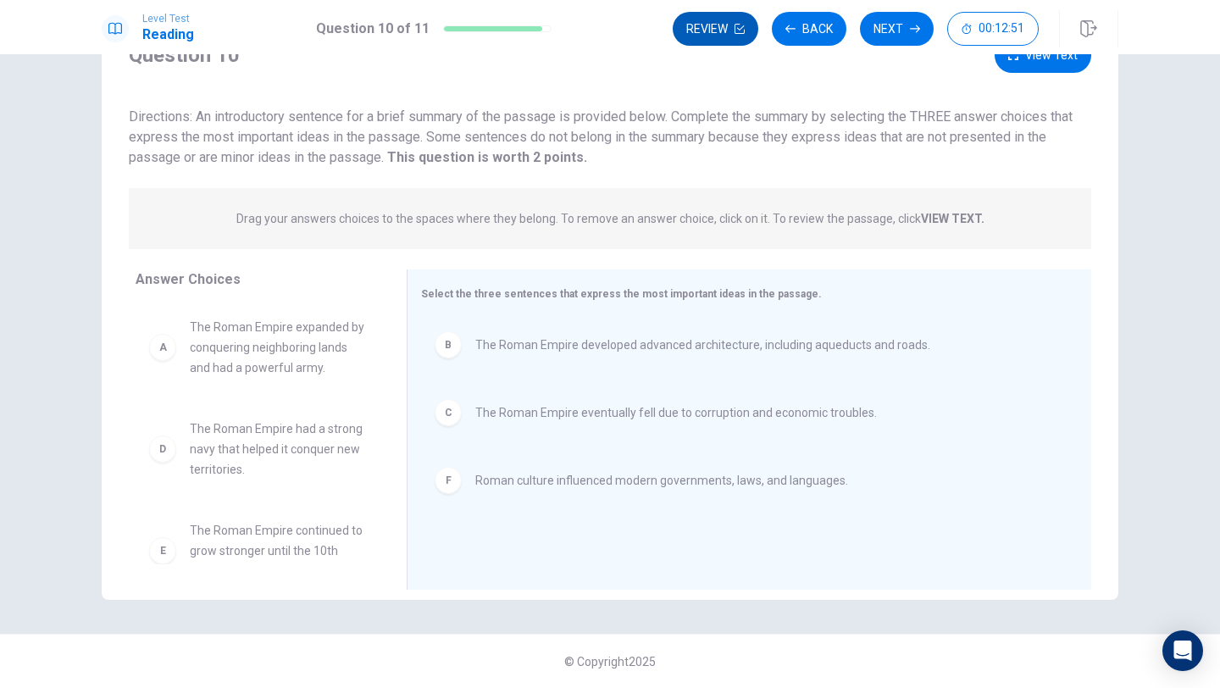
click at [736, 40] on button "Review" at bounding box center [716, 29] width 86 height 34
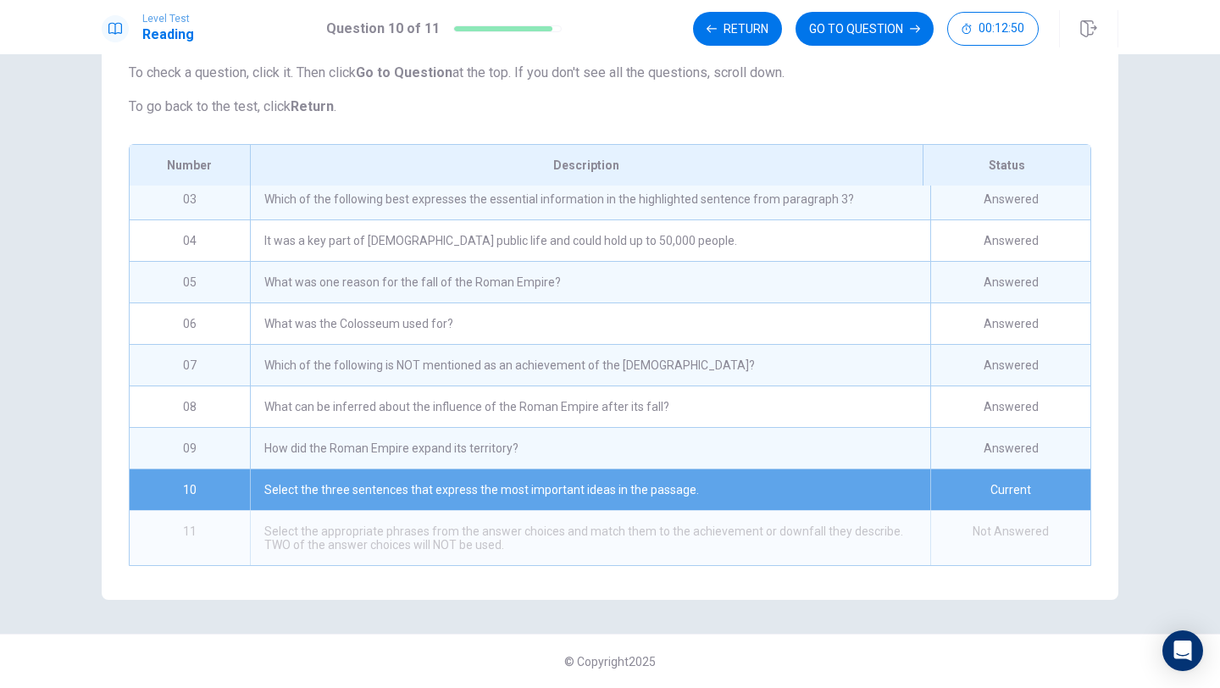
scroll to position [0, 0]
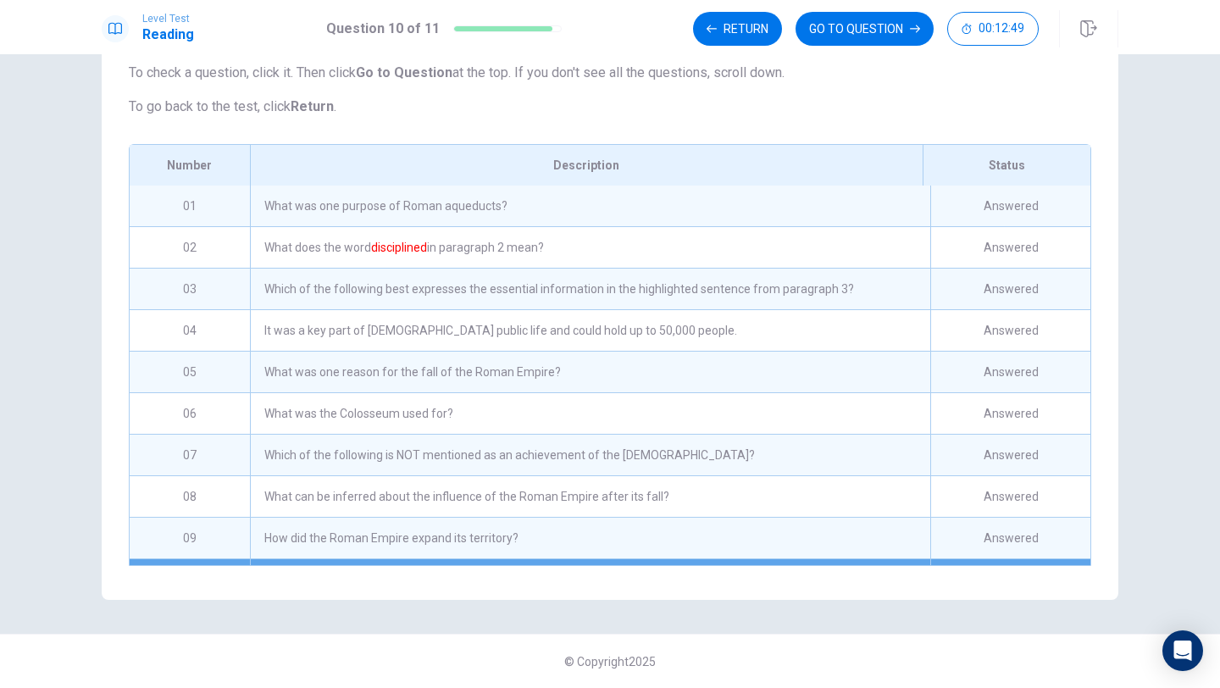
click at [761, 211] on div "What was one purpose of Roman aqueducts?" at bounding box center [590, 206] width 680 height 41
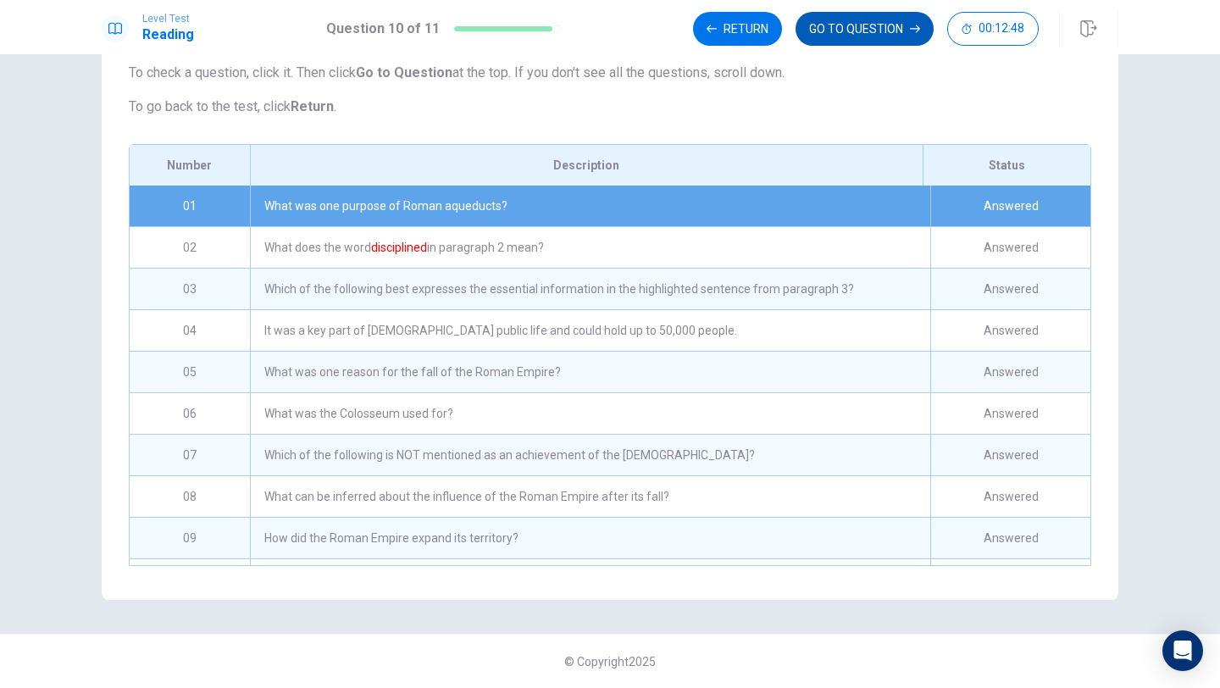
click at [880, 25] on button "GO TO QUESTION" at bounding box center [864, 29] width 138 height 34
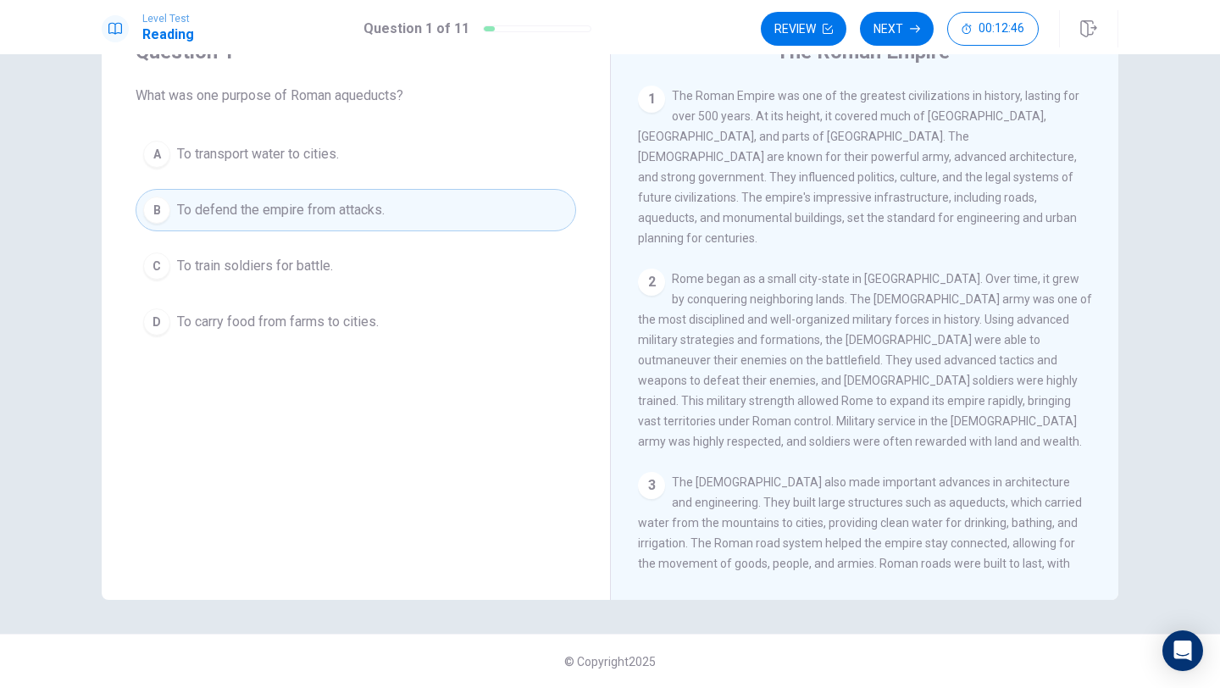
click at [339, 156] on span "To transport water to cities." at bounding box center [258, 154] width 162 height 20
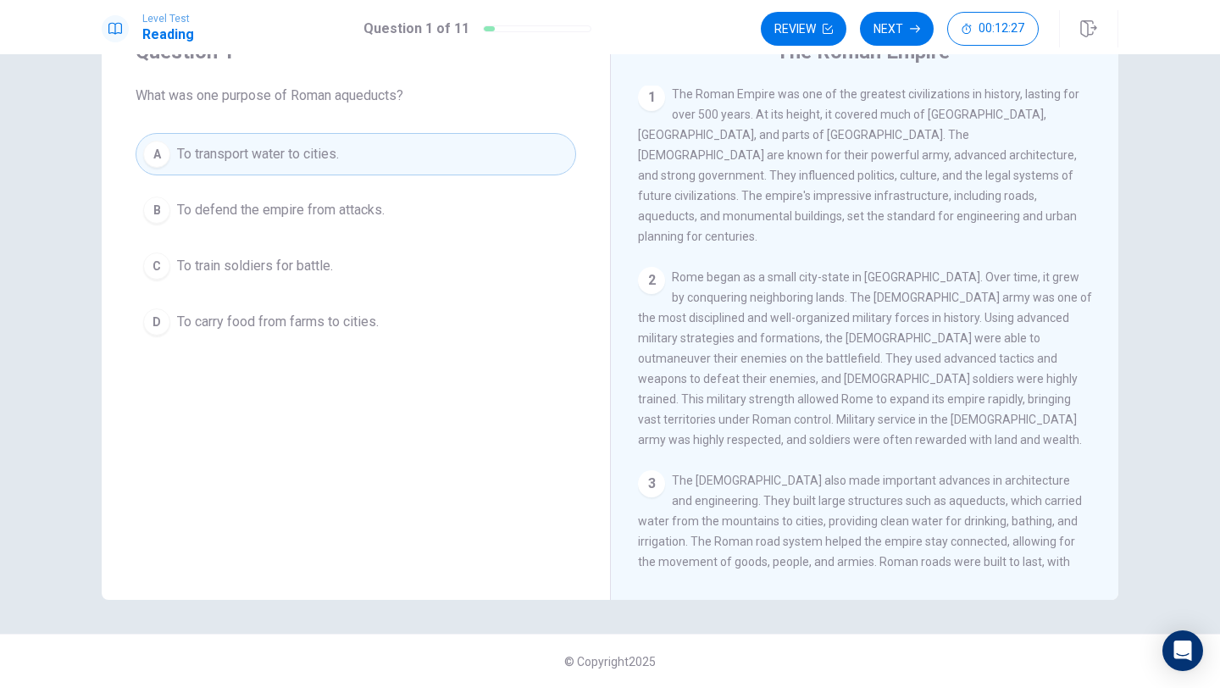
scroll to position [0, 0]
click at [900, 28] on button "Next" at bounding box center [897, 29] width 74 height 34
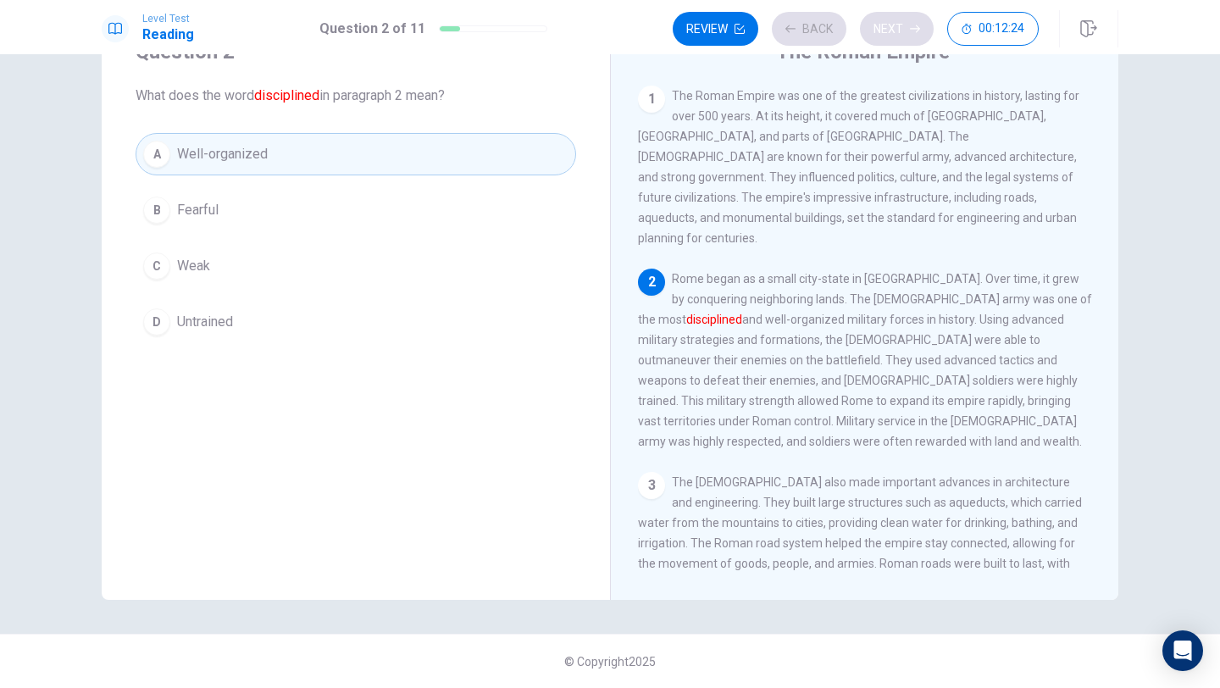
scroll to position [20, 0]
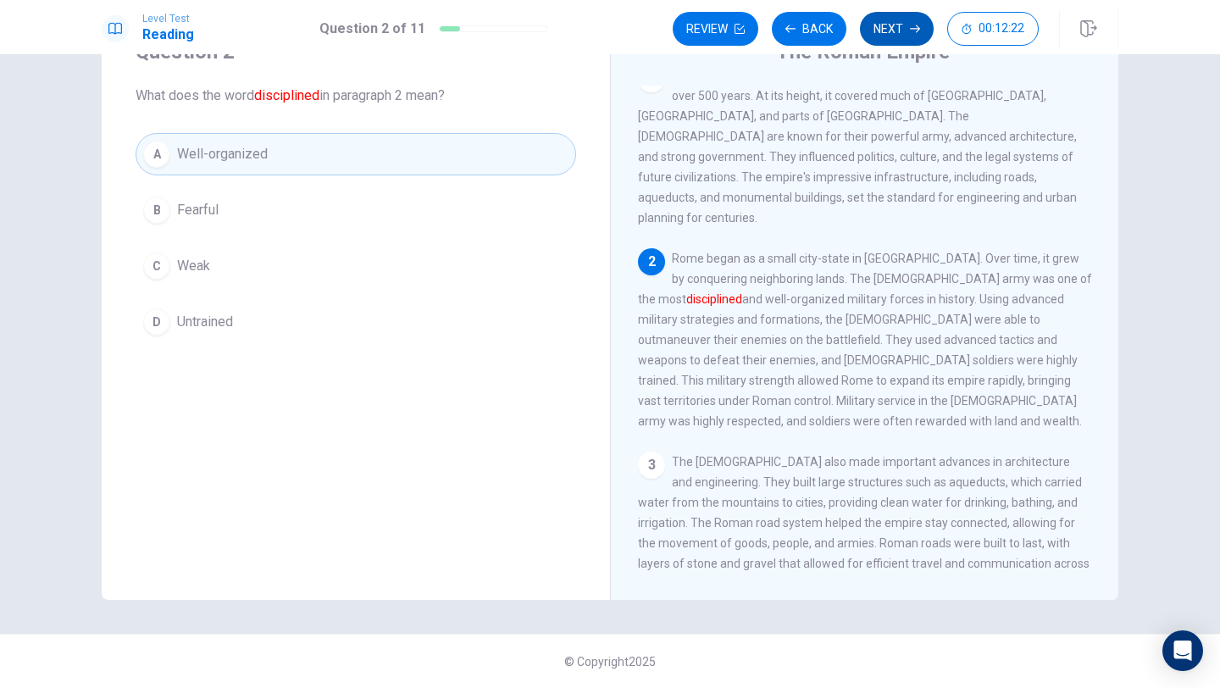
click at [913, 18] on button "Next" at bounding box center [897, 29] width 74 height 34
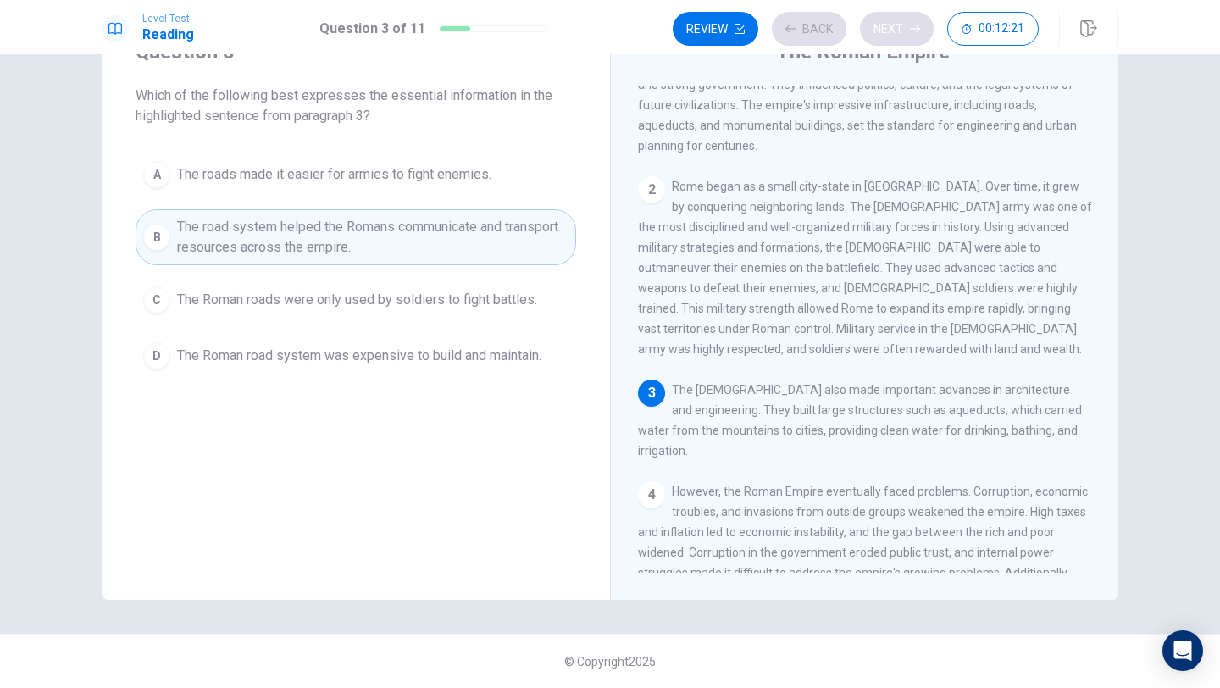
scroll to position [104, 0]
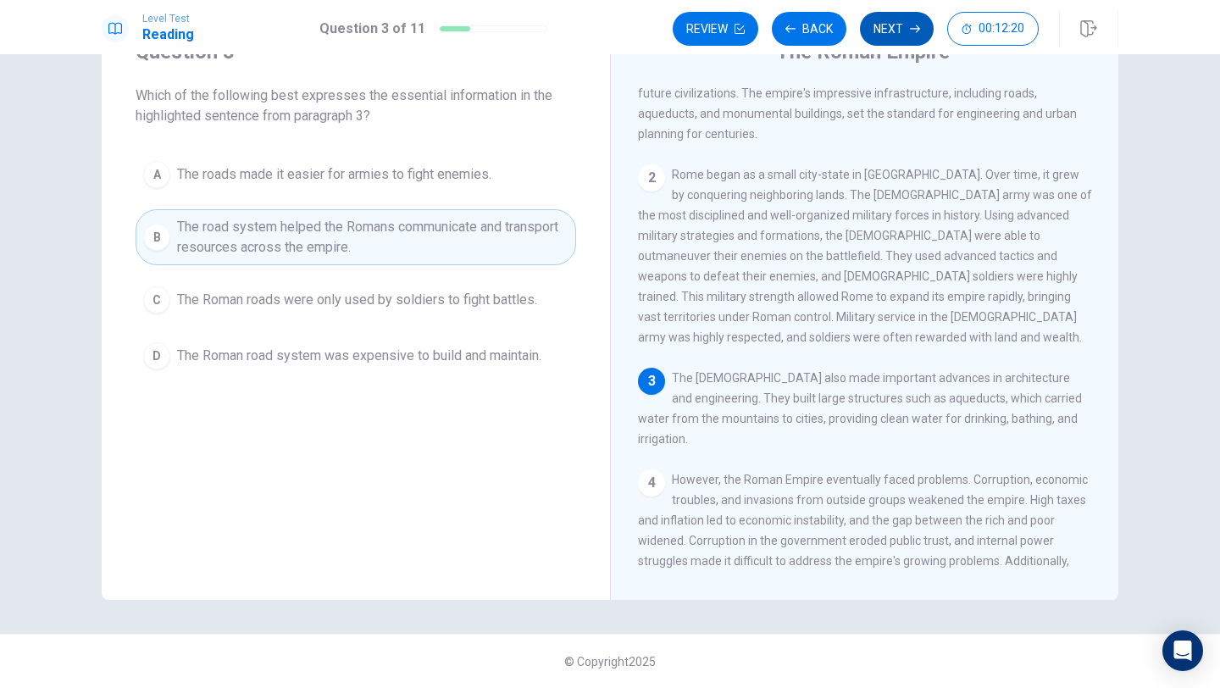
click at [900, 34] on button "Next" at bounding box center [897, 29] width 74 height 34
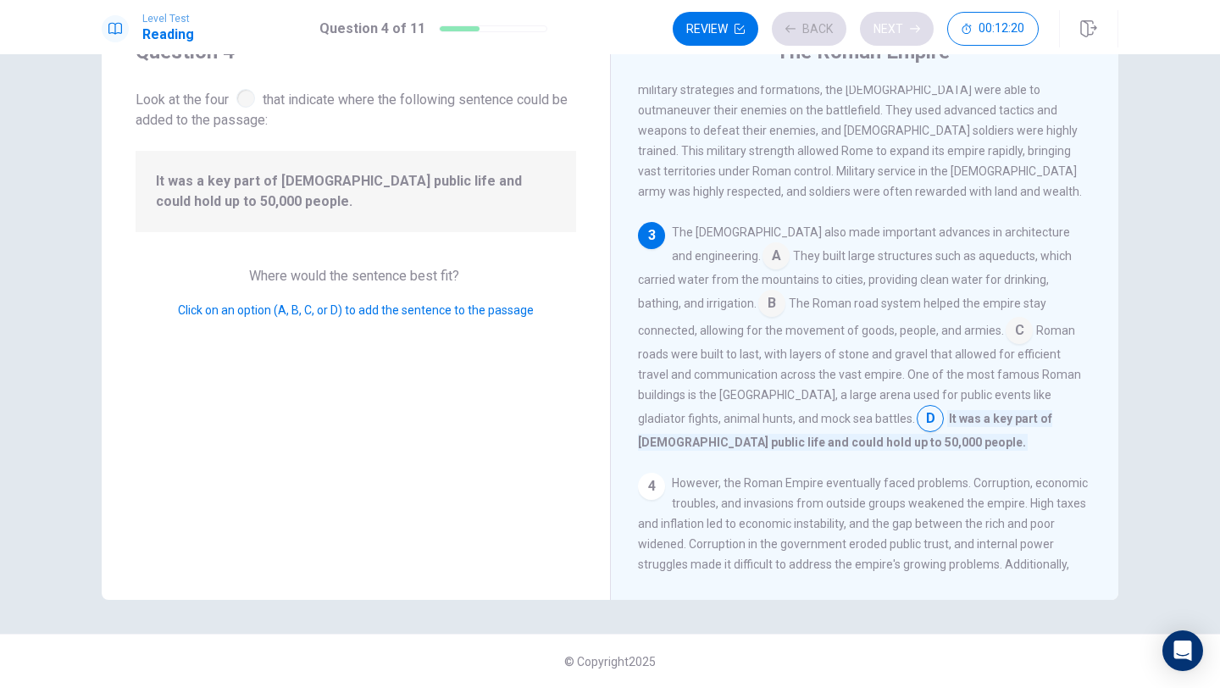
scroll to position [251, 0]
click at [900, 34] on button "Next" at bounding box center [897, 29] width 74 height 34
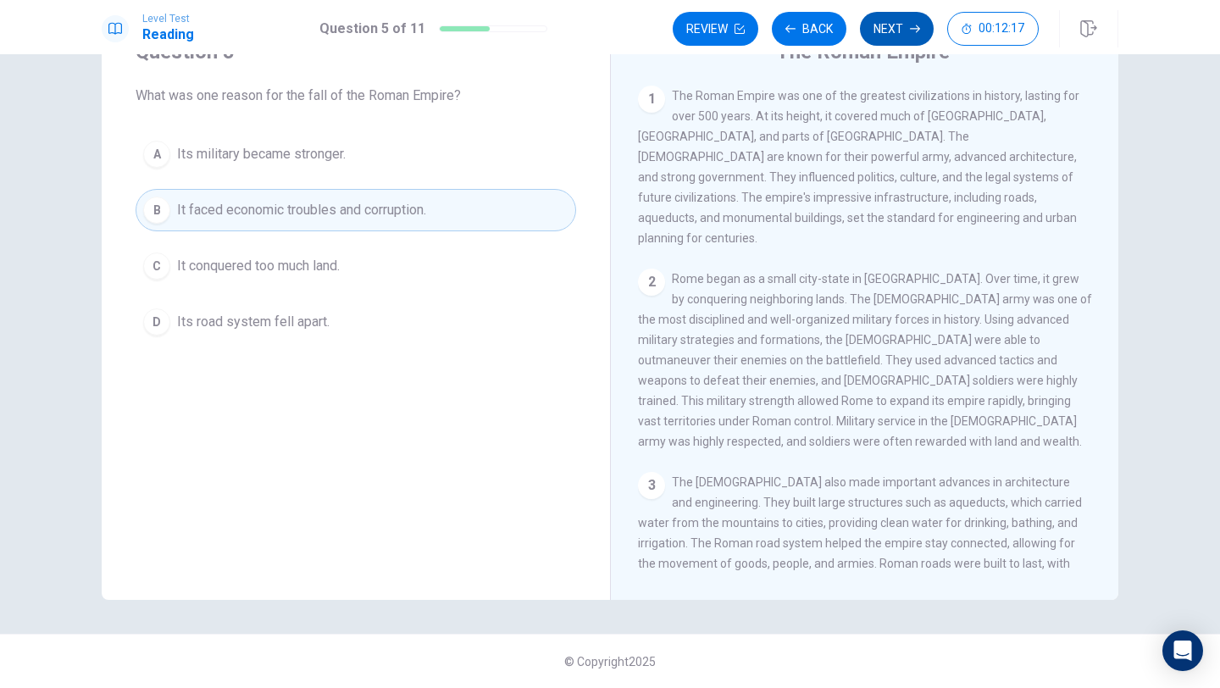
click at [900, 34] on button "Next" at bounding box center [897, 29] width 74 height 34
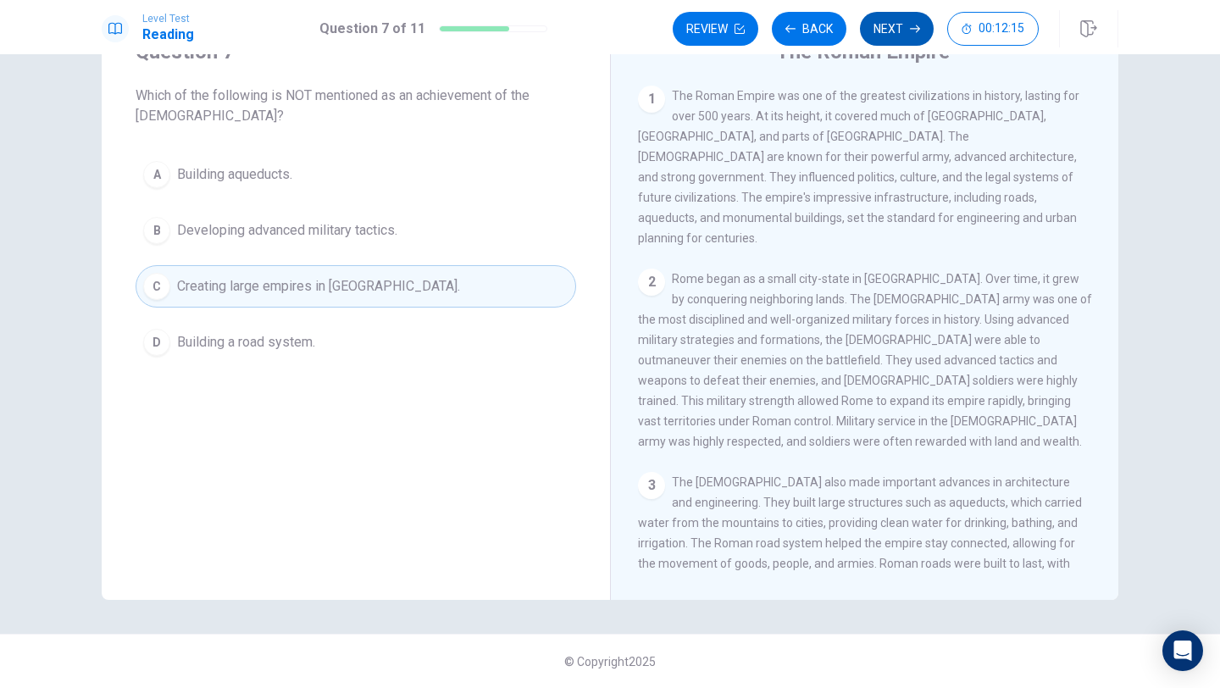
click at [900, 34] on button "Next" at bounding box center [897, 29] width 74 height 34
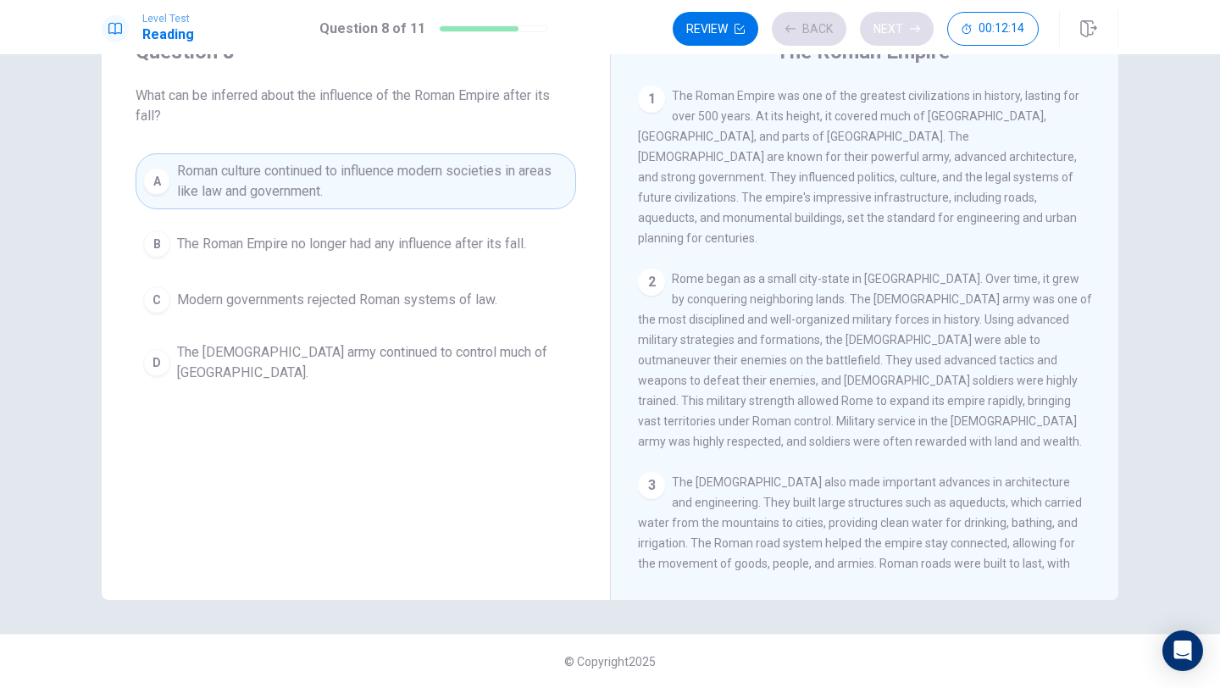
click at [900, 34] on div "Review Back Next 00:12:14" at bounding box center [856, 29] width 366 height 34
click at [900, 34] on button "Next" at bounding box center [897, 29] width 74 height 34
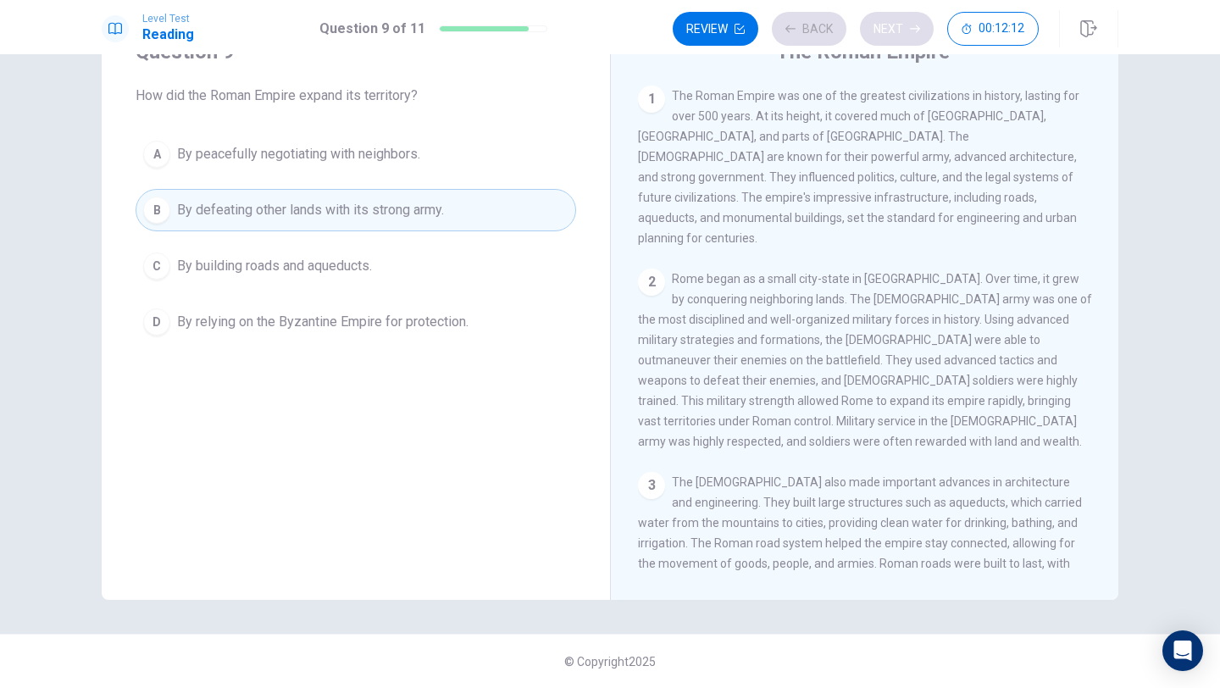
click at [900, 34] on button "Next" at bounding box center [897, 29] width 74 height 34
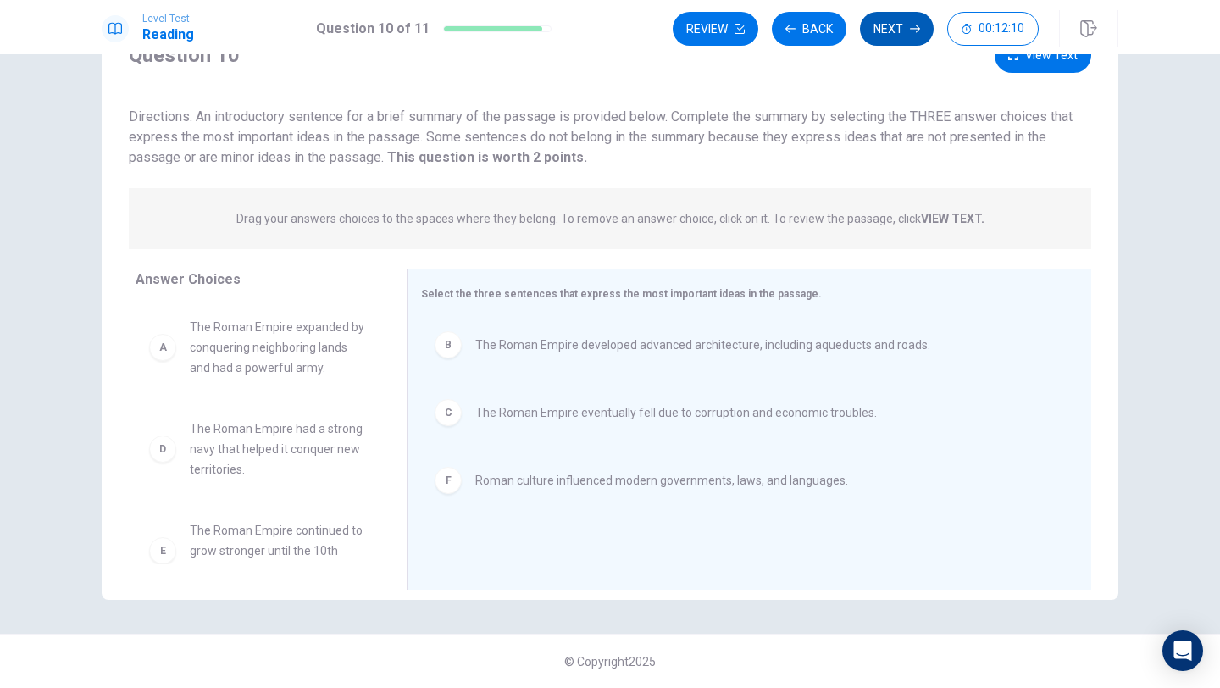
click at [900, 34] on button "Next" at bounding box center [897, 29] width 74 height 34
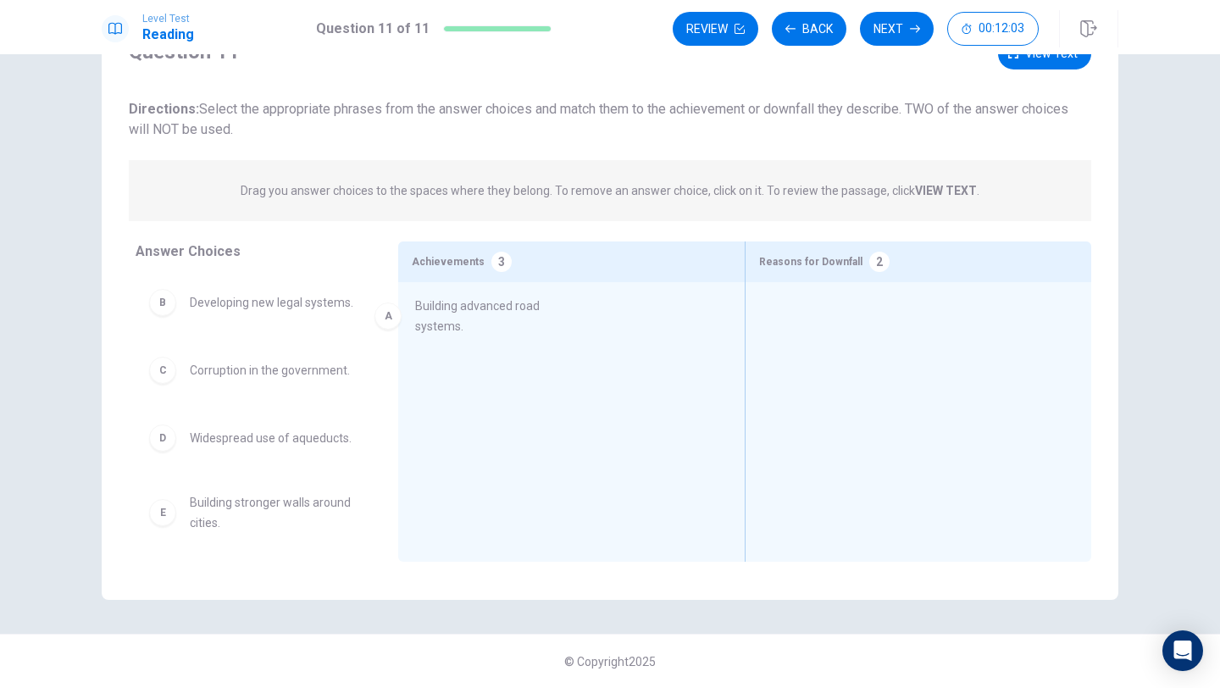
drag, startPoint x: 283, startPoint y: 316, endPoint x: 513, endPoint y: 323, distance: 230.5
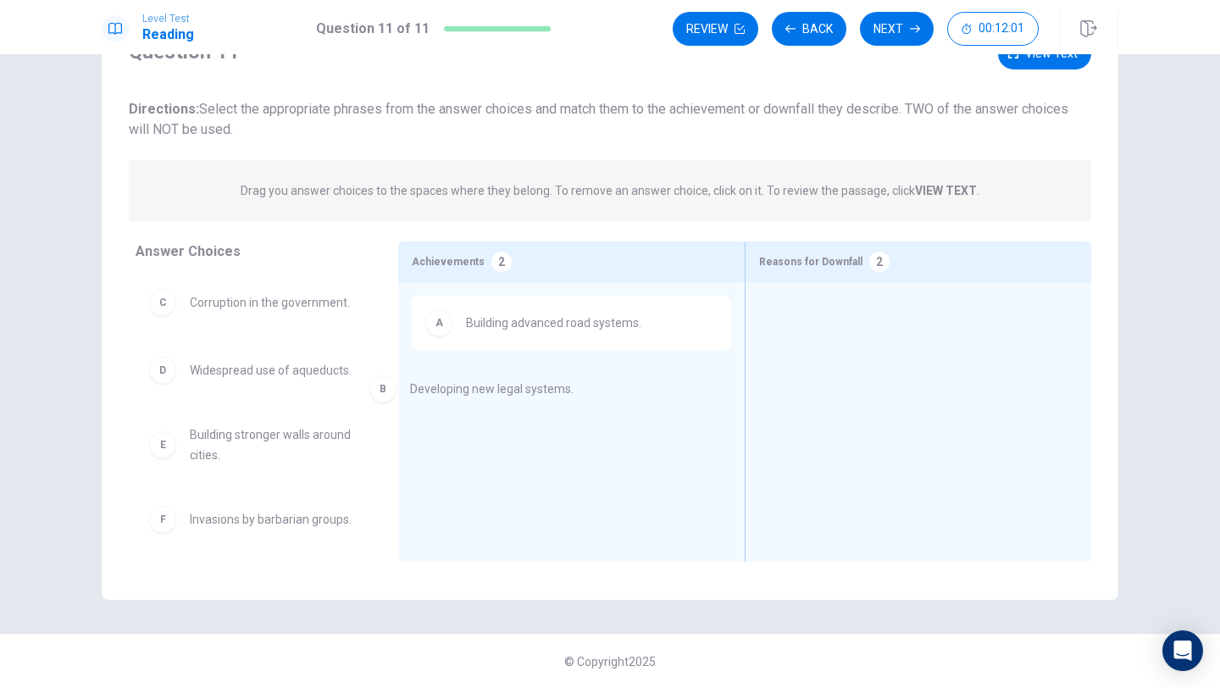
drag, startPoint x: 312, startPoint y: 315, endPoint x: 541, endPoint y: 404, distance: 246.2
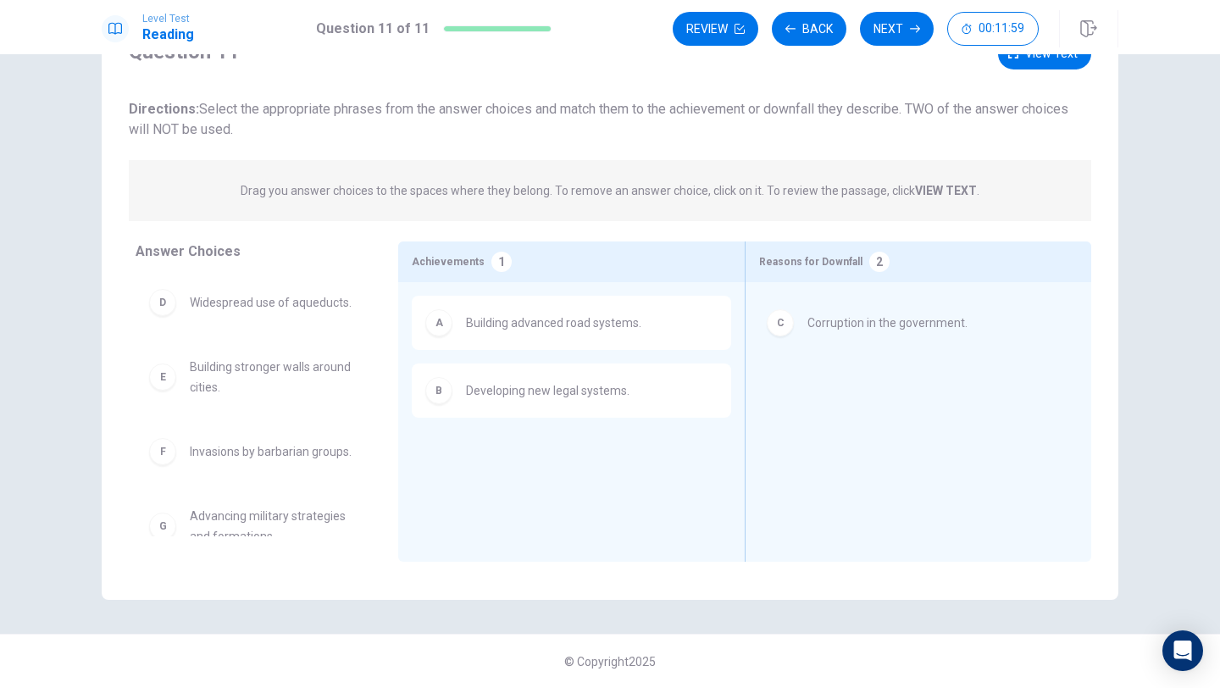
drag, startPoint x: 293, startPoint y: 308, endPoint x: 928, endPoint y: 330, distance: 635.7
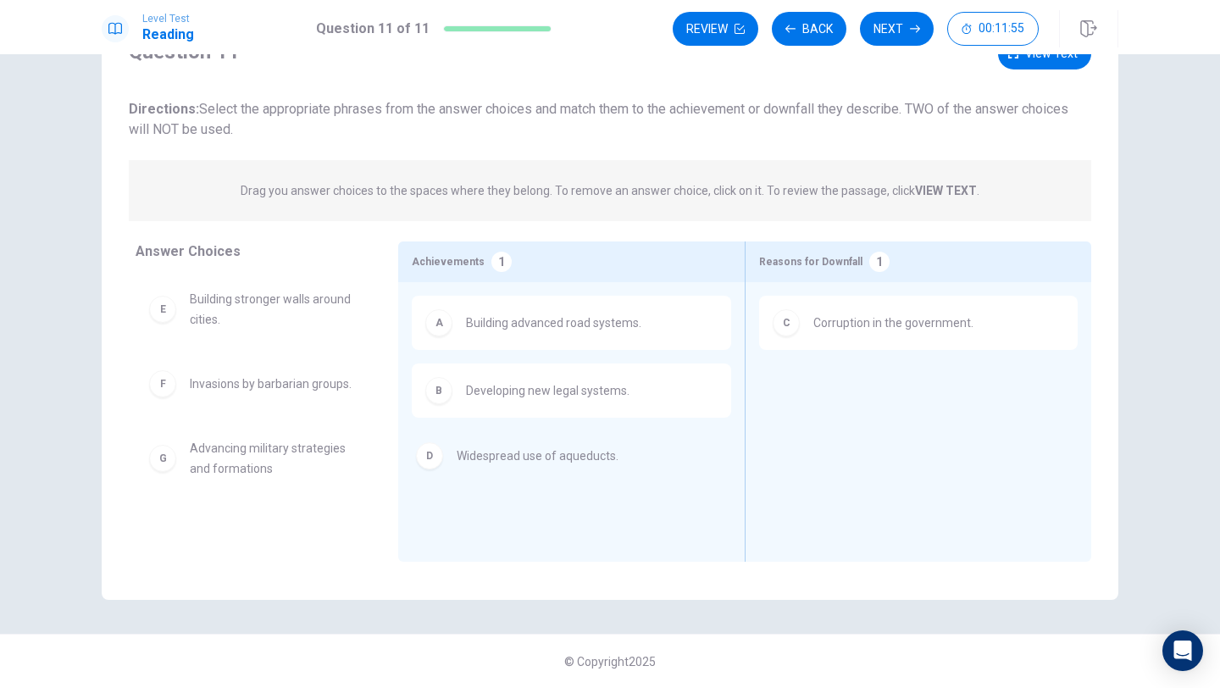
drag, startPoint x: 301, startPoint y: 317, endPoint x: 574, endPoint y: 474, distance: 315.7
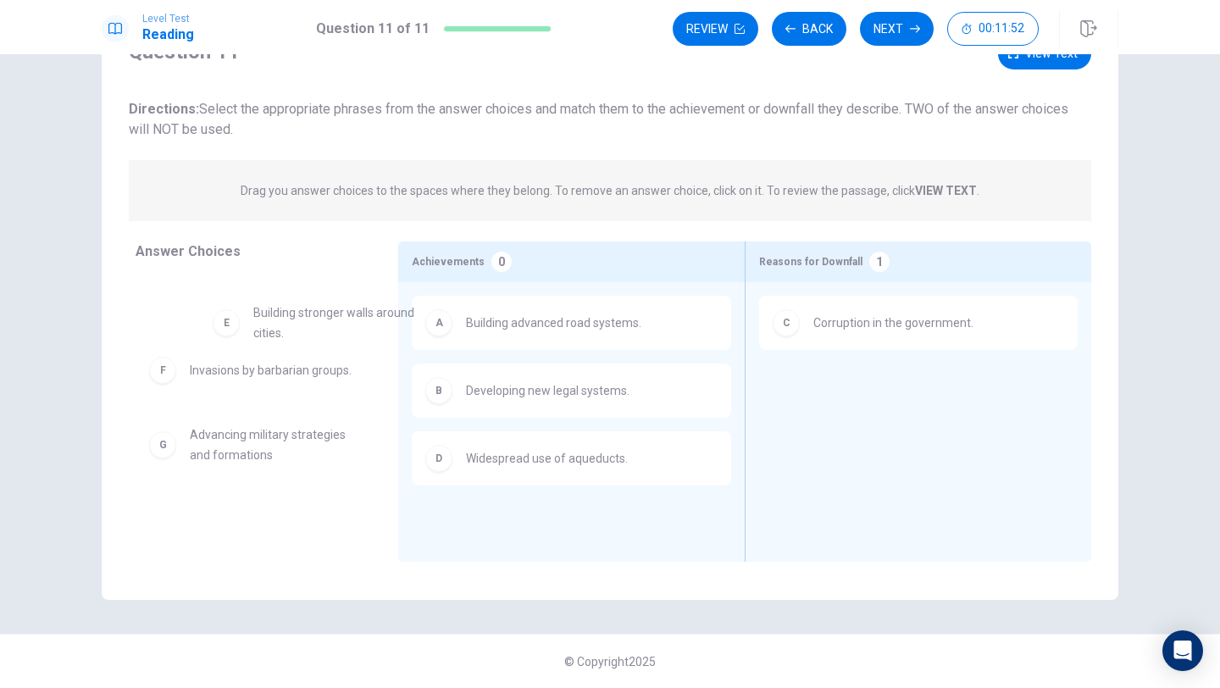
drag, startPoint x: 262, startPoint y: 308, endPoint x: 329, endPoint y: 321, distance: 68.3
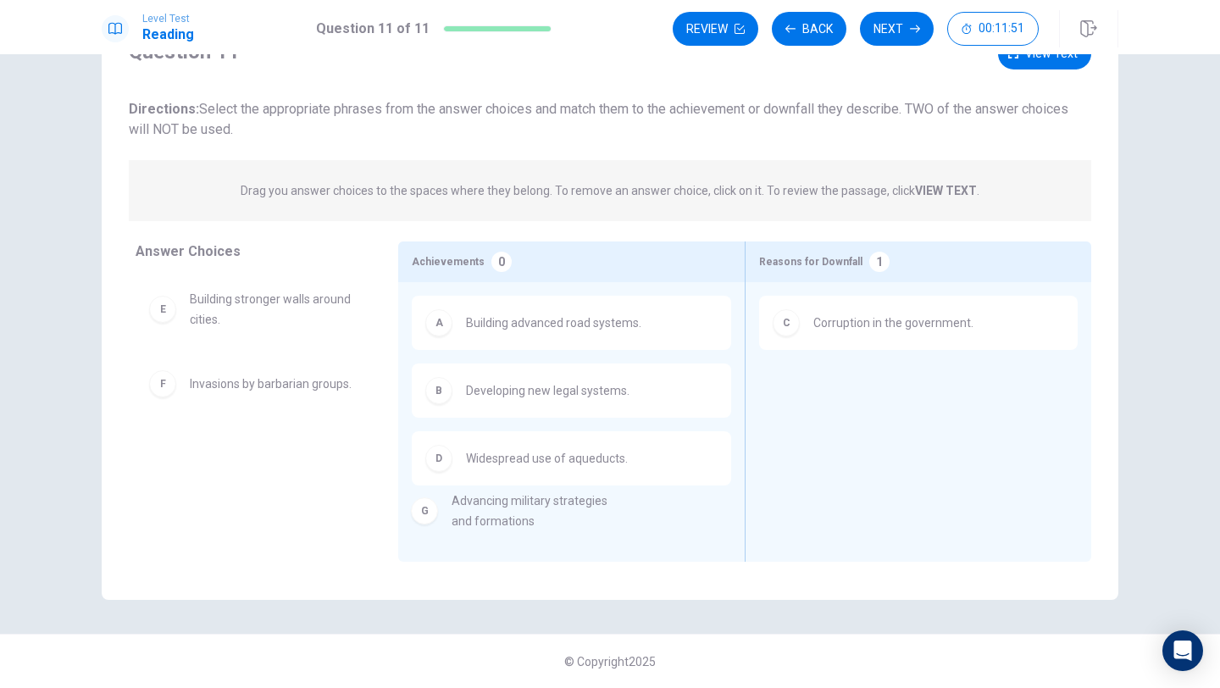
drag, startPoint x: 284, startPoint y: 454, endPoint x: 573, endPoint y: 509, distance: 294.1
drag, startPoint x: 224, startPoint y: 464, endPoint x: 657, endPoint y: 510, distance: 435.3
click at [523, 406] on div "B Developing new legal systems." at bounding box center [571, 390] width 319 height 54
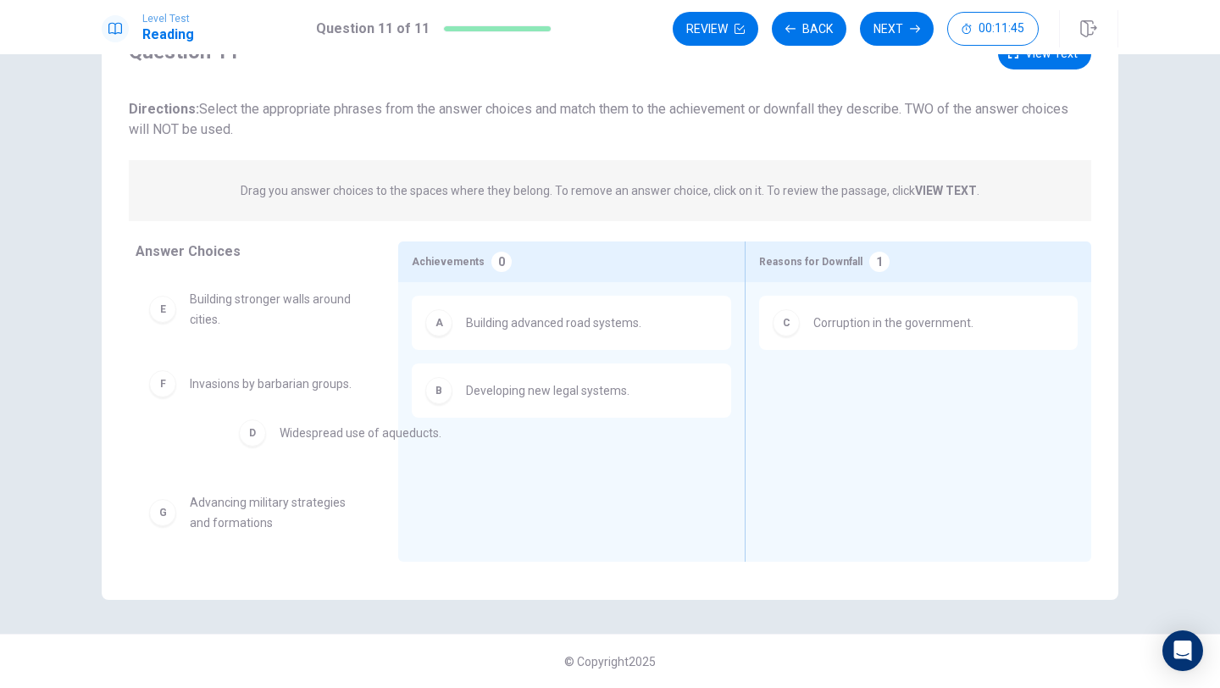
drag, startPoint x: 519, startPoint y: 468, endPoint x: 291, endPoint y: 403, distance: 236.8
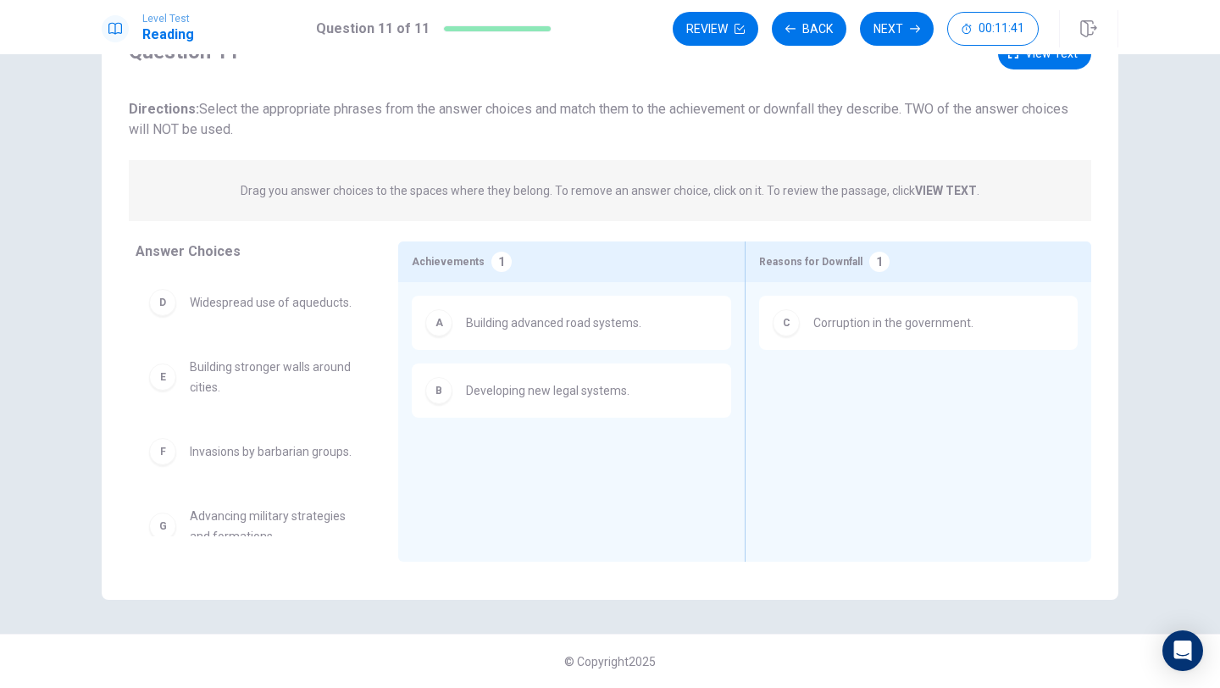
scroll to position [24, 0]
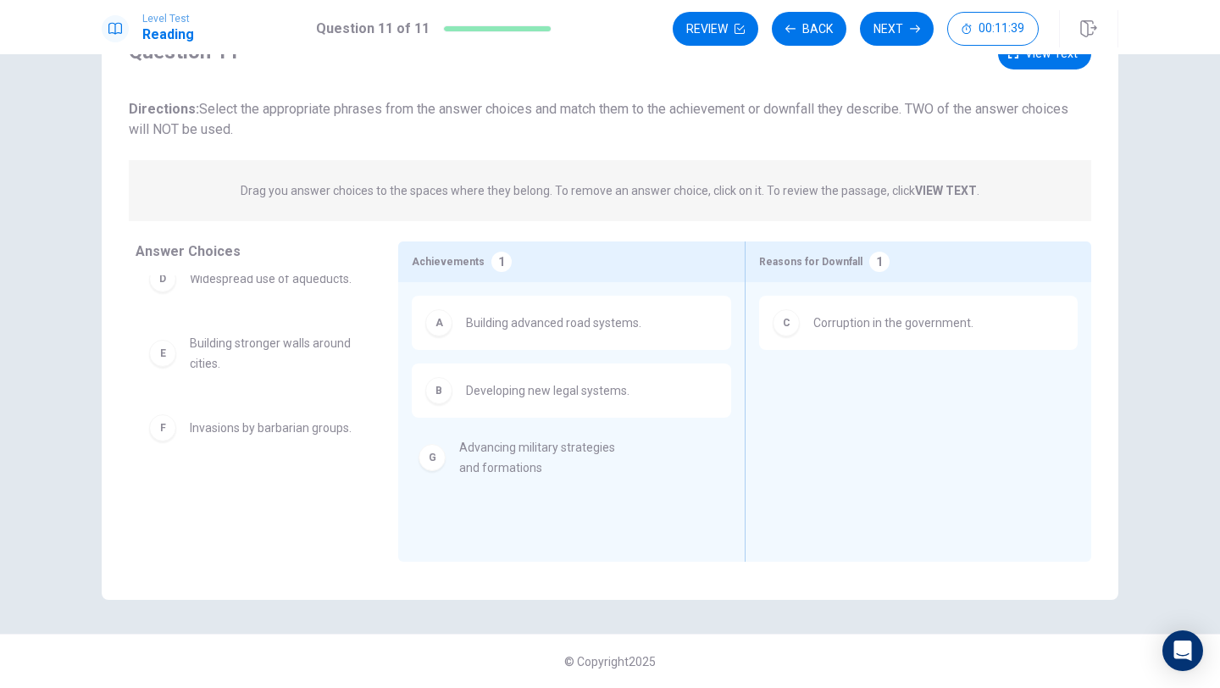
drag, startPoint x: 259, startPoint y: 504, endPoint x: 535, endPoint y: 459, distance: 278.9
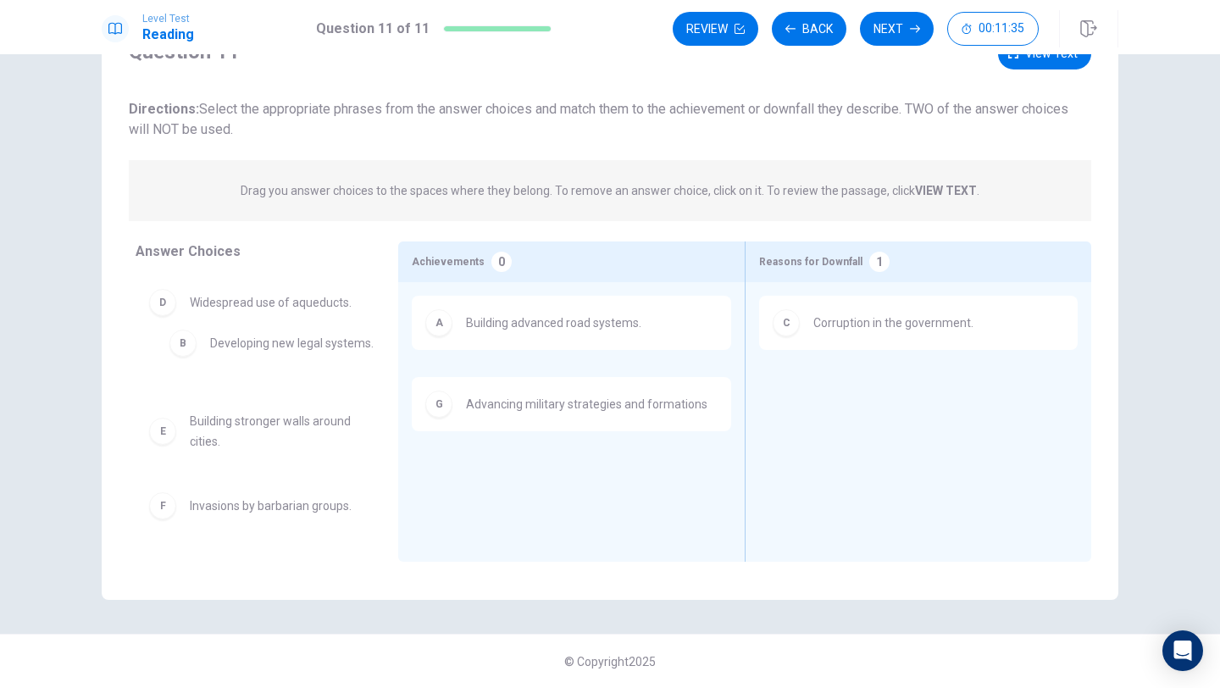
drag, startPoint x: 540, startPoint y: 394, endPoint x: 280, endPoint y: 346, distance: 264.4
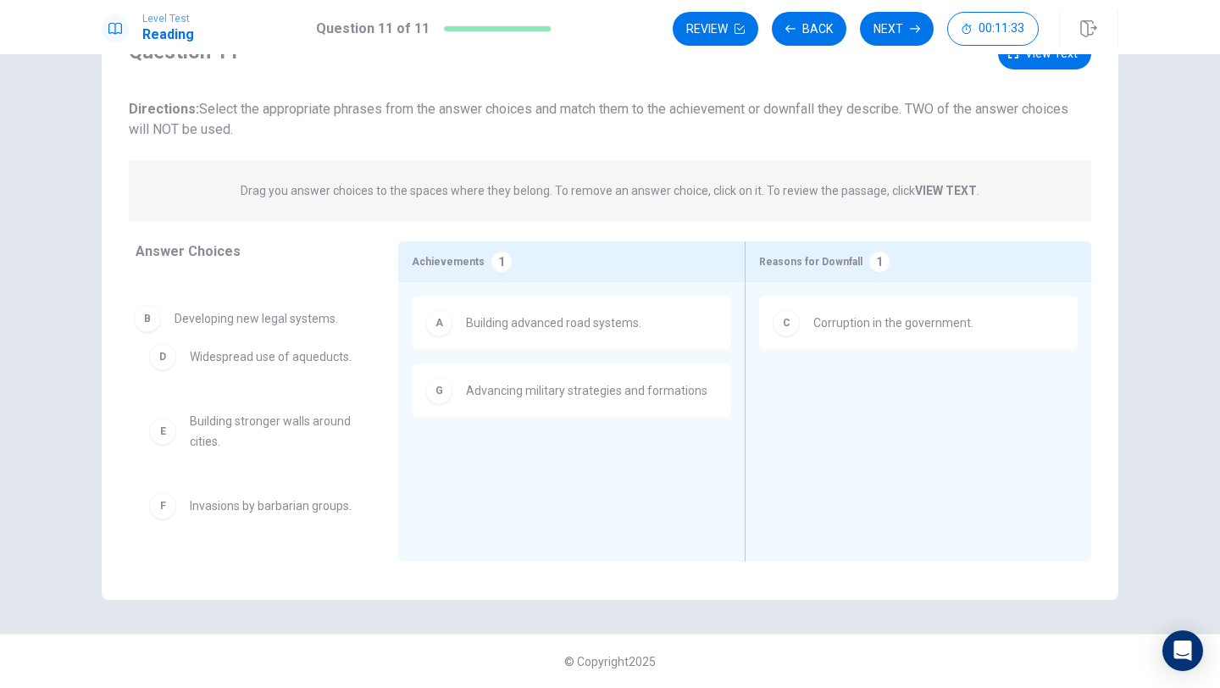
drag, startPoint x: 279, startPoint y: 305, endPoint x: 268, endPoint y: 323, distance: 20.9
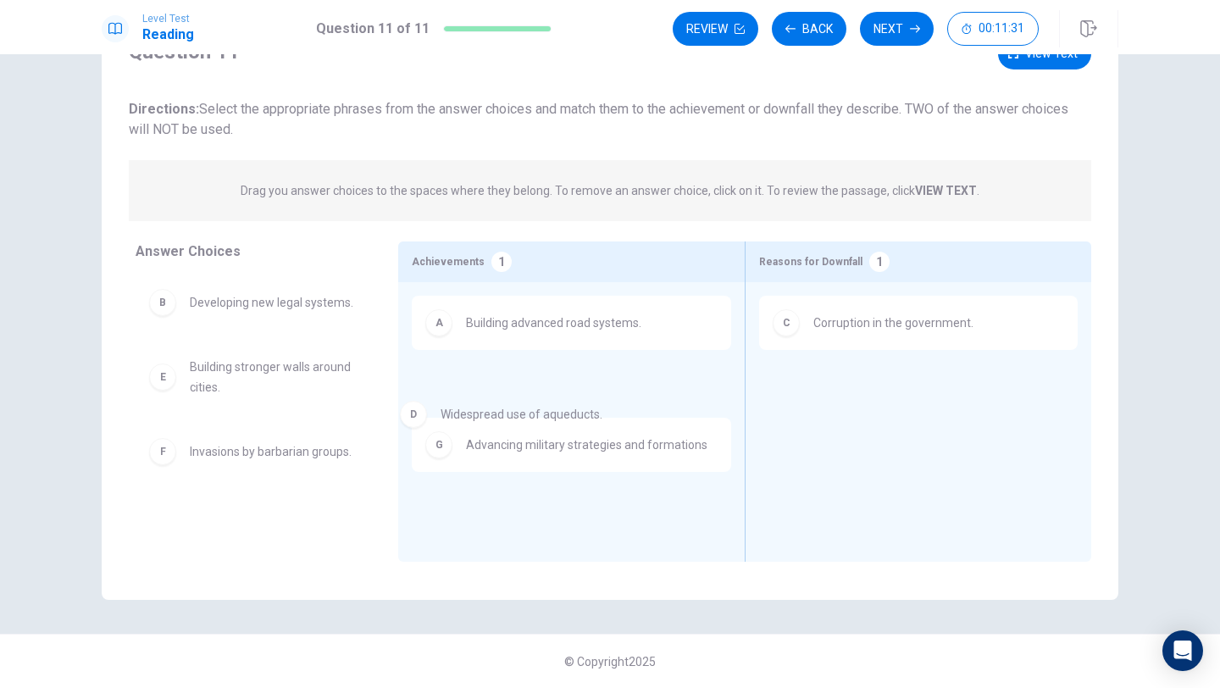
drag, startPoint x: 258, startPoint y: 364, endPoint x: 528, endPoint y: 398, distance: 271.5
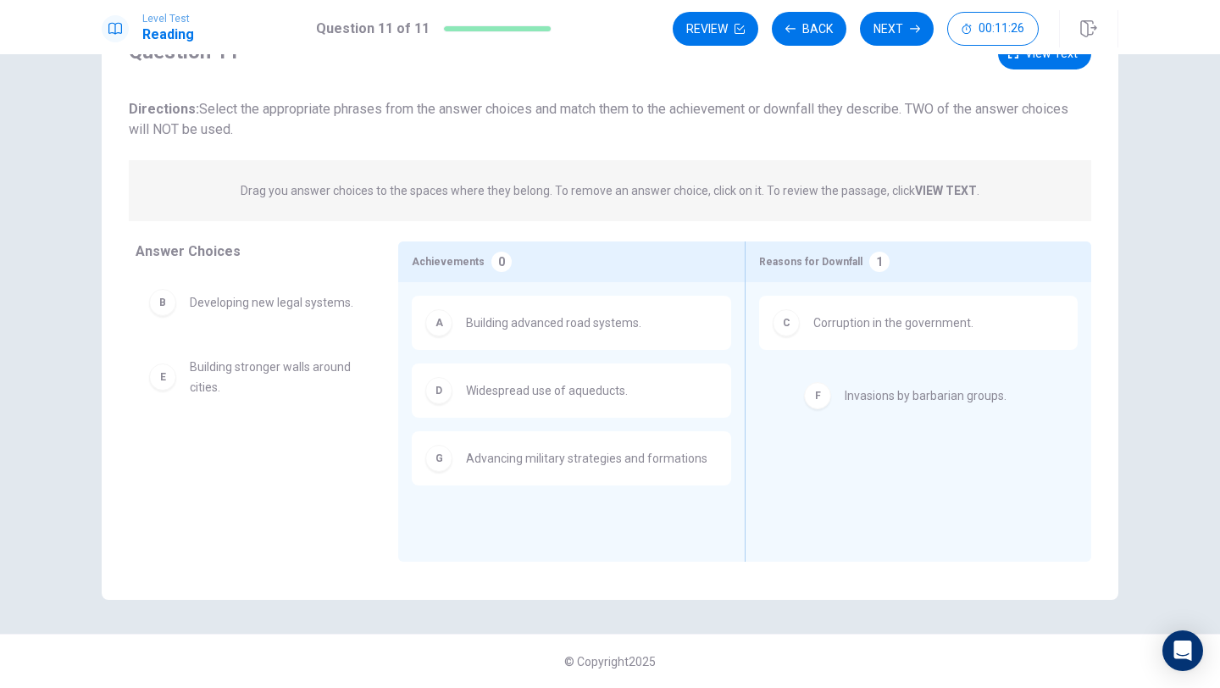
drag, startPoint x: 288, startPoint y: 465, endPoint x: 950, endPoint y: 407, distance: 665.0
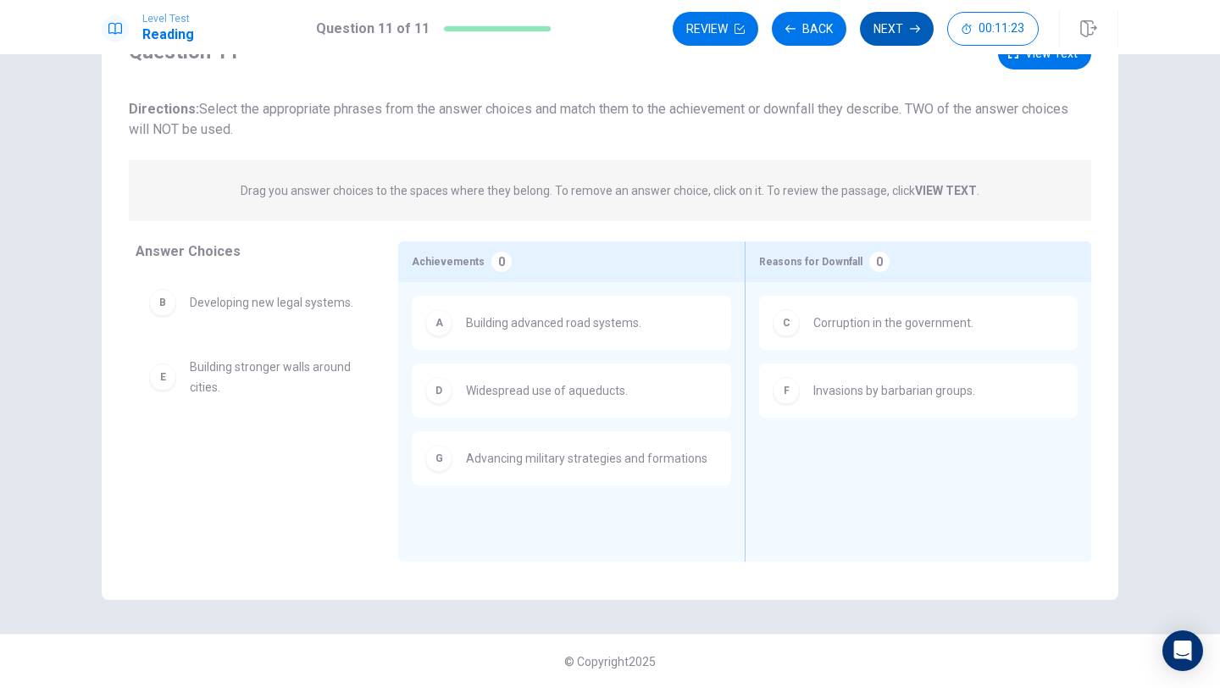
click at [904, 24] on button "Next" at bounding box center [897, 29] width 74 height 34
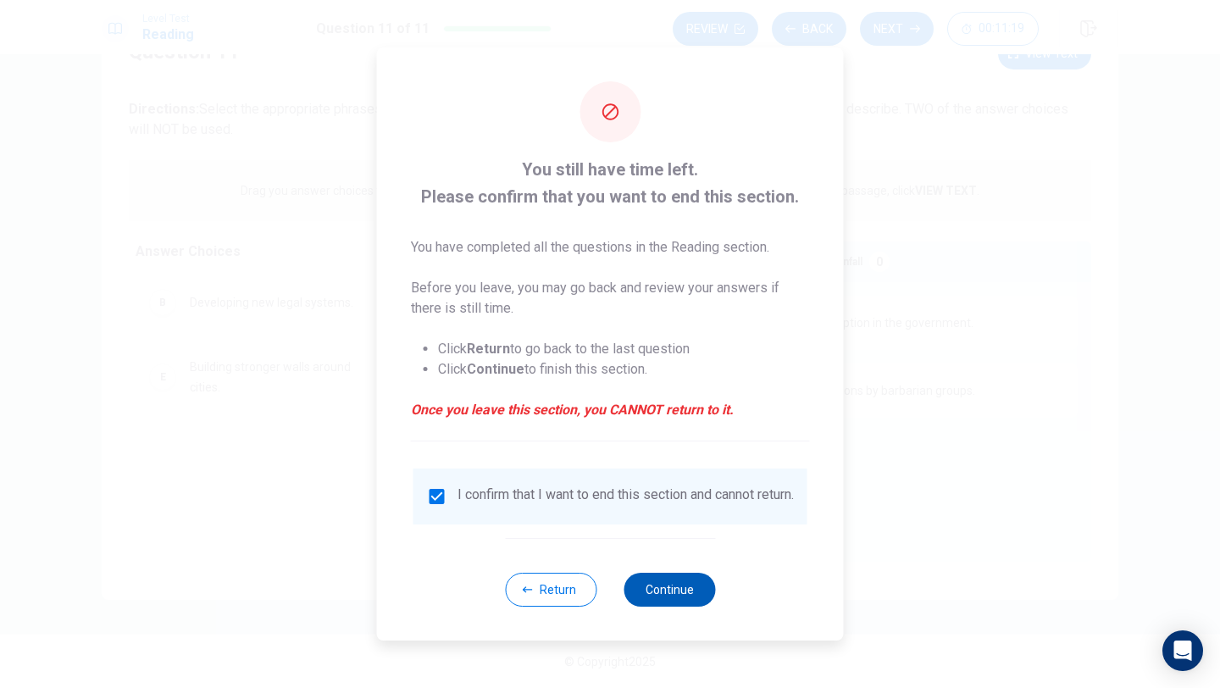
click at [664, 592] on button "Continue" at bounding box center [668, 590] width 91 height 34
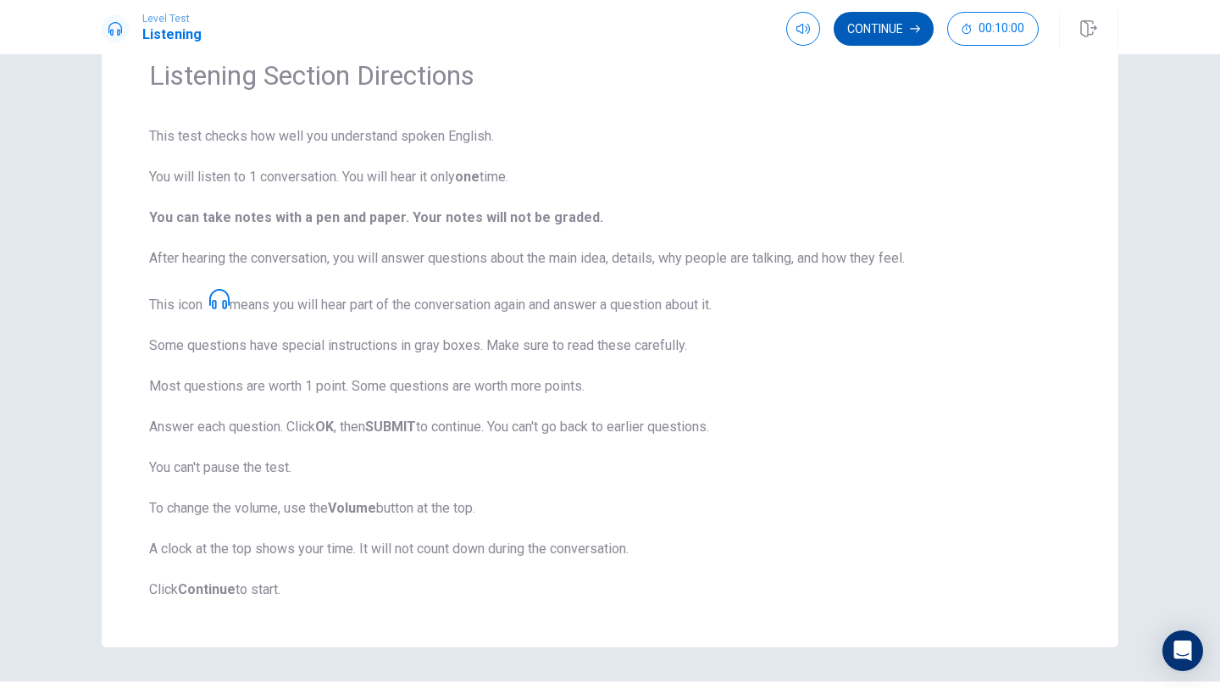
click at [855, 23] on button "Continue" at bounding box center [884, 29] width 100 height 34
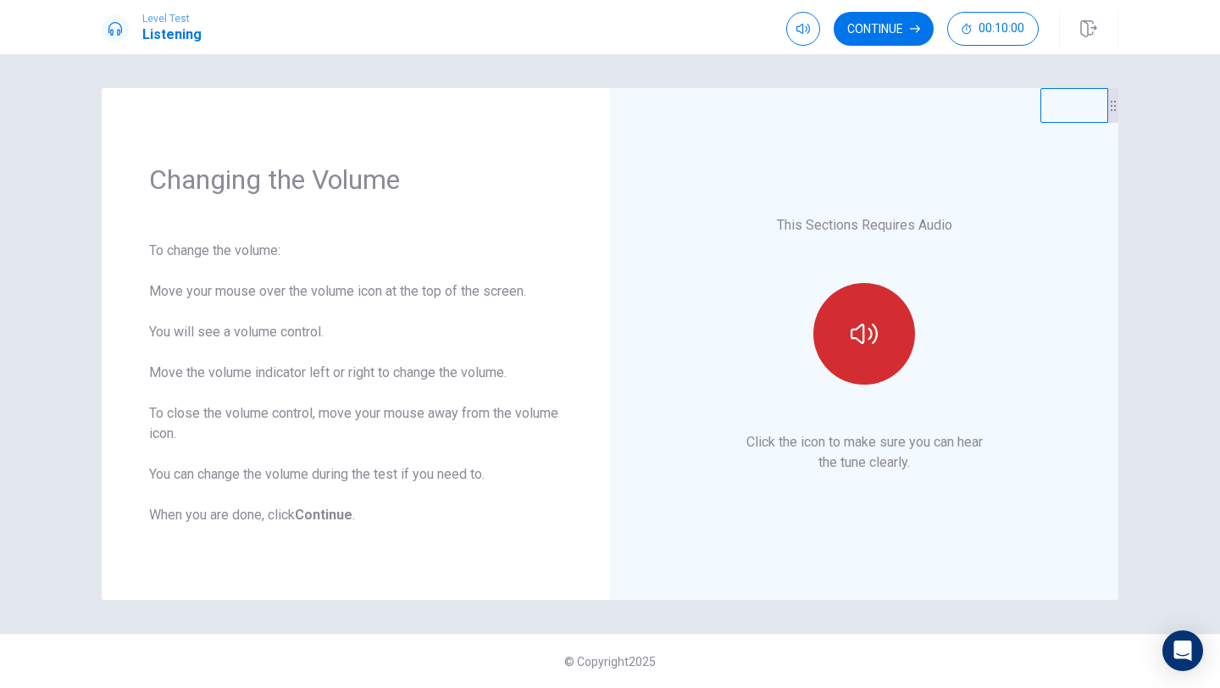
click at [886, 322] on button "button" at bounding box center [864, 334] width 102 height 102
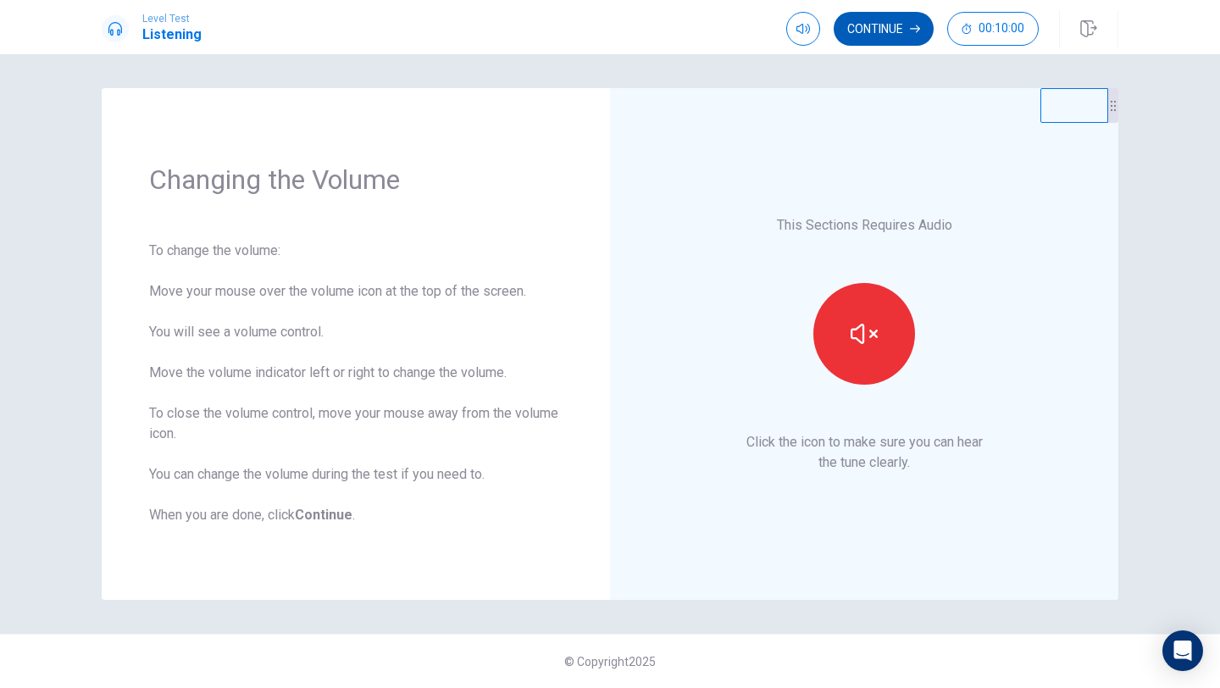
click at [893, 33] on button "Continue" at bounding box center [884, 29] width 100 height 34
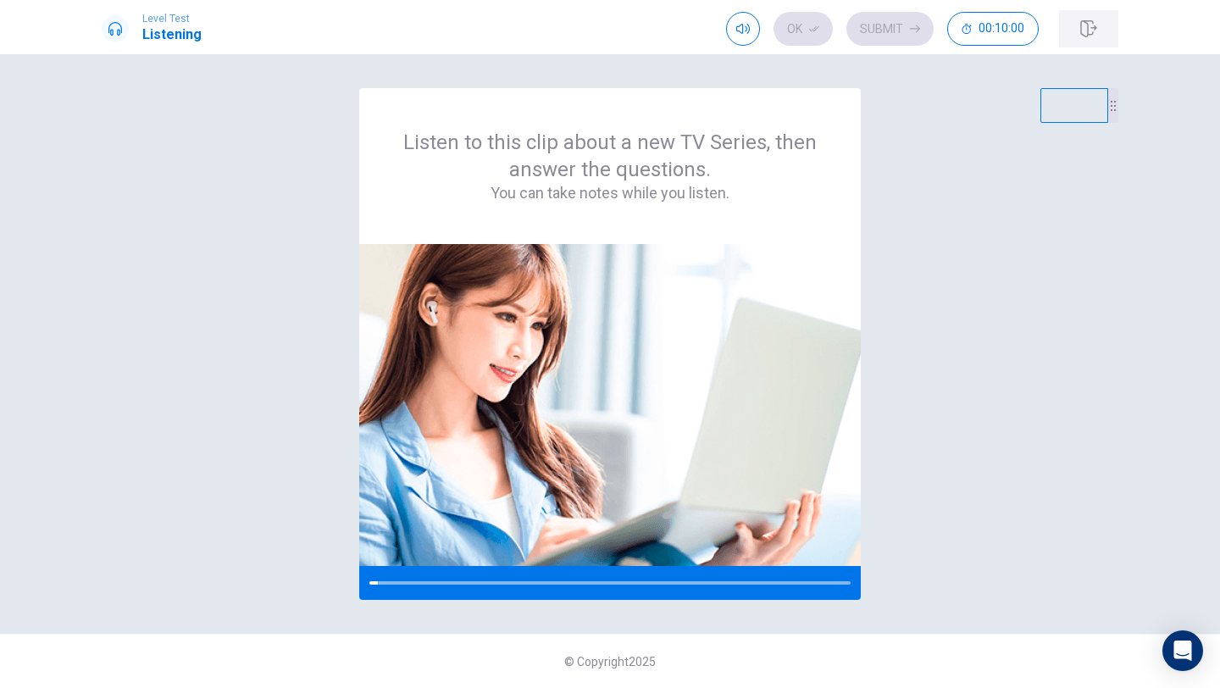
click at [1081, 34] on icon "button" at bounding box center [1088, 28] width 17 height 17
